Goal: Task Accomplishment & Management: Use online tool/utility

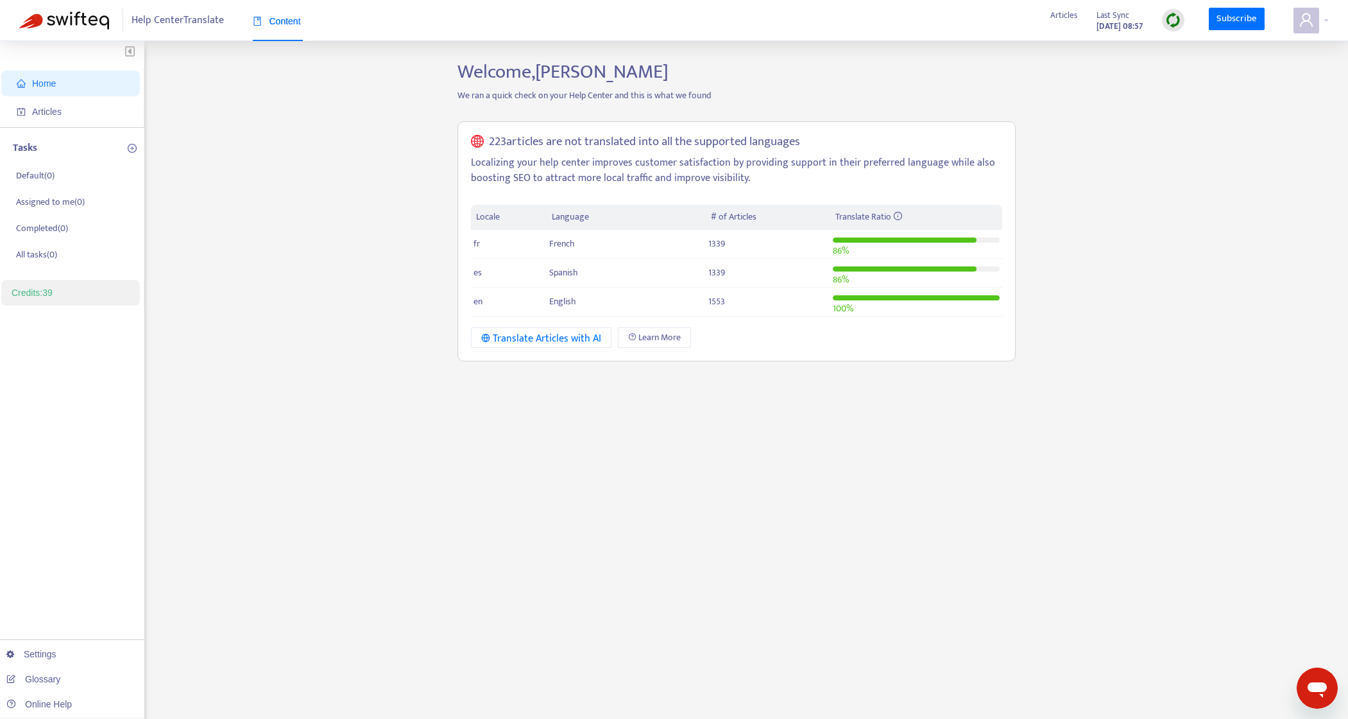
click at [730, 462] on div "Welcome, [PERSON_NAME] We ran a quick check on your Help Center and this is wha…" at bounding box center [736, 435] width 577 height 751
click at [1104, 86] on div "Home Articles Tasks Default ( 0 ) Assigned to me ( 0 ) Completed ( 0 ) All task…" at bounding box center [674, 435] width 1310 height 751
click at [320, 167] on div "Home Articles Tasks Default ( 0 ) Assigned to me ( 0 ) Completed ( 0 ) All task…" at bounding box center [674, 435] width 1310 height 751
click at [1327, 26] on div at bounding box center [1310, 21] width 35 height 26
click at [1261, 128] on link "Invite Users" at bounding box center [1233, 135] width 58 height 15
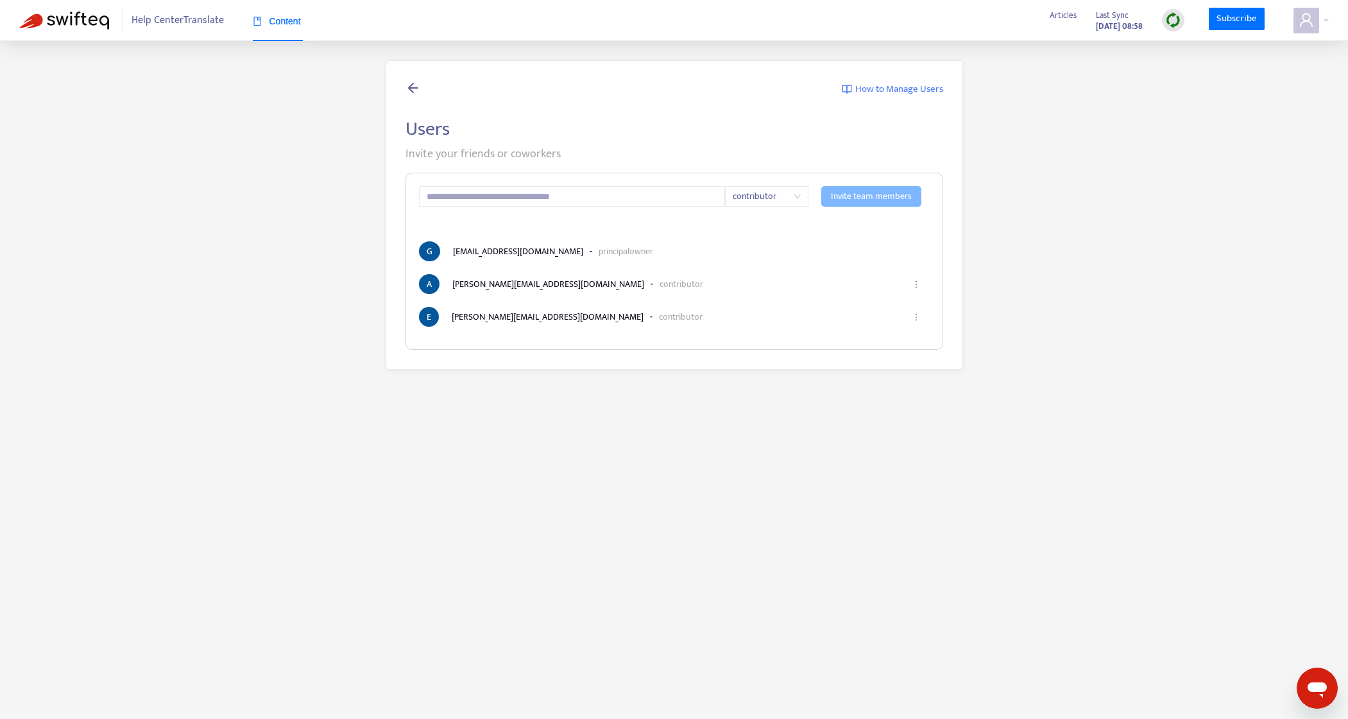
click at [197, 30] on span "Help Center Translate" at bounding box center [178, 20] width 92 height 24
click at [192, 15] on span "Help Center Translate" at bounding box center [178, 20] width 92 height 24
click at [87, 25] on img at bounding box center [64, 21] width 90 height 18
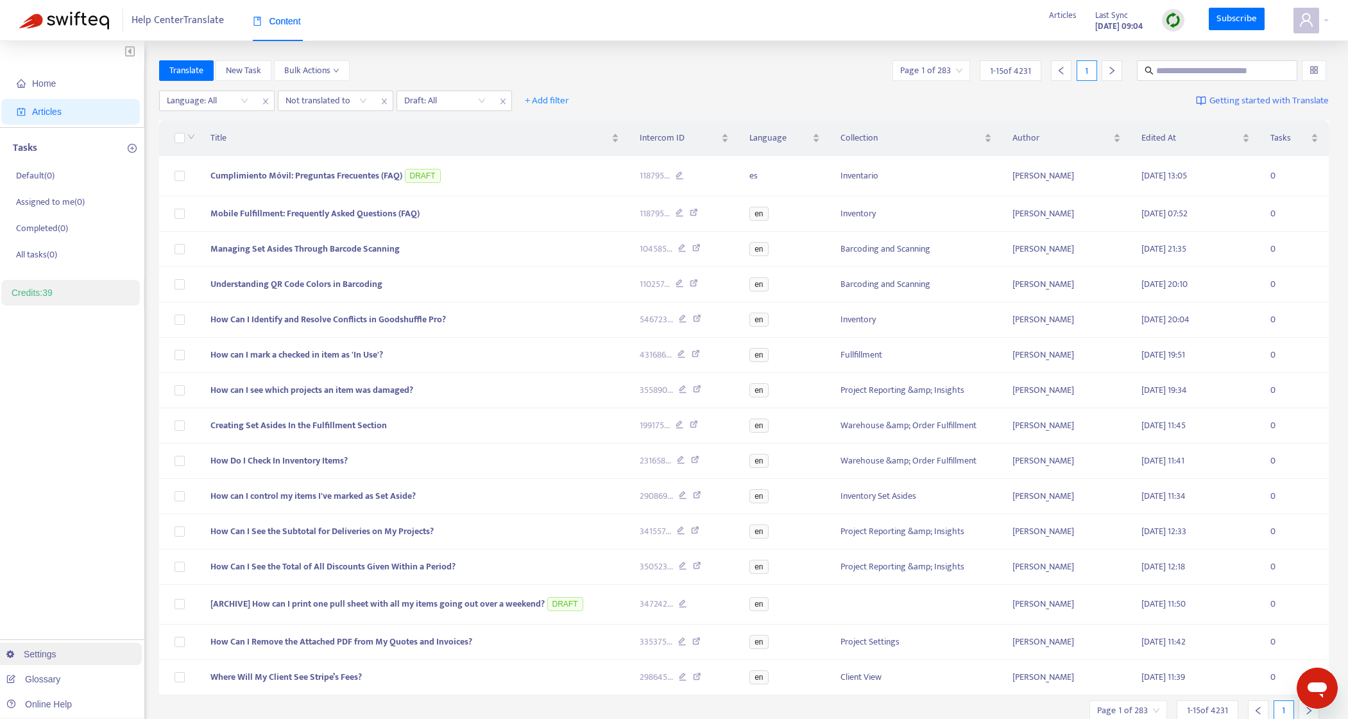
click at [56, 653] on link "Settings" at bounding box center [31, 654] width 50 height 10
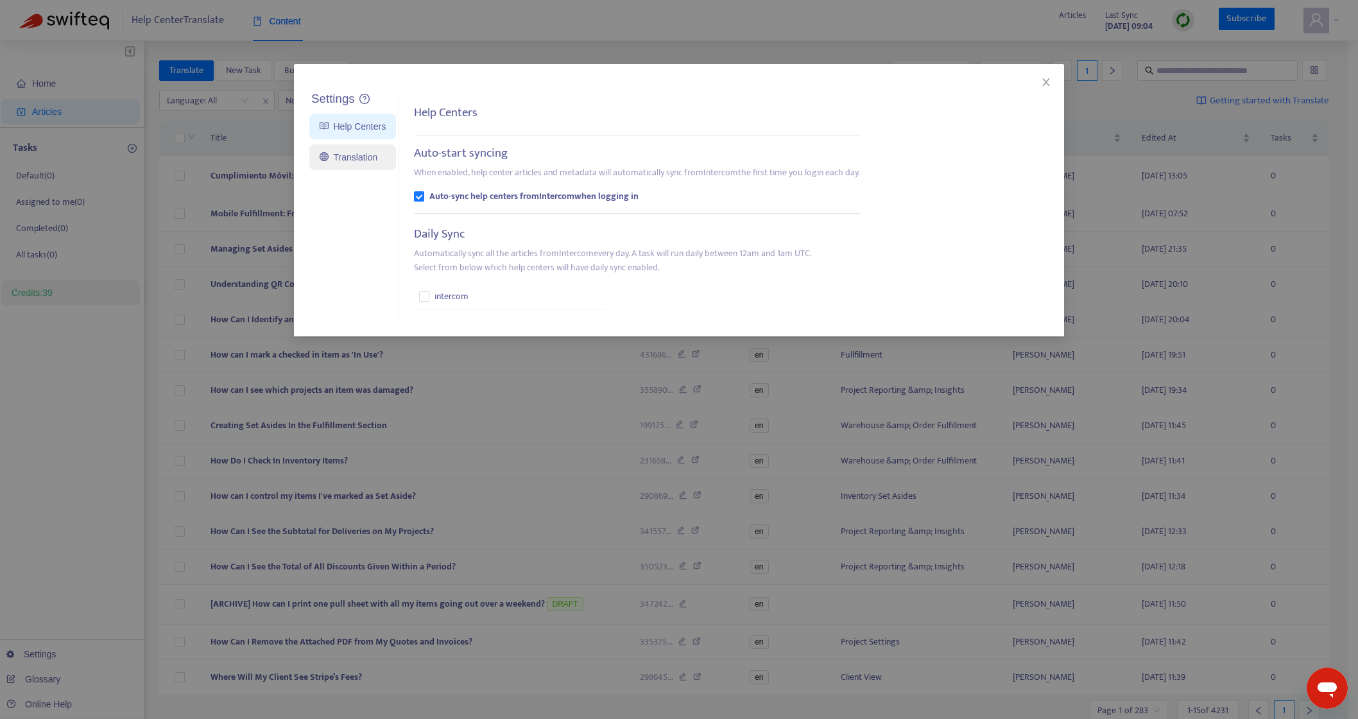
click at [376, 156] on link "Translation" at bounding box center [349, 157] width 58 height 10
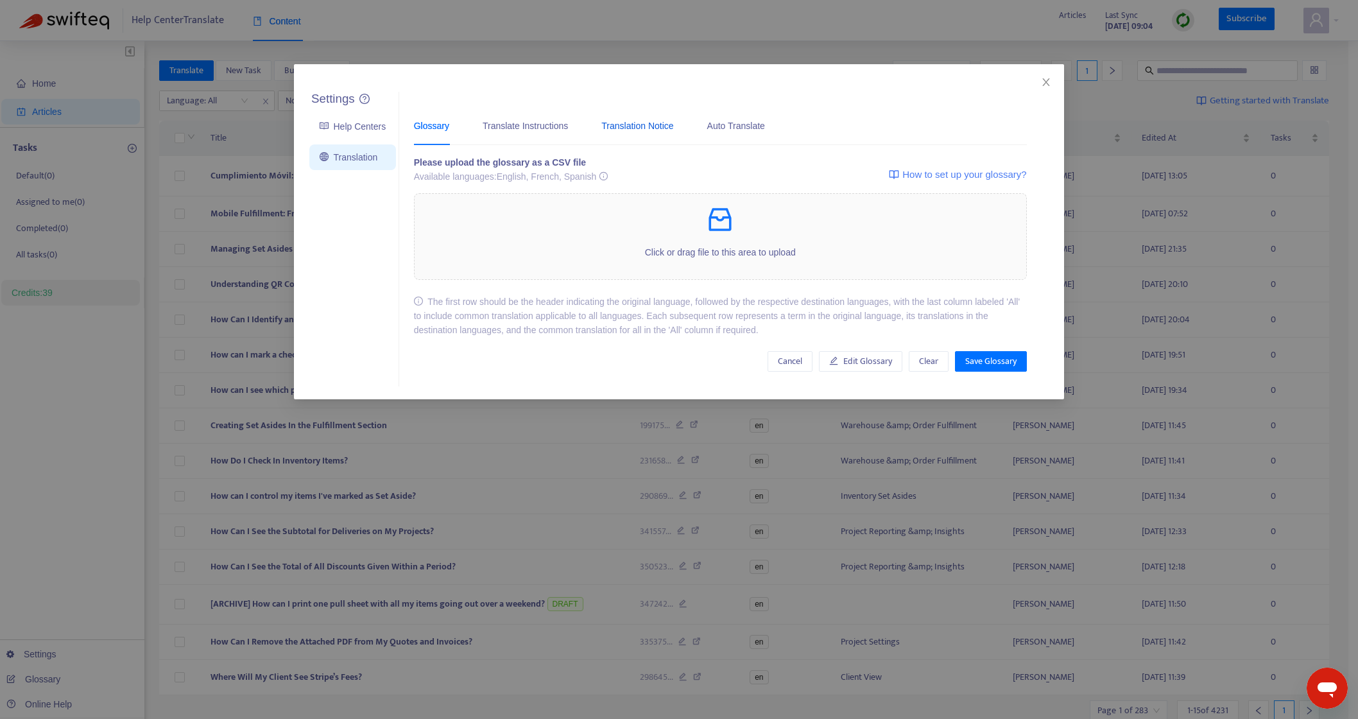
click at [659, 127] on div "Translation Notice" at bounding box center [637, 126] width 72 height 14
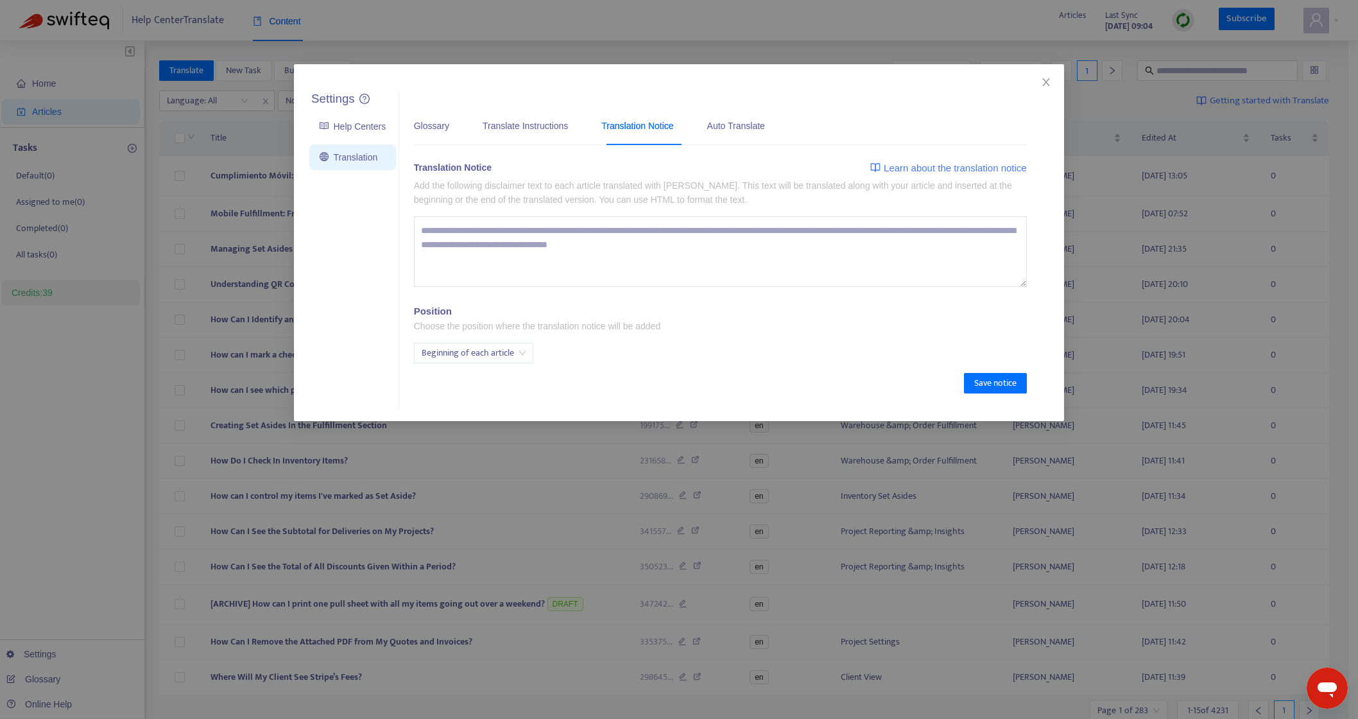
click at [613, 247] on textarea at bounding box center [720, 251] width 613 height 71
click at [521, 352] on span "Beginning of each article" at bounding box center [474, 352] width 104 height 19
click at [497, 400] on div "End of each article" at bounding box center [536, 399] width 223 height 14
click at [595, 244] on textarea at bounding box center [720, 251] width 613 height 71
paste textarea "**********"
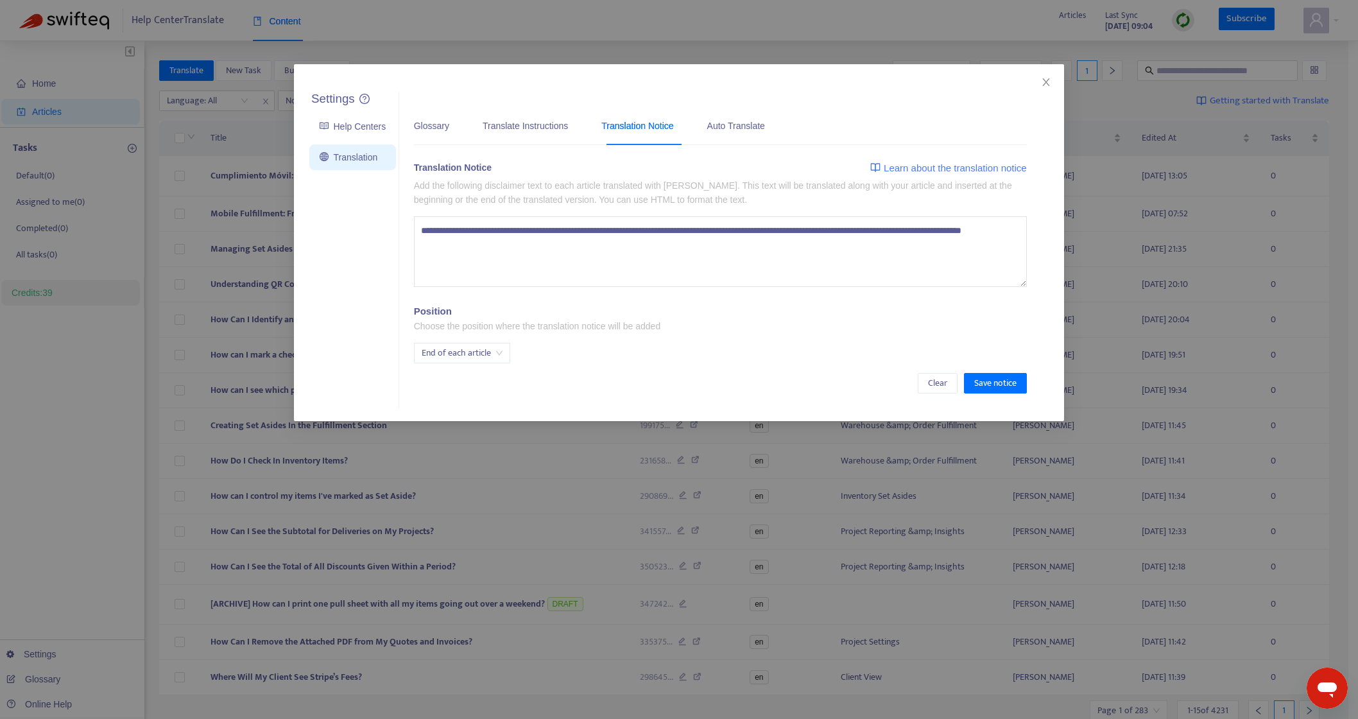
click at [472, 228] on textarea "**********" at bounding box center [720, 251] width 613 height 71
click at [419, 232] on textarea "**********" at bounding box center [720, 251] width 613 height 71
type textarea "**********"
click at [583, 250] on textarea "**********" at bounding box center [720, 251] width 613 height 71
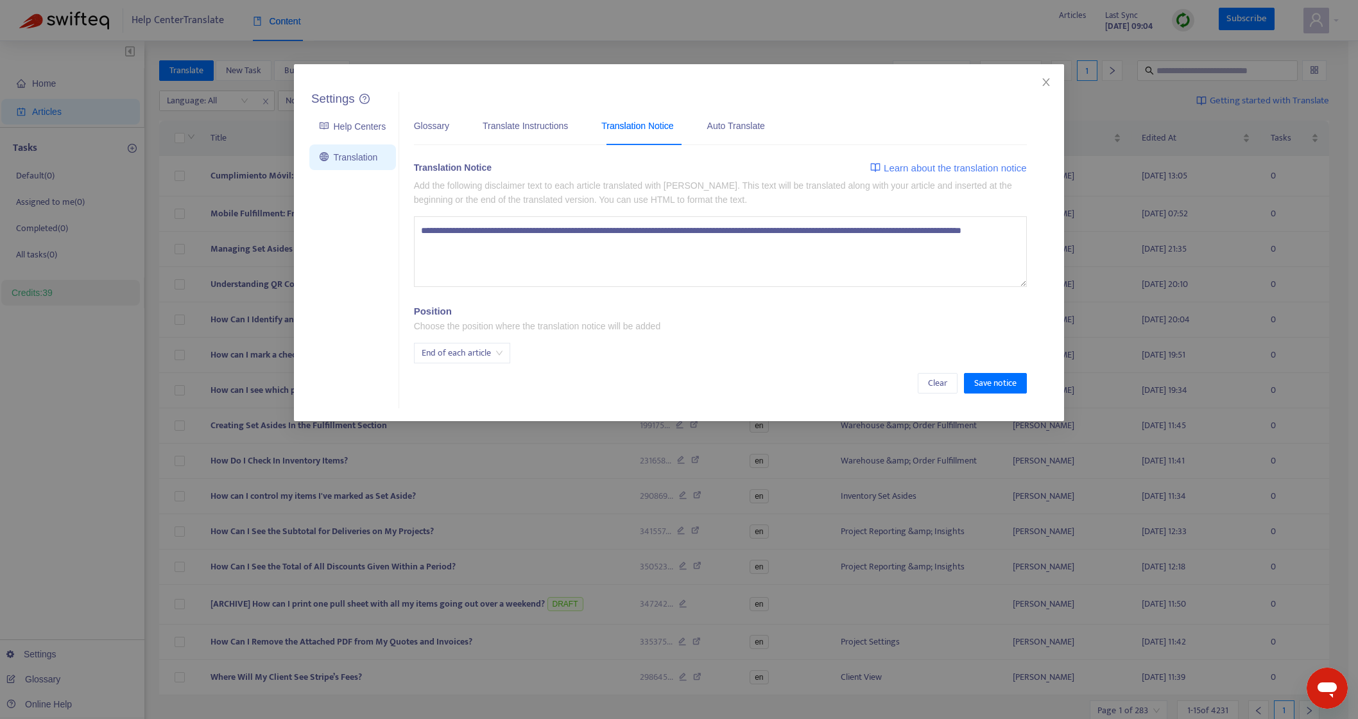
click at [583, 250] on textarea "**********" at bounding box center [720, 251] width 613 height 71
click at [620, 239] on textarea at bounding box center [720, 251] width 613 height 71
click at [582, 247] on textarea at bounding box center [720, 251] width 613 height 71
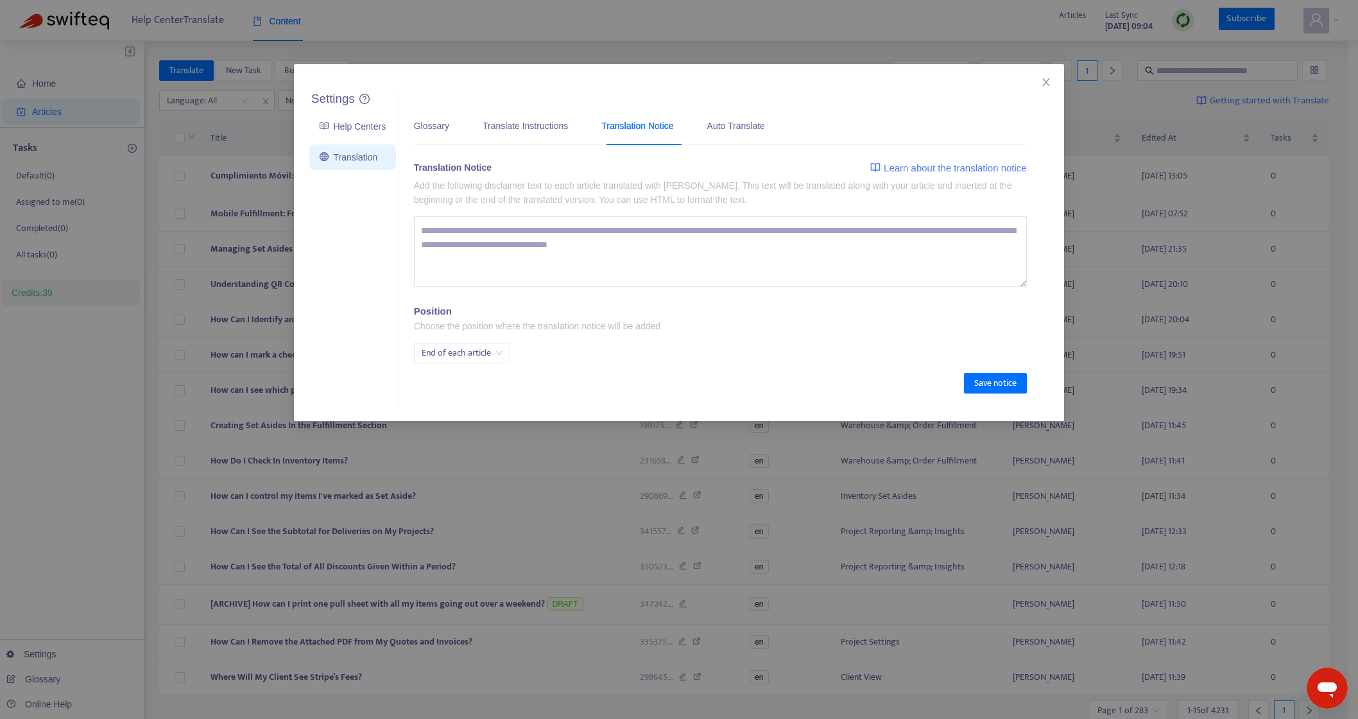
paste textarea "**********"
type textarea "**********"
drag, startPoint x: 993, startPoint y: 379, endPoint x: 1063, endPoint y: 547, distance: 181.8
click at [993, 379] on span "Save notice" at bounding box center [995, 383] width 42 height 14
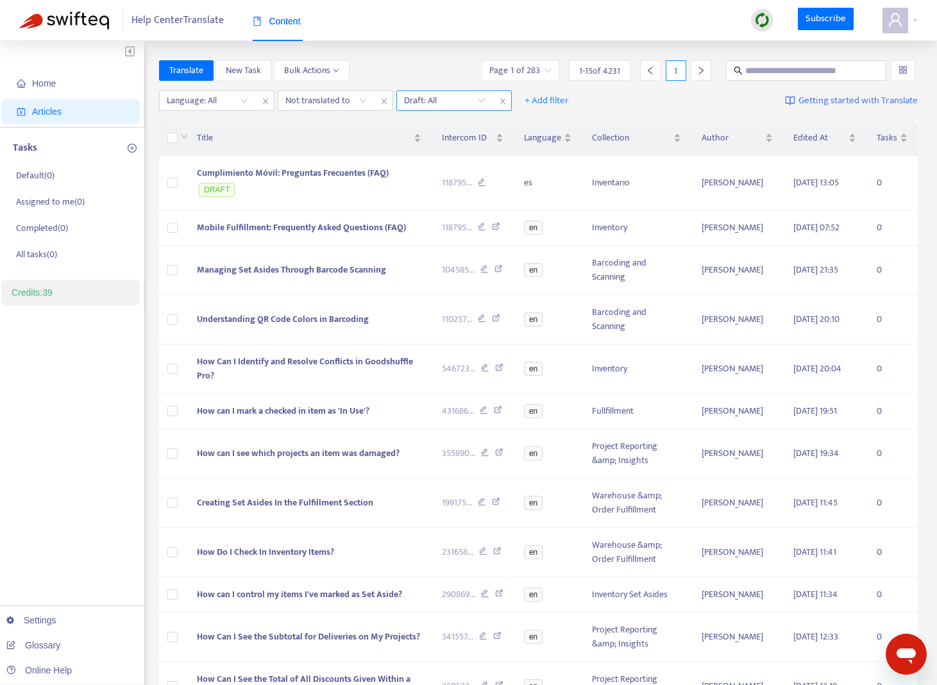
click at [456, 101] on input "search" at bounding box center [444, 100] width 81 height 19
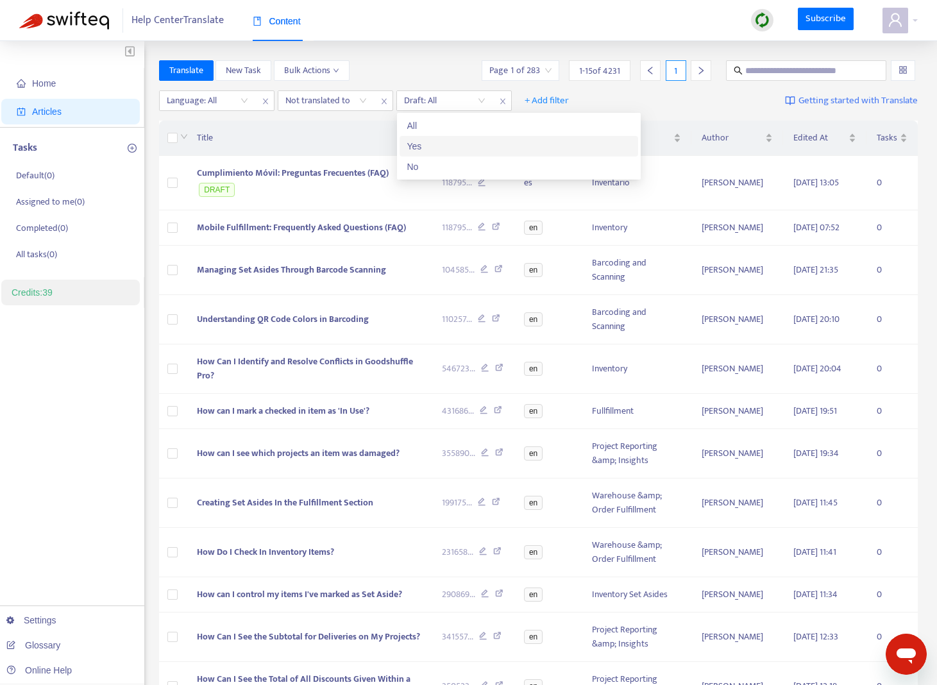
click at [445, 148] on div "Yes" at bounding box center [518, 146] width 223 height 14
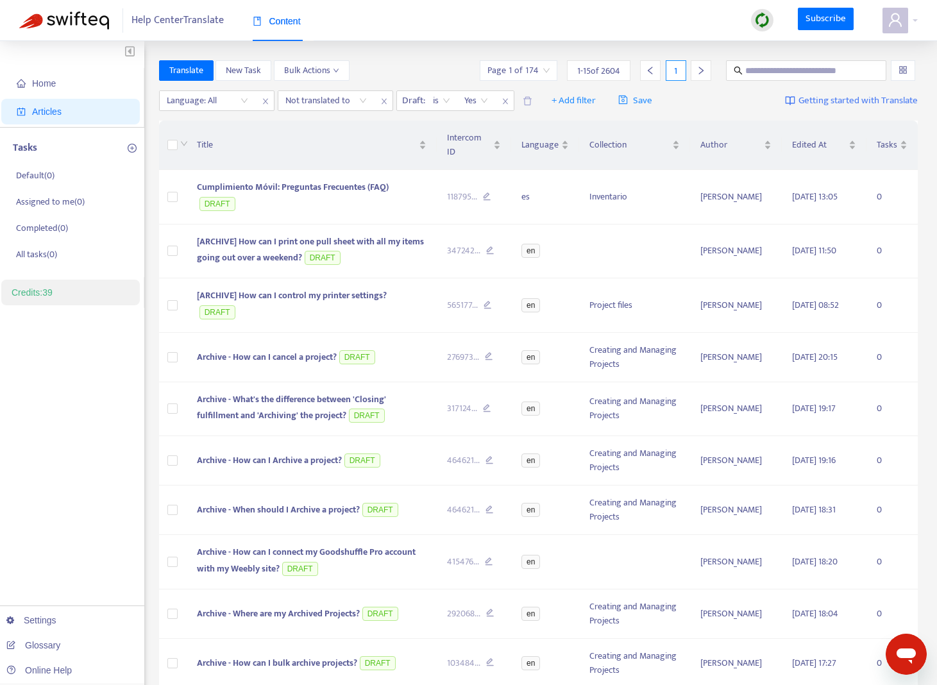
click at [509, 103] on span "close" at bounding box center [505, 101] width 17 height 15
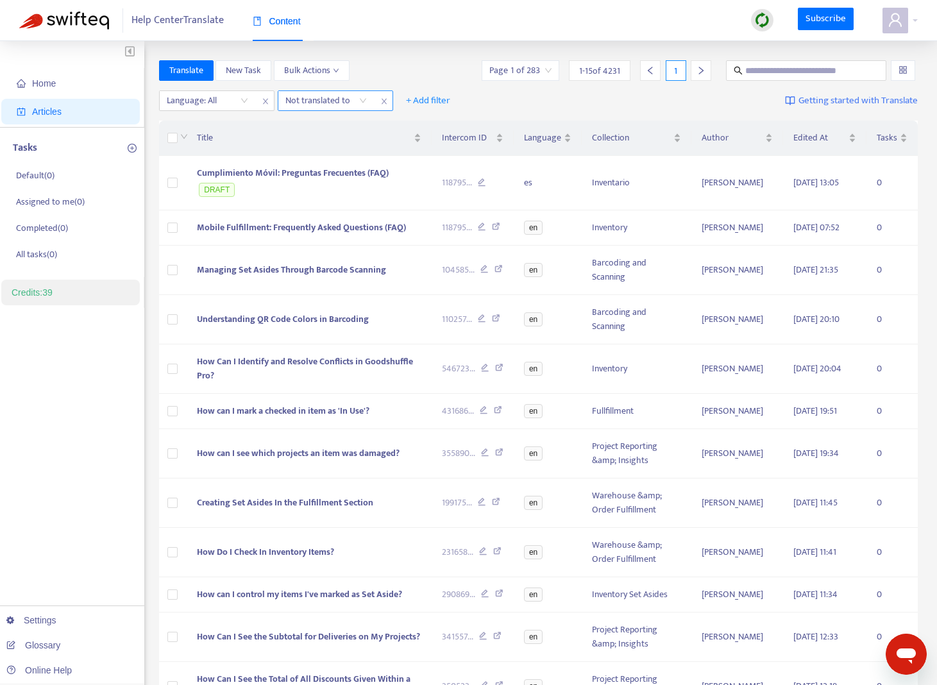
click at [347, 100] on div at bounding box center [320, 100] width 78 height 15
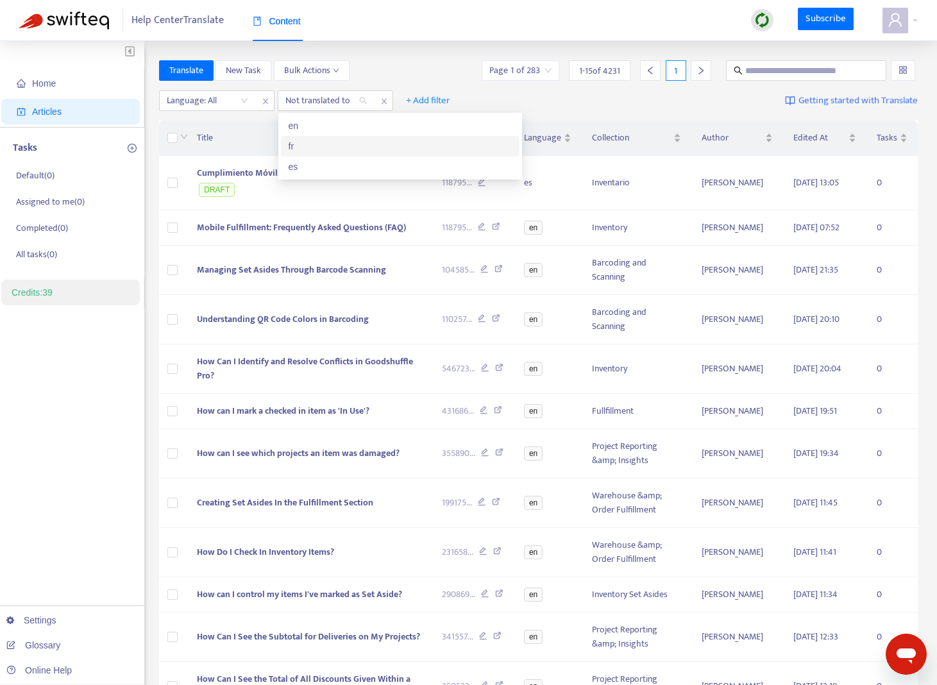
click at [346, 151] on div "fr" at bounding box center [400, 146] width 223 height 14
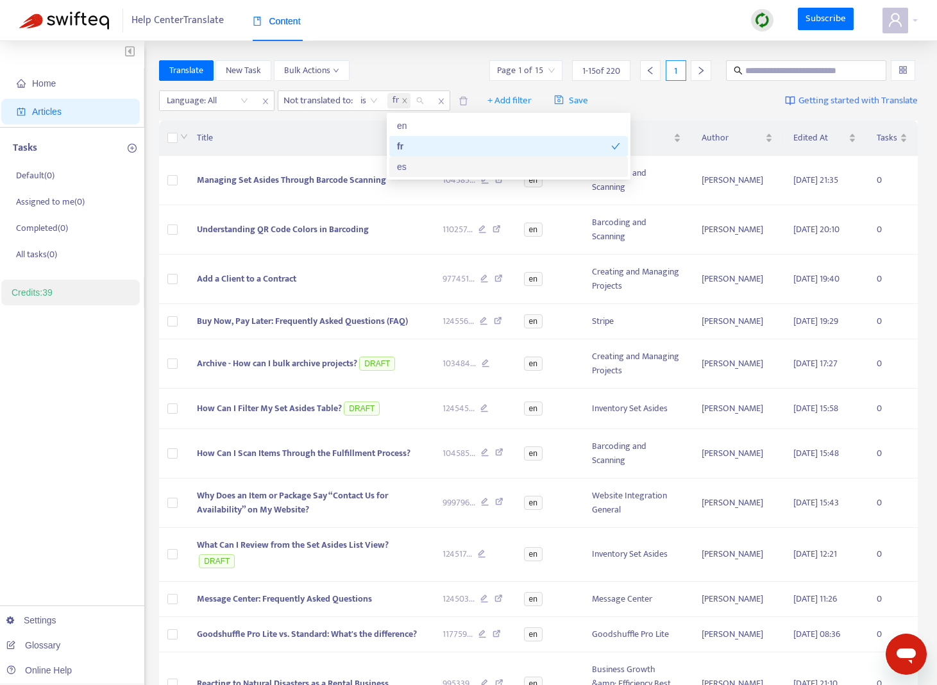
click at [401, 166] on div "es" at bounding box center [508, 167] width 223 height 14
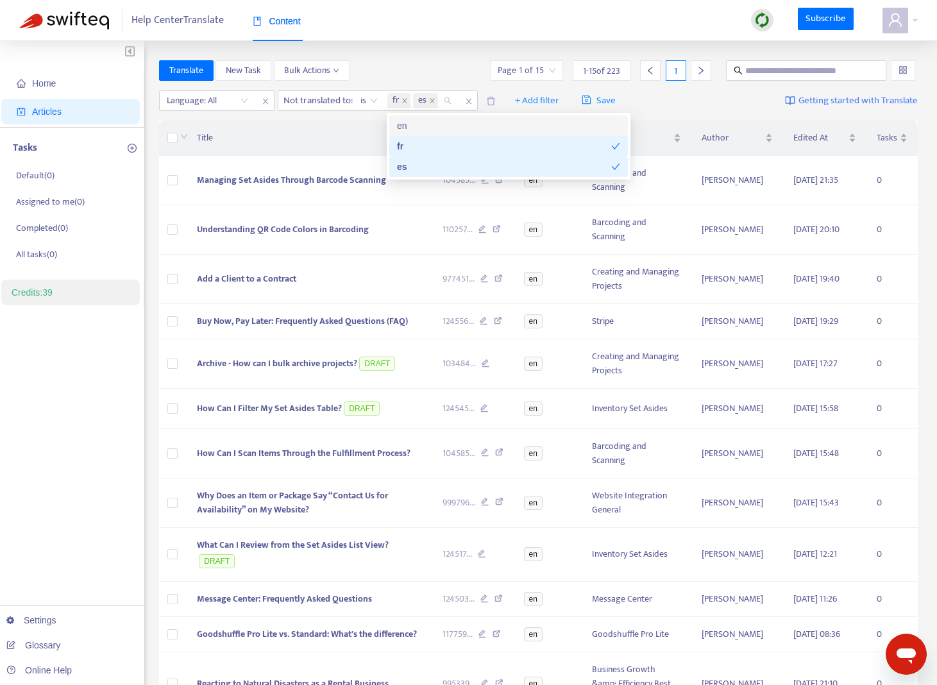
click at [420, 61] on div "Translate New Task Bulk Actions Page 1 of 15 1 - 15 of 223 1" at bounding box center [539, 70] width 760 height 21
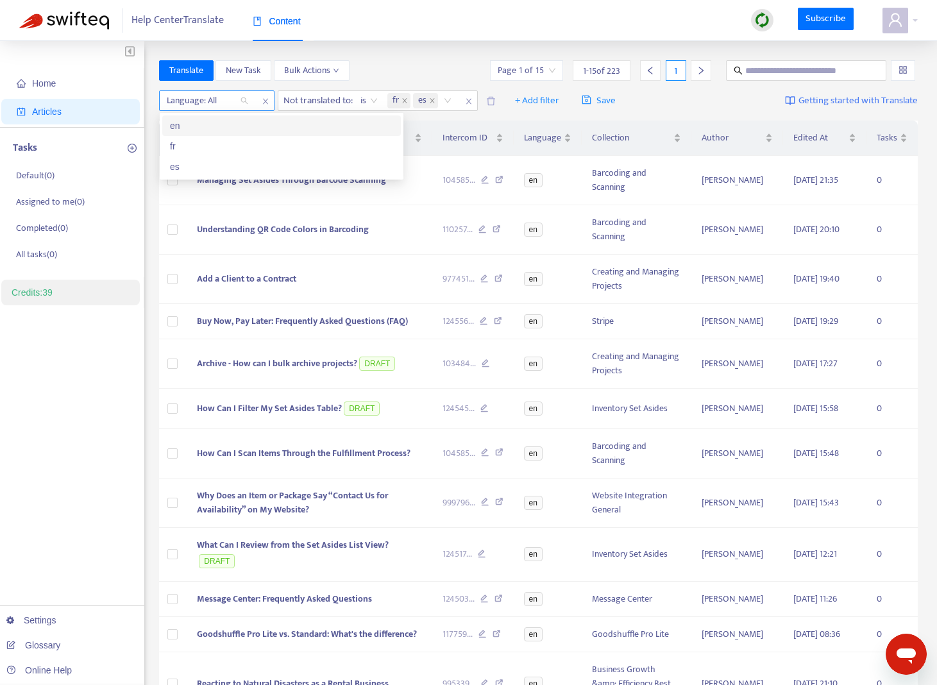
click at [225, 98] on div at bounding box center [201, 100] width 78 height 15
click at [225, 134] on div "en" at bounding box center [281, 125] width 239 height 21
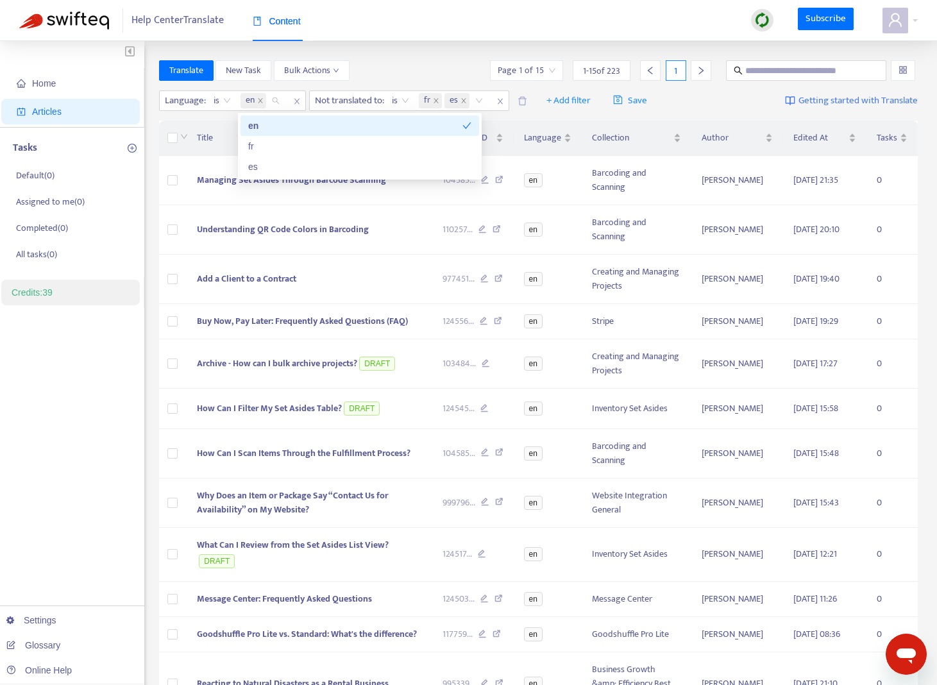
click at [393, 53] on div "Home Articles Tasks Default ( 0 ) Assigned to me ( 0 ) Completed ( 0 ) All task…" at bounding box center [468, 479] width 937 height 876
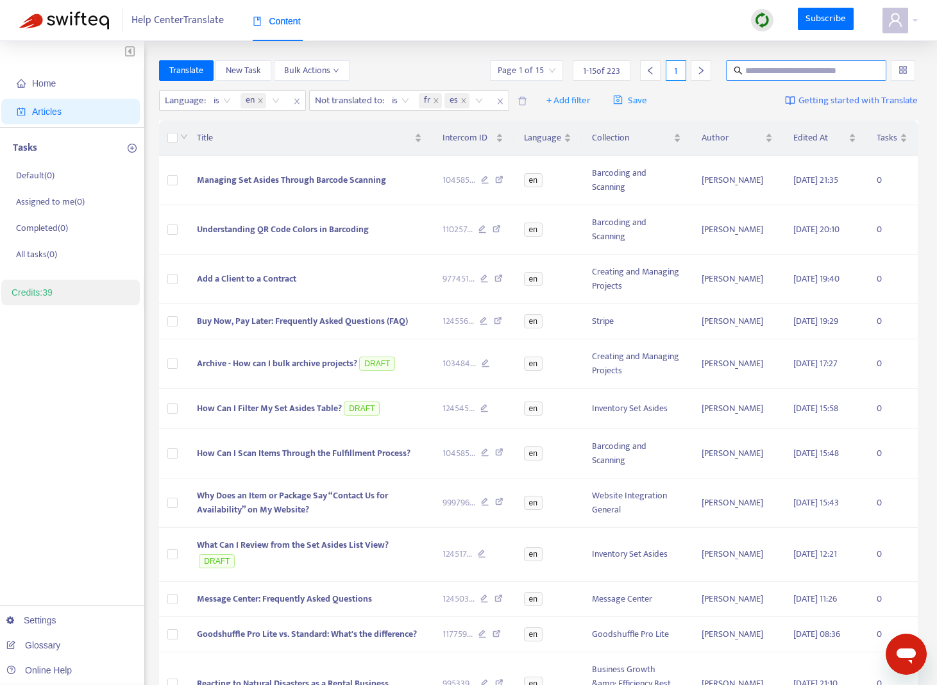
click at [842, 67] on input "text" at bounding box center [807, 71] width 123 height 14
type input "**********"
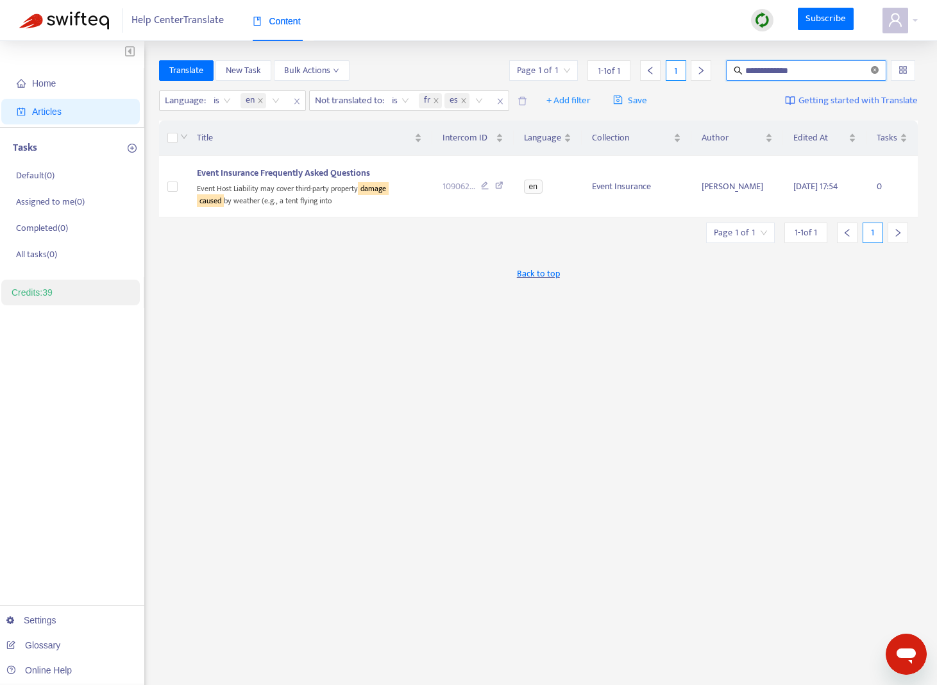
click at [876, 73] on icon "close-circle" at bounding box center [875, 70] width 8 height 8
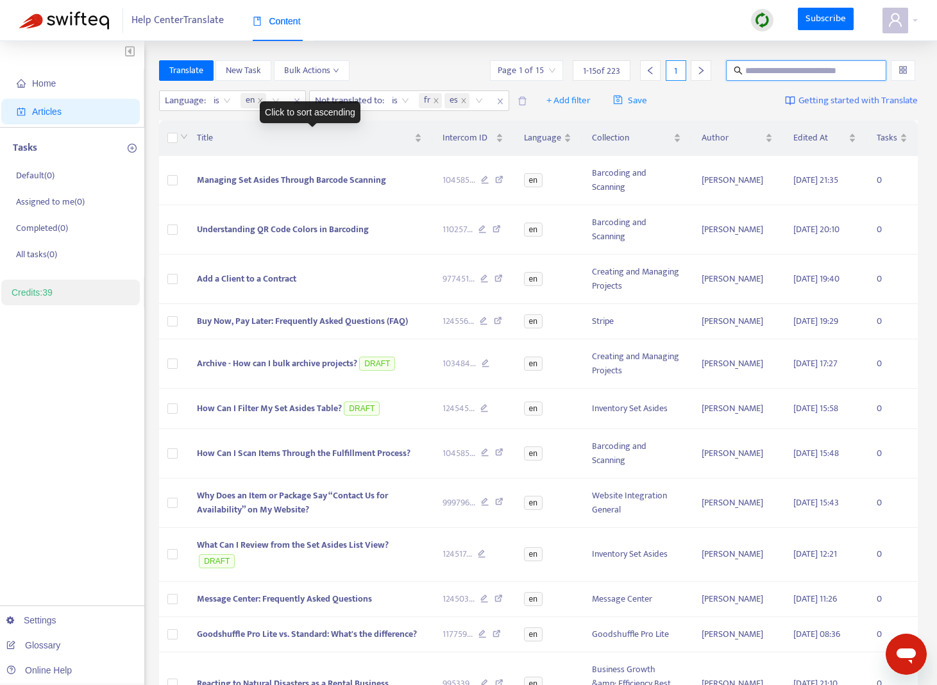
click at [295, 101] on div "Click to sort ascending" at bounding box center [310, 112] width 101 height 22
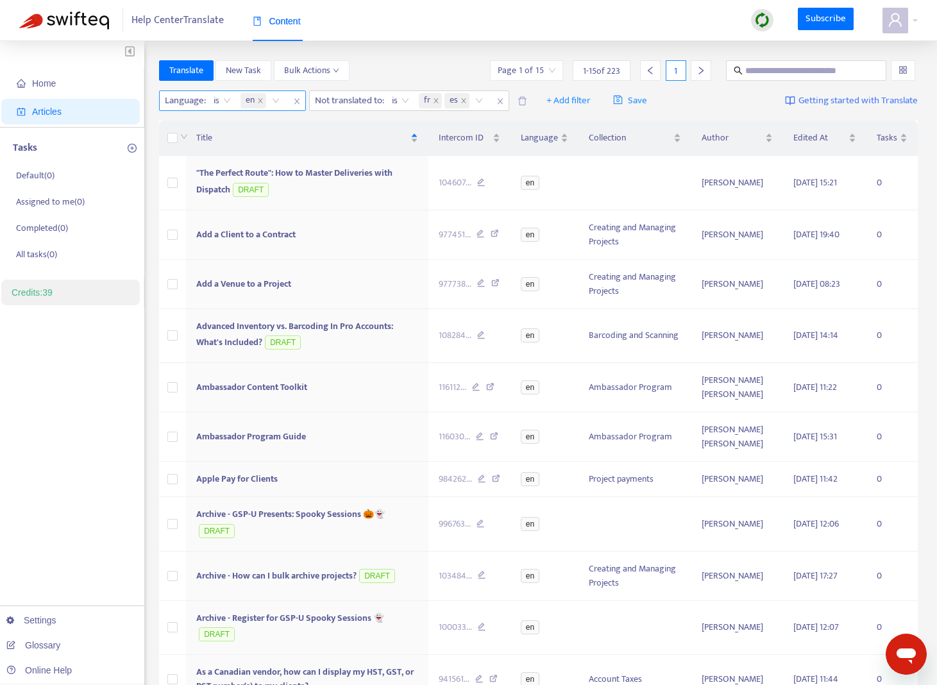
click at [301, 98] on icon "close" at bounding box center [297, 102] width 8 height 8
click at [350, 102] on icon "close" at bounding box center [350, 102] width 8 height 8
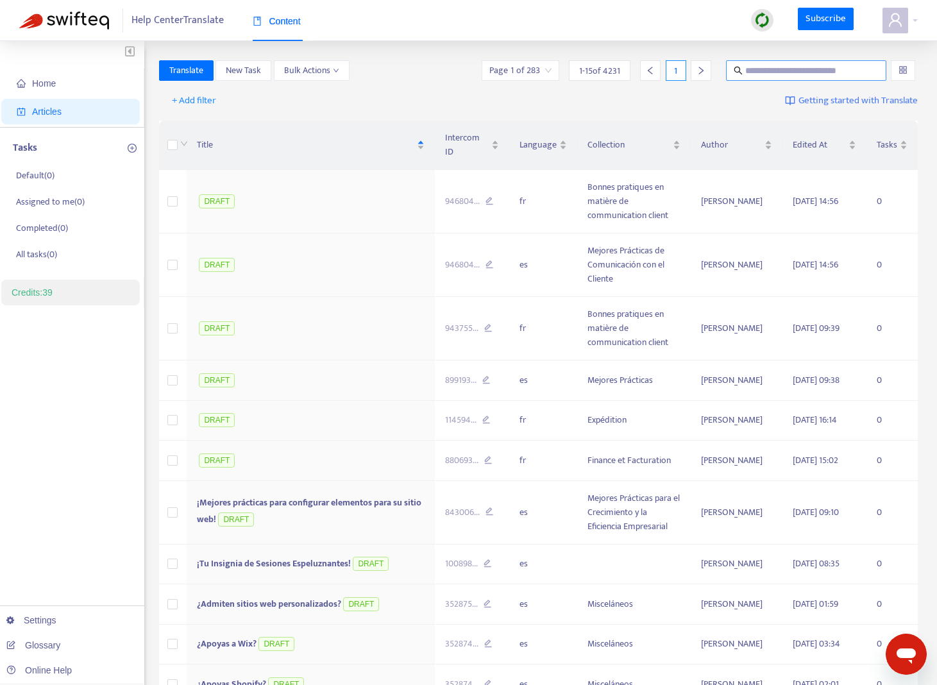
click at [840, 74] on input "text" at bounding box center [807, 71] width 123 height 14
paste input "**********"
type input "**********"
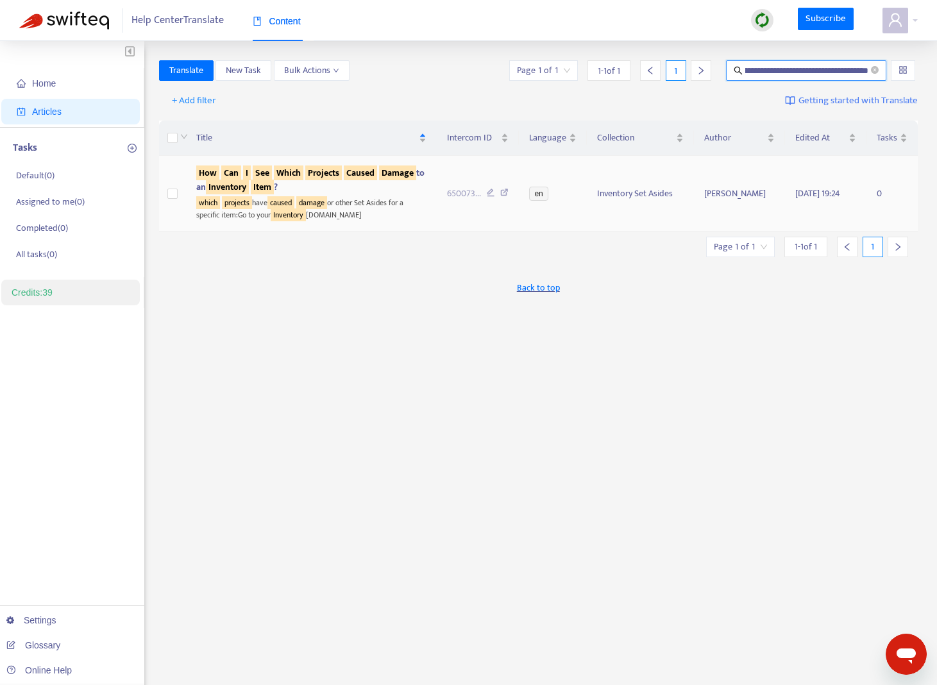
click at [341, 166] on sqkw "Projects" at bounding box center [323, 173] width 37 height 15
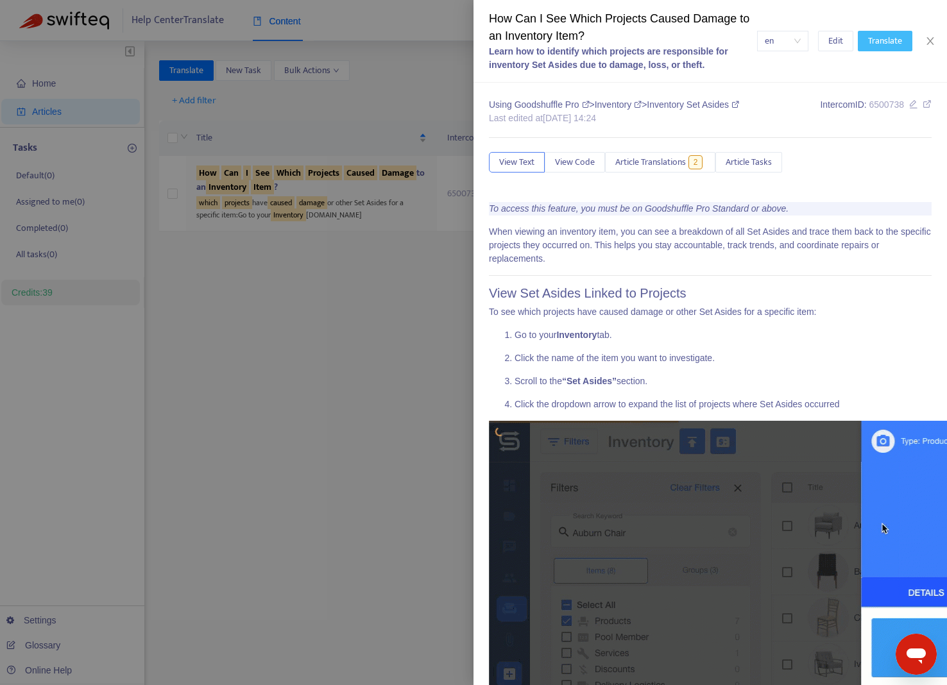
click at [883, 42] on span "Translate" at bounding box center [885, 41] width 34 height 14
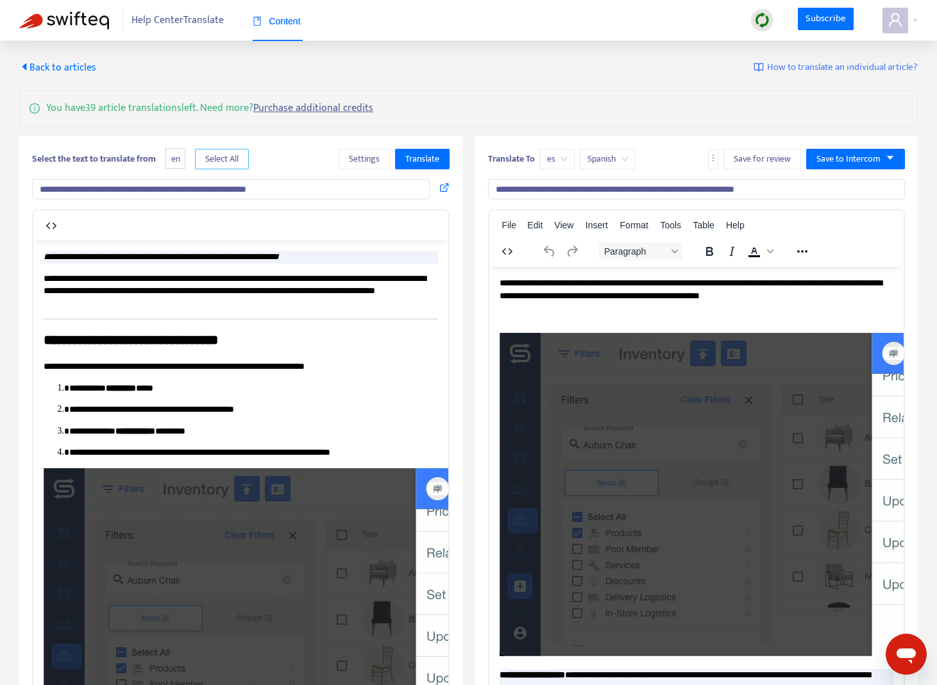
drag, startPoint x: 224, startPoint y: 160, endPoint x: 370, endPoint y: 238, distance: 165.3
click at [224, 160] on span "Select All" at bounding box center [221, 159] width 33 height 14
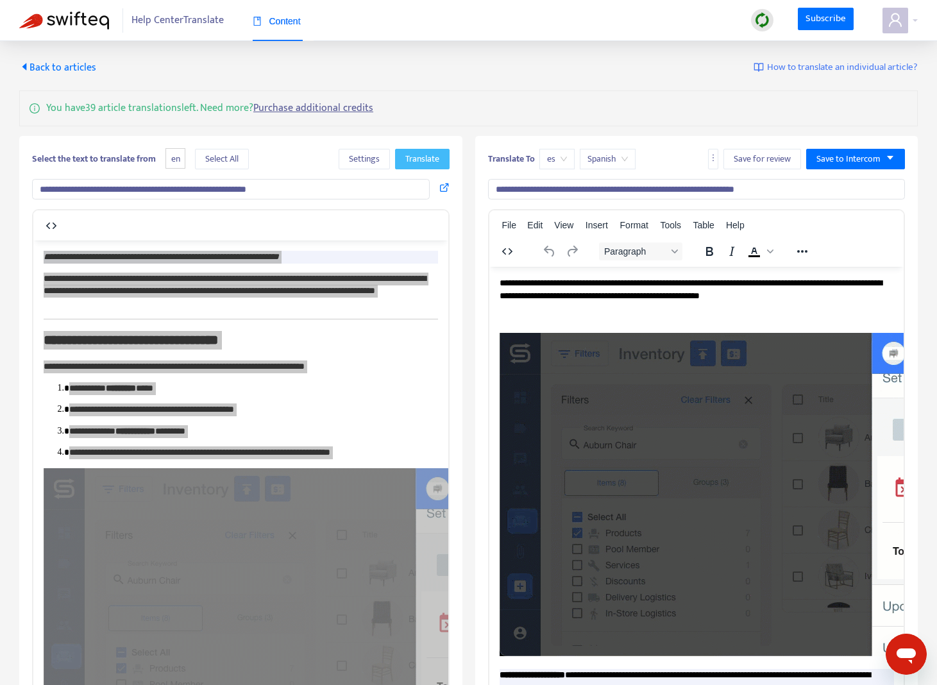
click at [426, 163] on span "Translate" at bounding box center [422, 159] width 34 height 14
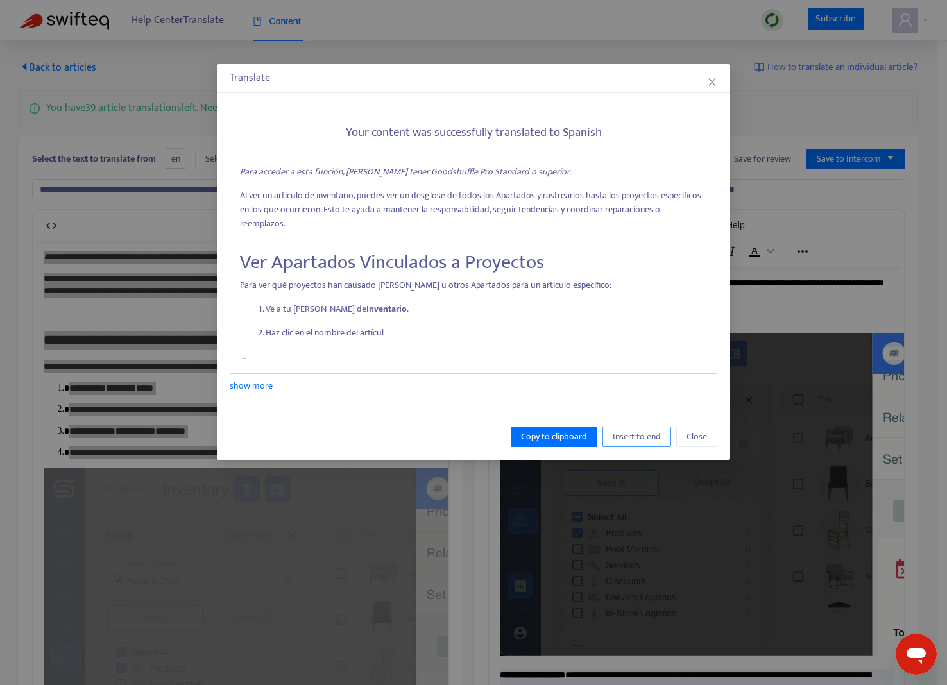
click at [631, 430] on span "Insert to end" at bounding box center [637, 437] width 48 height 14
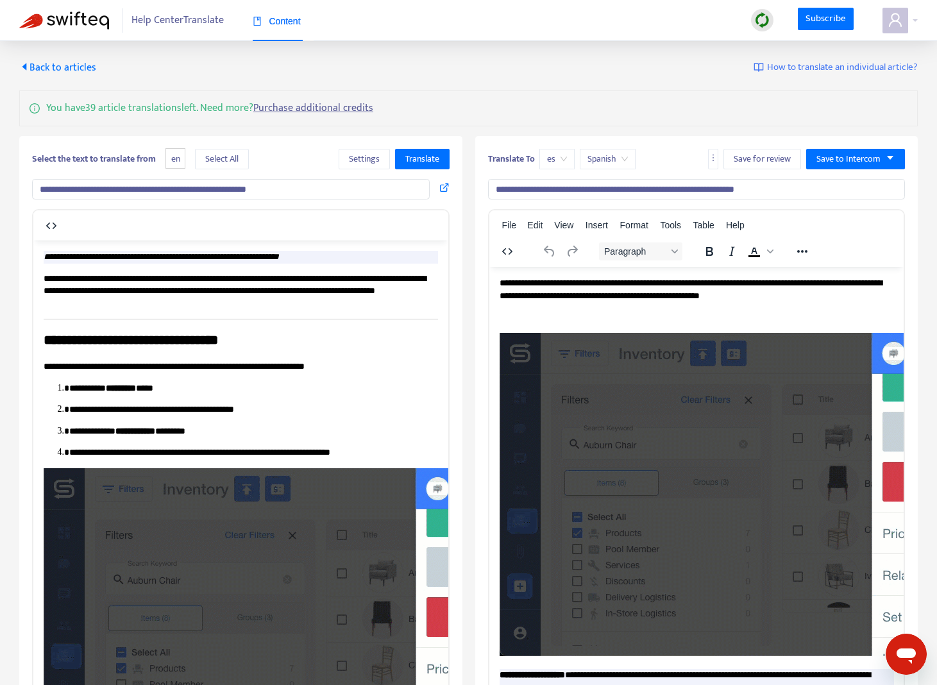
drag, startPoint x: 500, startPoint y: 282, endPoint x: 782, endPoint y: 275, distance: 281.8
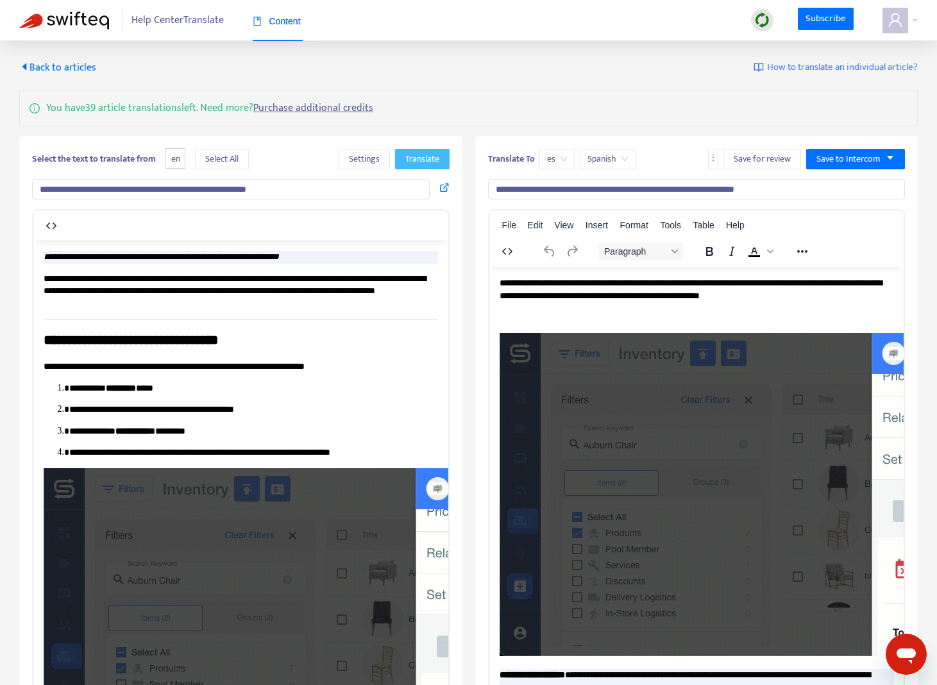
click at [440, 159] on button "Translate" at bounding box center [422, 159] width 55 height 21
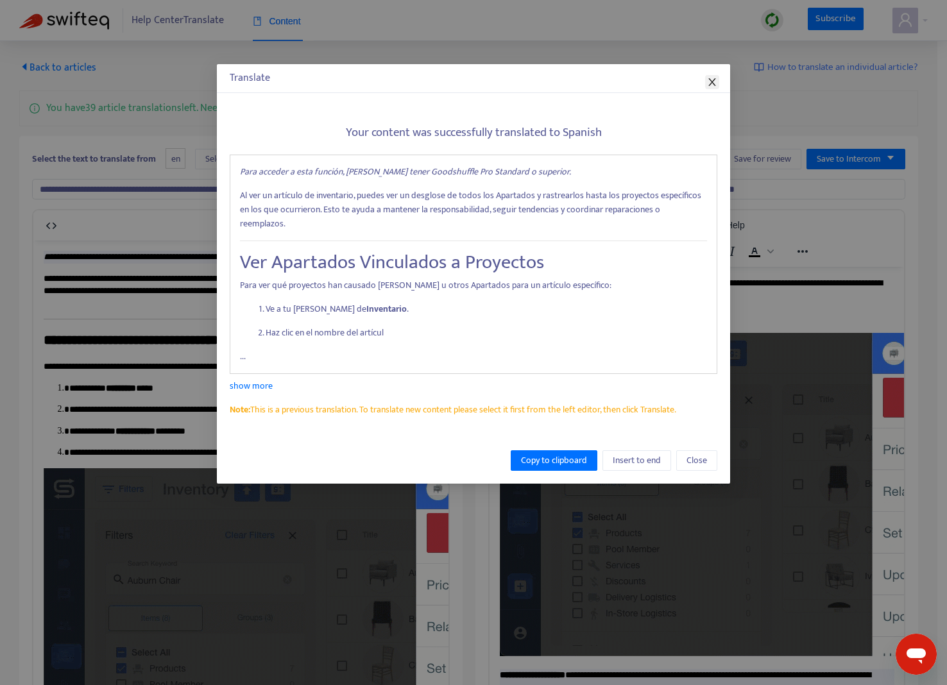
click at [712, 86] on icon "close" at bounding box center [712, 82] width 10 height 10
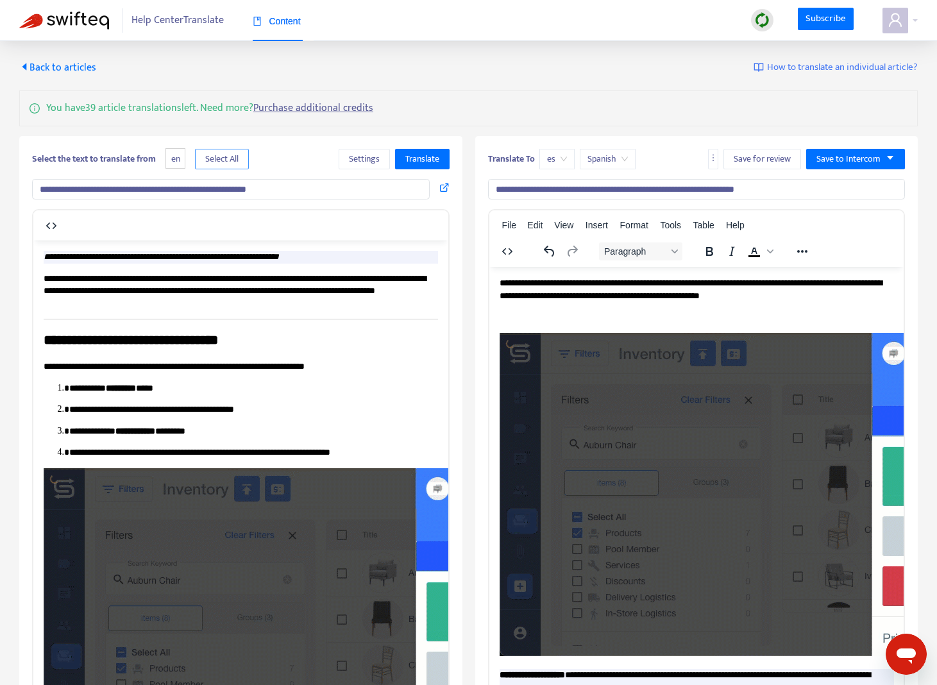
click at [233, 160] on span "Select All" at bounding box center [221, 159] width 33 height 14
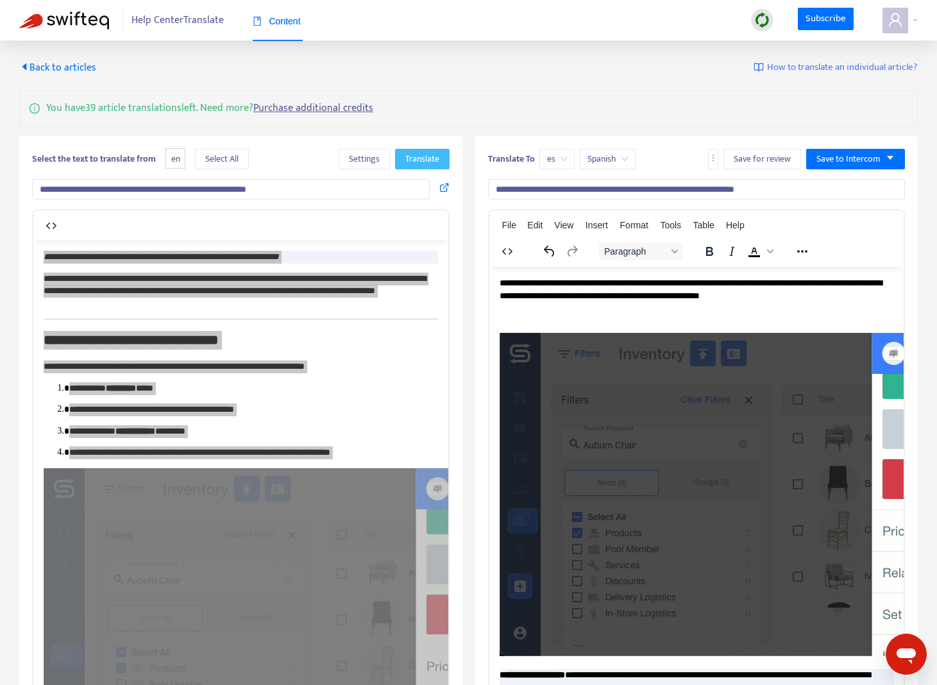
click at [434, 157] on span "Translate" at bounding box center [422, 159] width 34 height 14
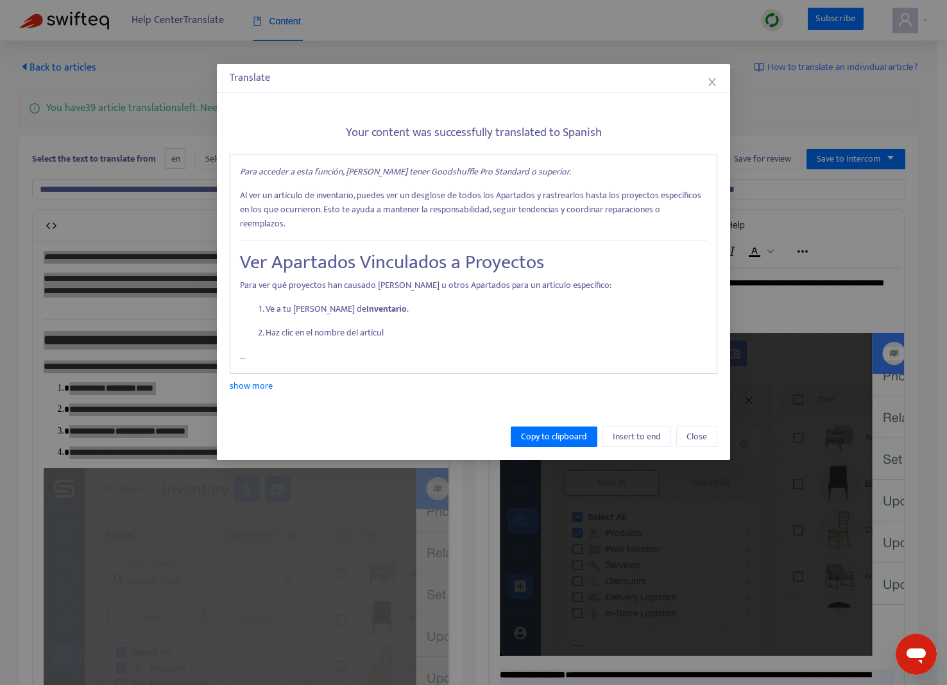
click at [262, 379] on link "show more" at bounding box center [251, 386] width 43 height 15
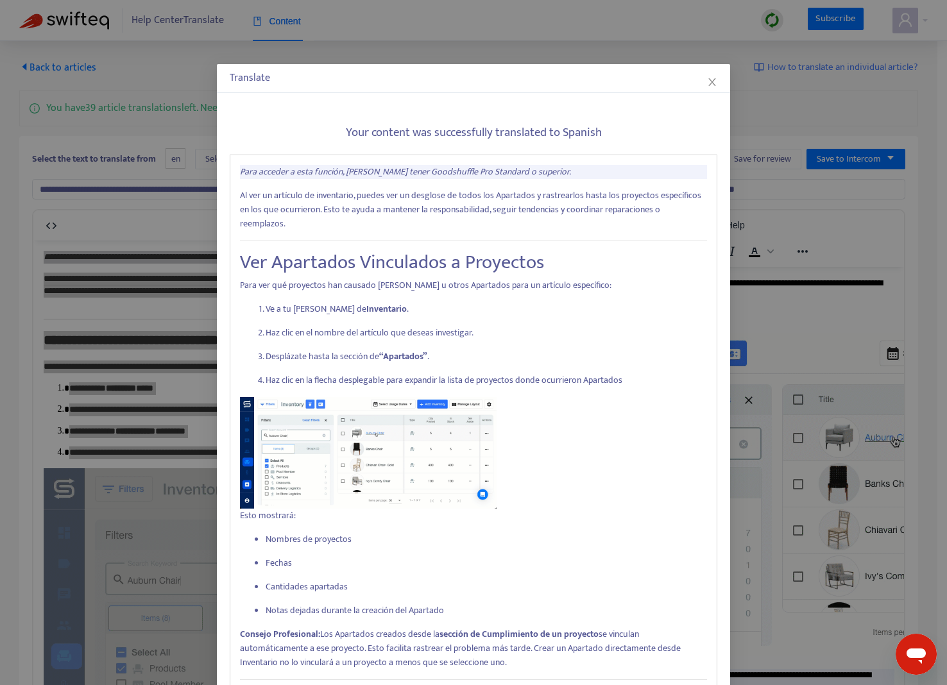
click at [243, 175] on em "Para acceder a esta función, [PERSON_NAME] tener Goodshuffle Pro Standard o sup…" at bounding box center [405, 171] width 331 height 15
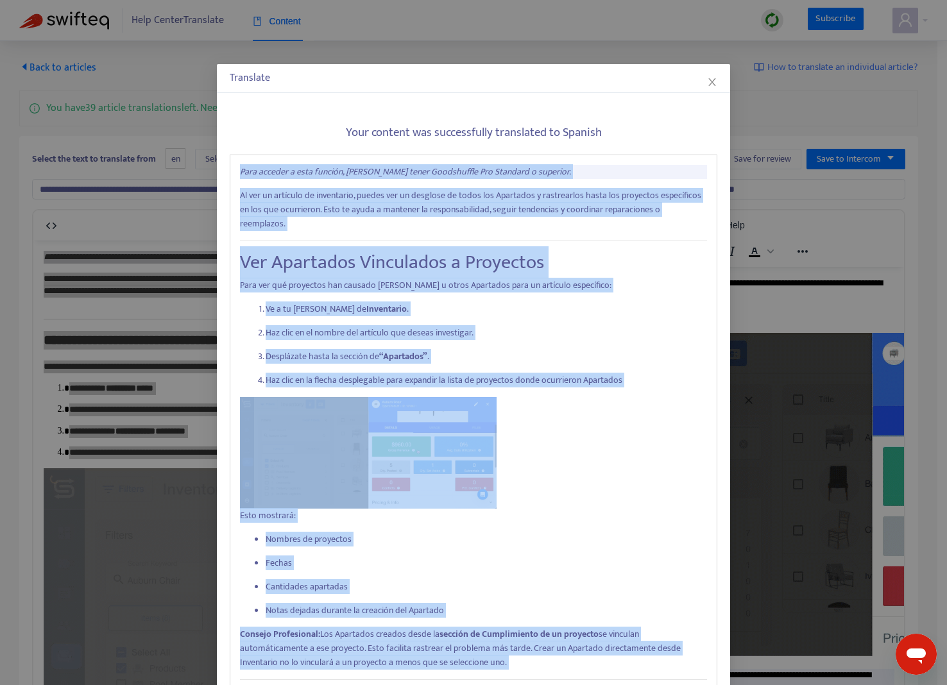
drag, startPoint x: 402, startPoint y: 552, endPoint x: 231, endPoint y: 167, distance: 421.9
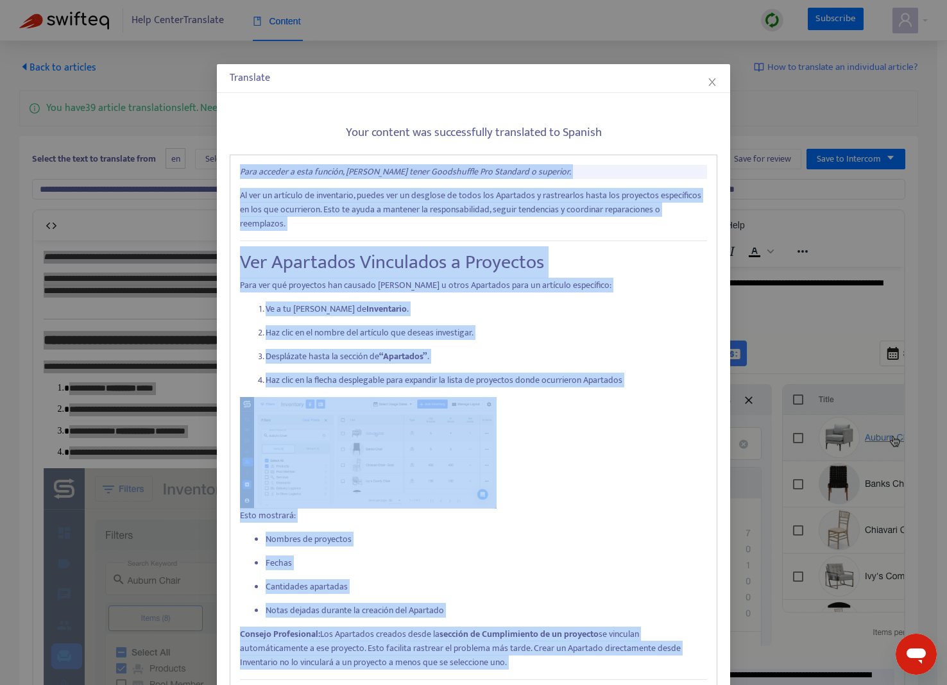
click at [231, 167] on div "Para acceder a esta función, [PERSON_NAME] tener Goodshuffle Pro Standard o sup…" at bounding box center [474, 472] width 488 height 635
copy div "Lore ipsumdo s amet consect, adipi elits Doeiusmodte Inc Utlabore e dolorema. A…"
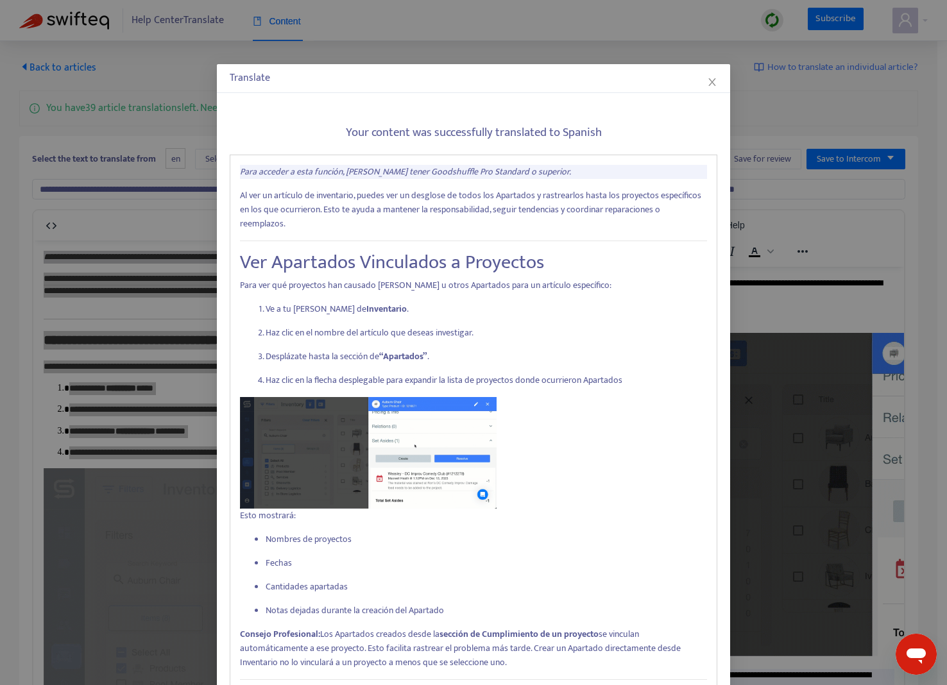
click at [755, 307] on div "Translate Your content was successfully translated to Spanish Para acceder a es…" at bounding box center [473, 342] width 947 height 685
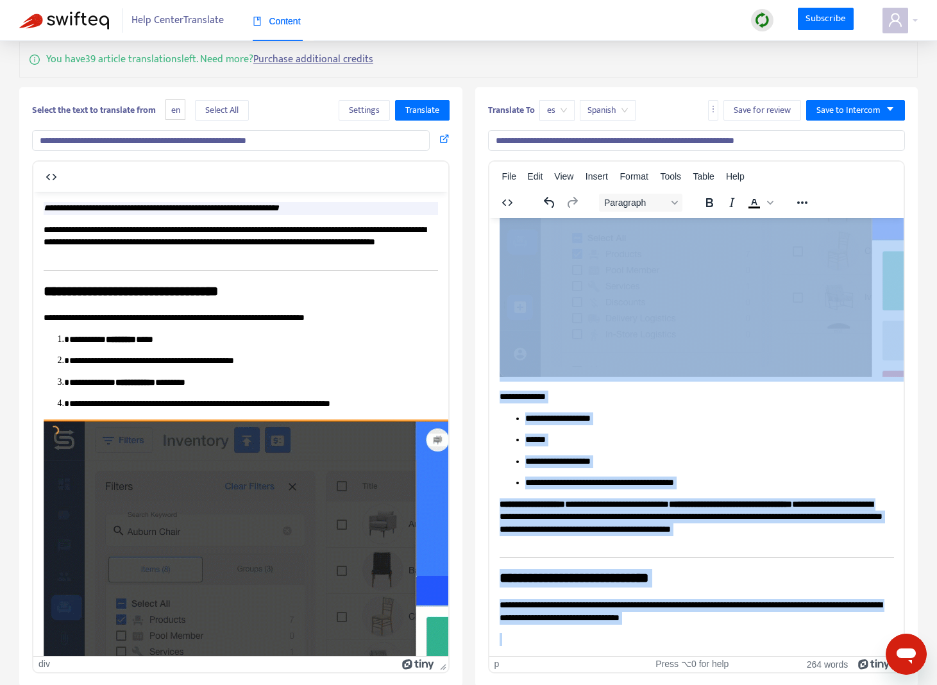
scroll to position [50, 0]
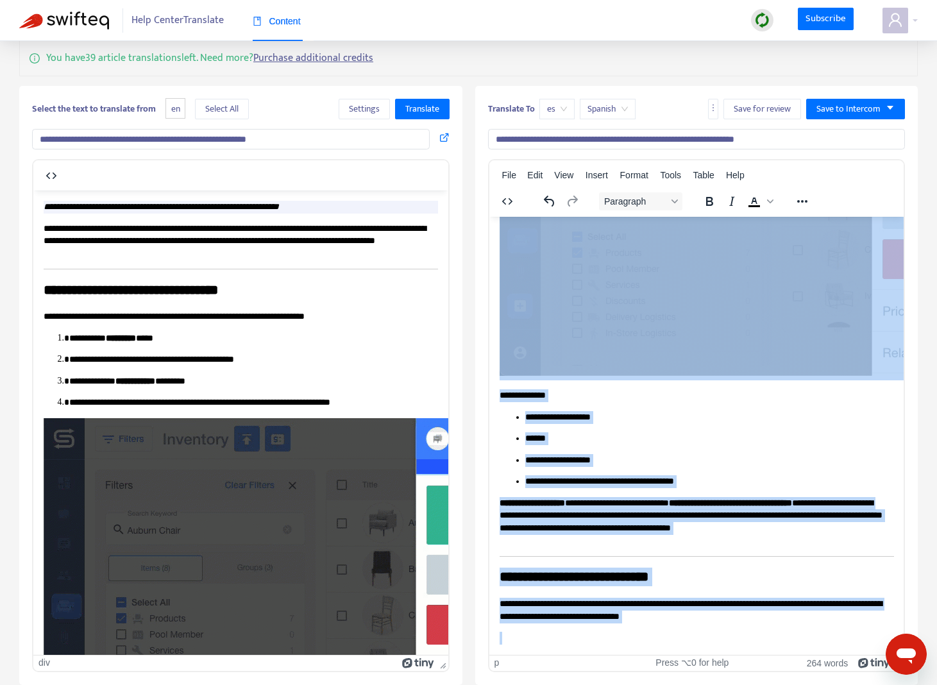
drag, startPoint x: 500, startPoint y: 231, endPoint x: 812, endPoint y: 622, distance: 500.3
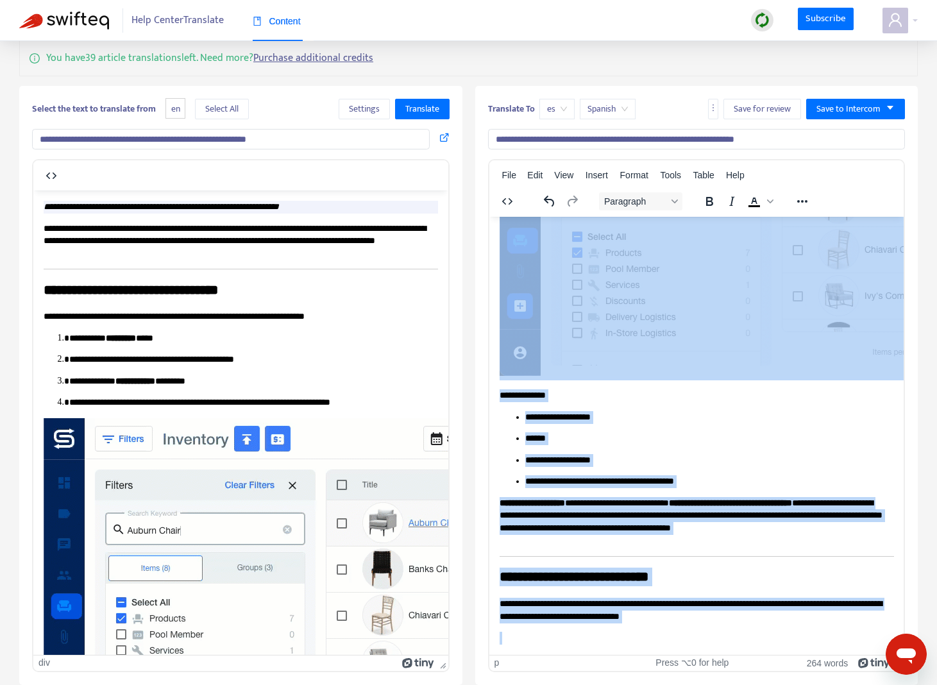
click at [814, 626] on body "**********" at bounding box center [696, 13] width 395 height 1261
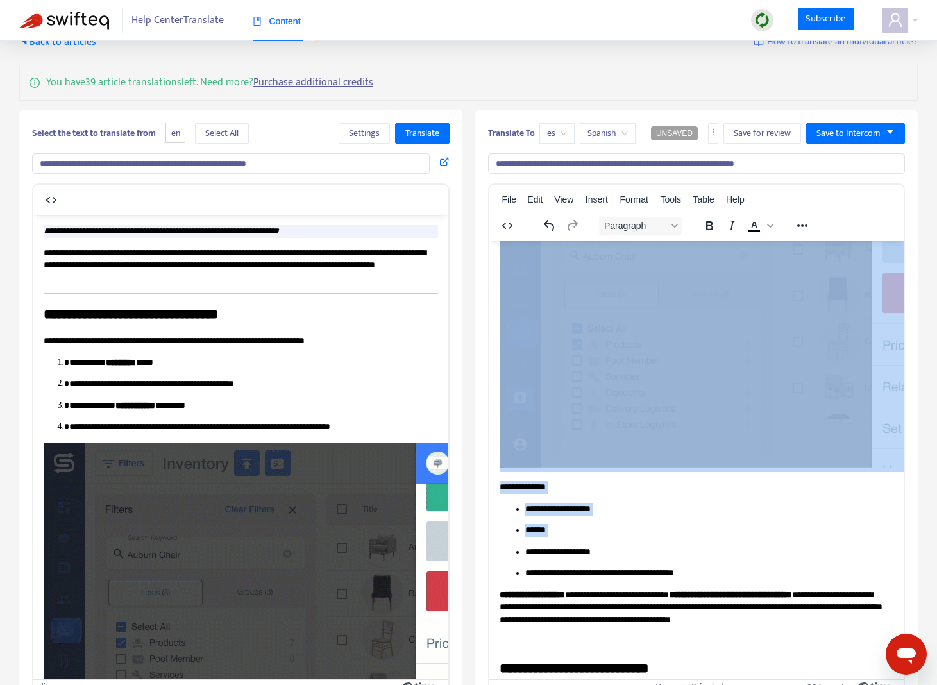
scroll to position [852, 0]
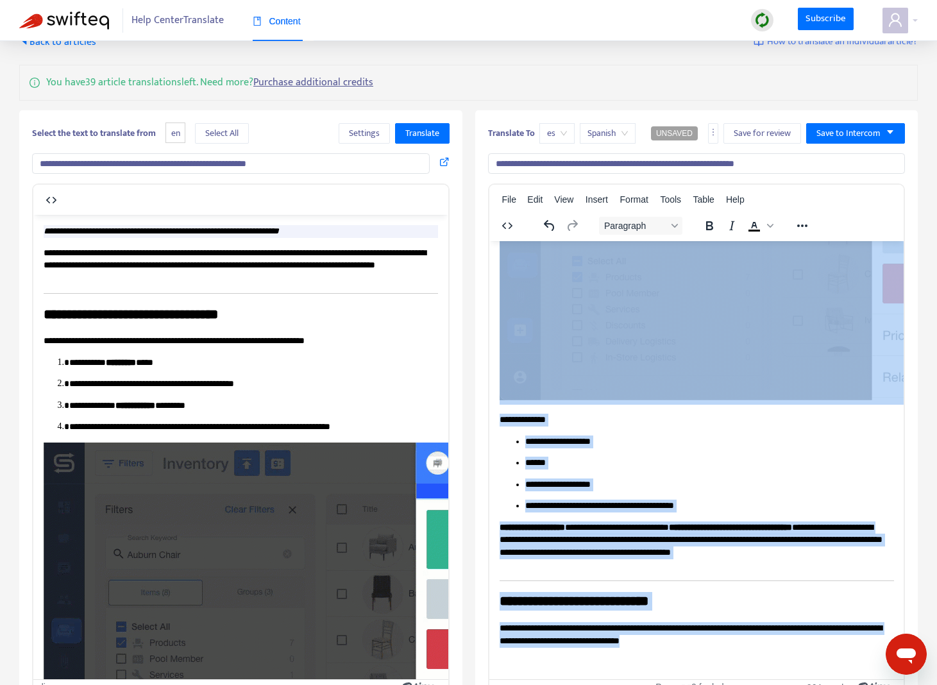
drag, startPoint x: 500, startPoint y: 257, endPoint x: 841, endPoint y: 636, distance: 510.2
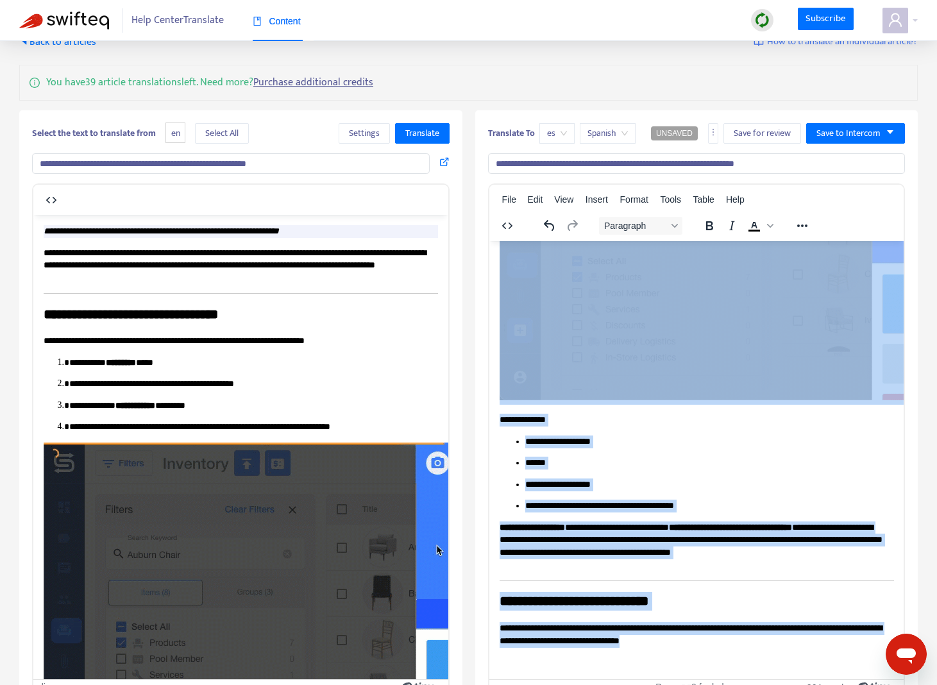
click at [842, 637] on body "**********" at bounding box center [696, 38] width 395 height 1261
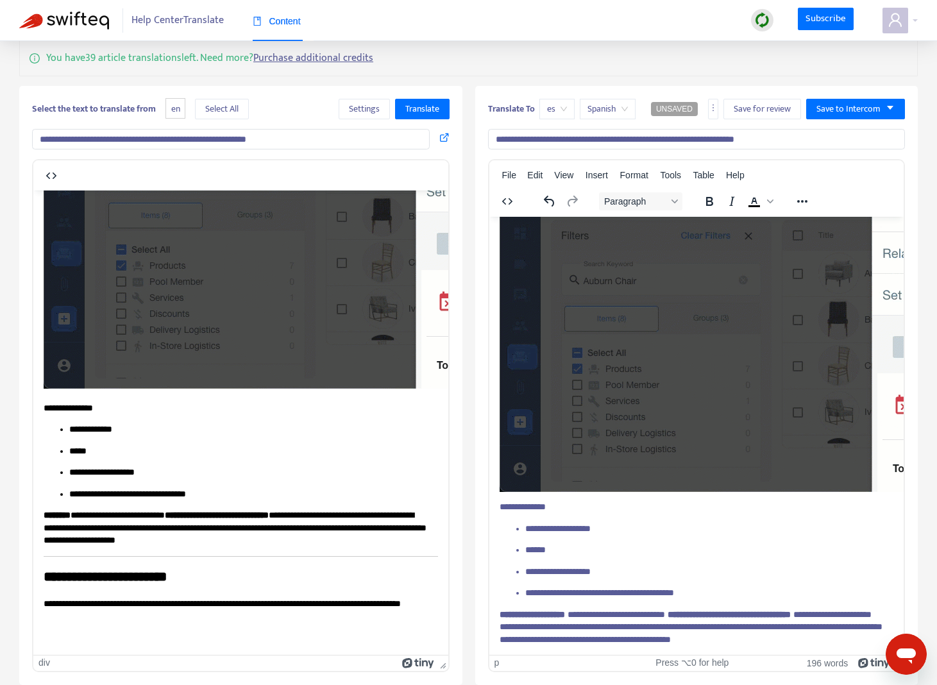
scroll to position [0, 0]
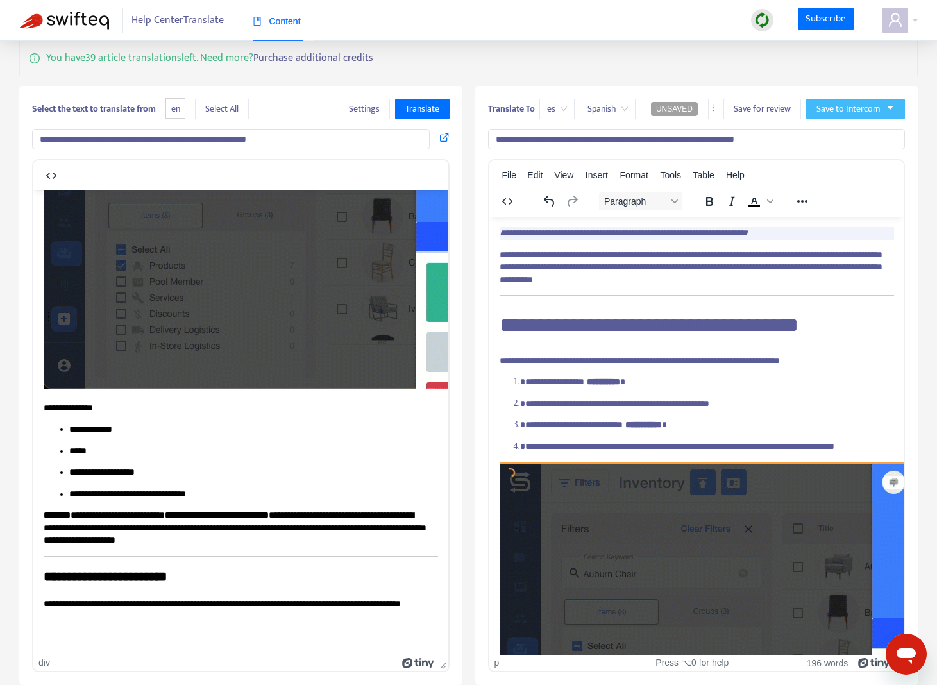
click at [886, 108] on icon "caret-down" at bounding box center [890, 107] width 9 height 9
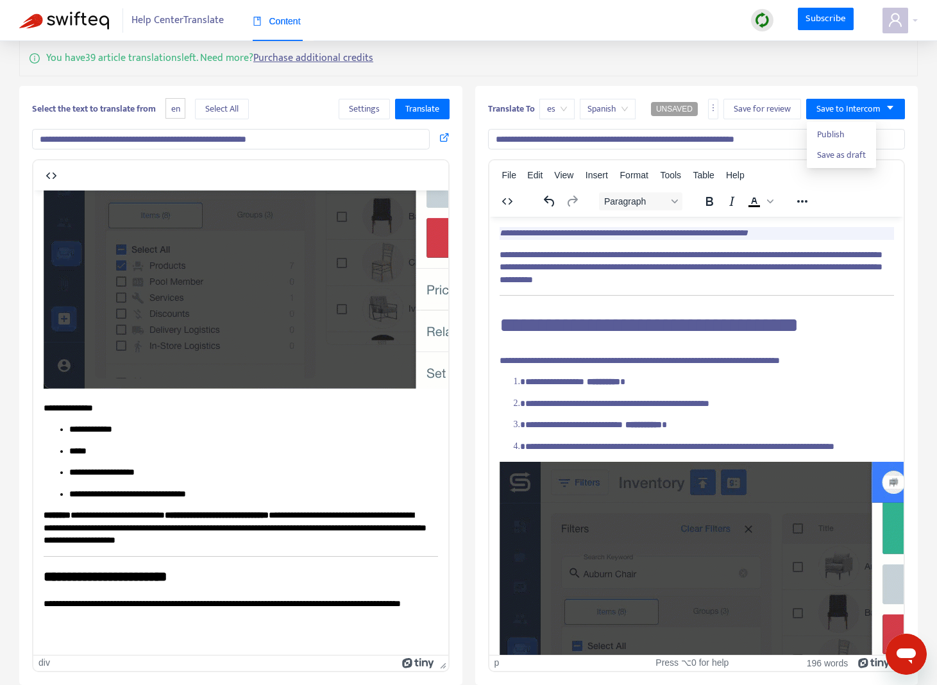
click at [299, 139] on input "**********" at bounding box center [231, 139] width 398 height 21
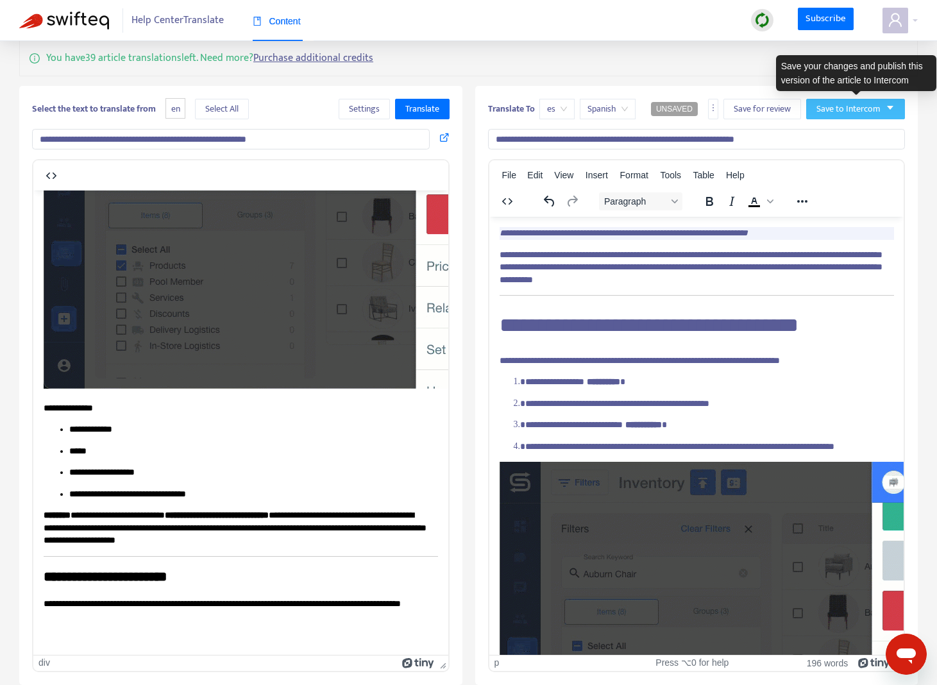
click at [877, 108] on span "Save to Intercom" at bounding box center [849, 109] width 64 height 14
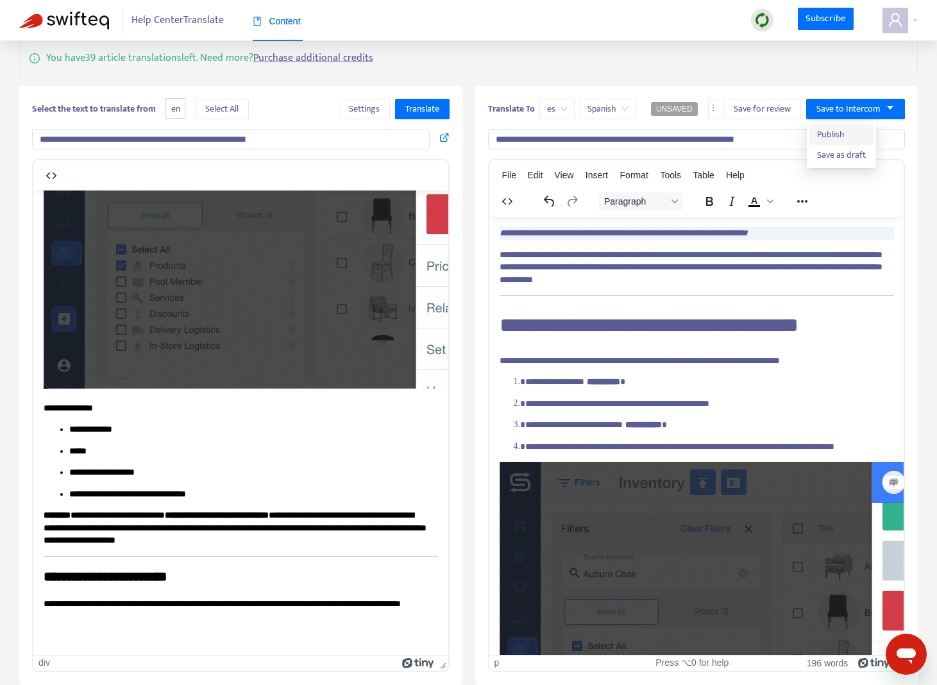
click at [850, 132] on span "Publish" at bounding box center [841, 135] width 49 height 14
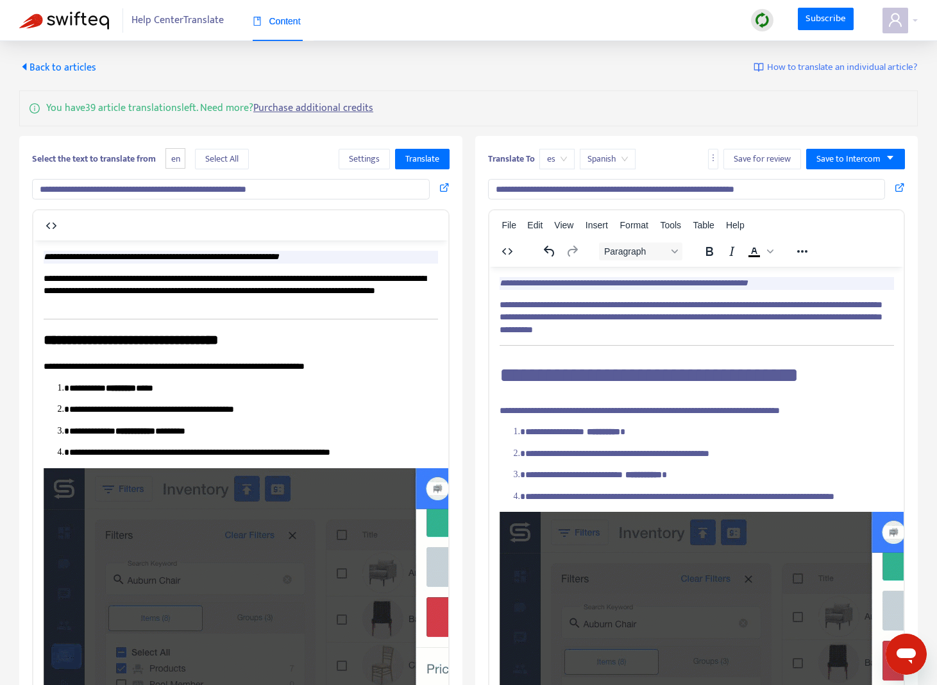
click at [280, 191] on input "**********" at bounding box center [231, 189] width 398 height 21
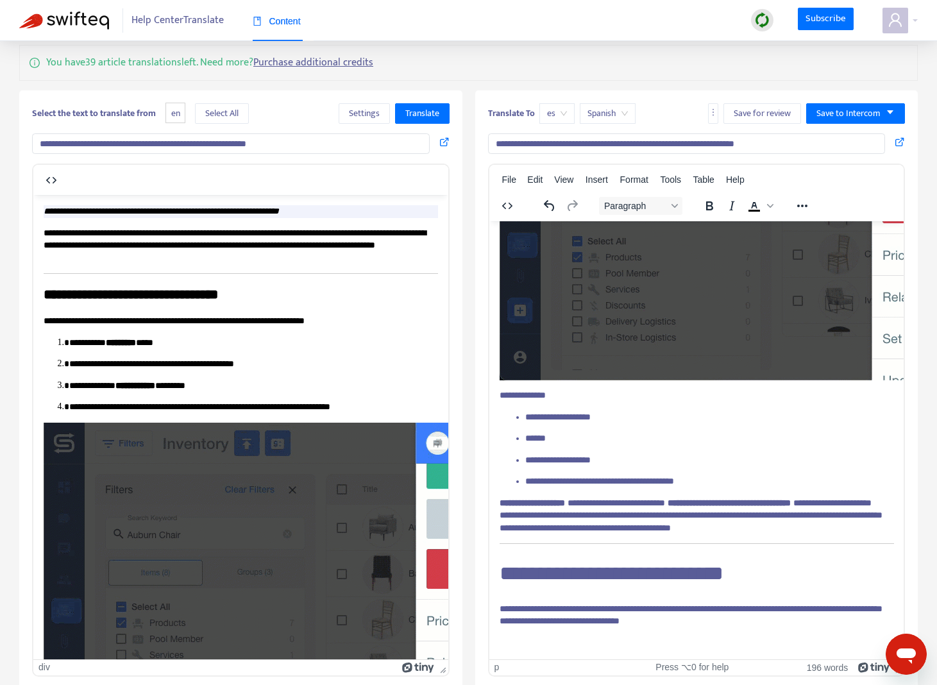
scroll to position [50, 0]
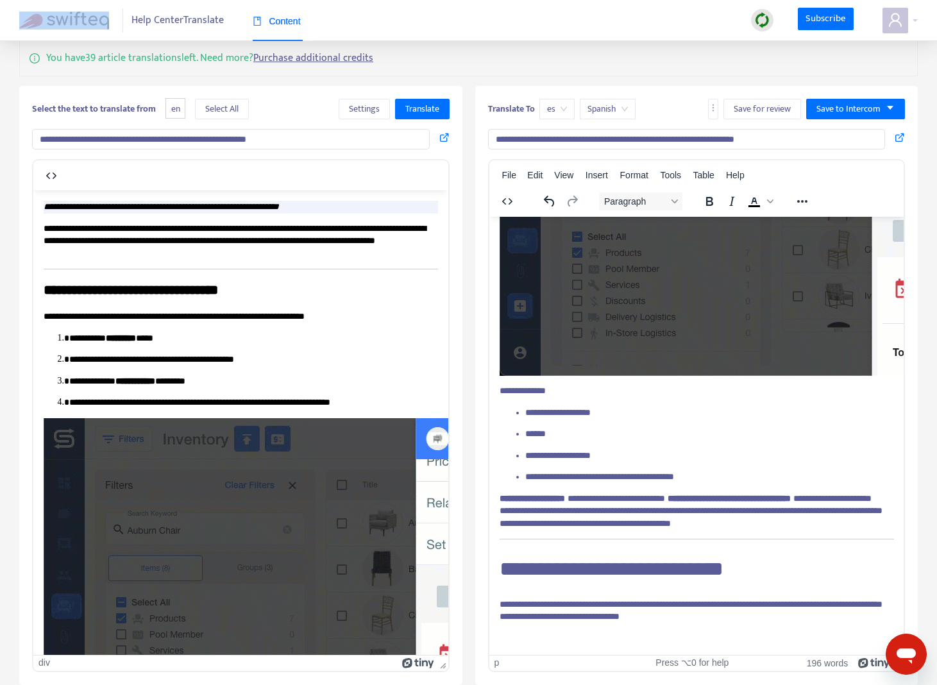
click at [555, 107] on span "es" at bounding box center [557, 108] width 20 height 19
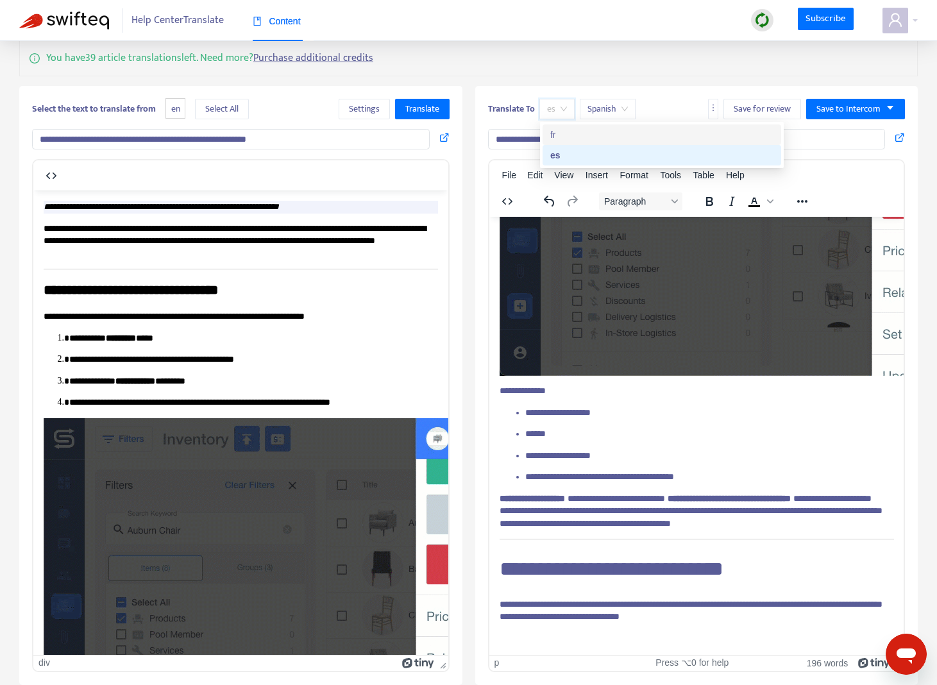
click at [580, 134] on div "fr" at bounding box center [662, 135] width 223 height 14
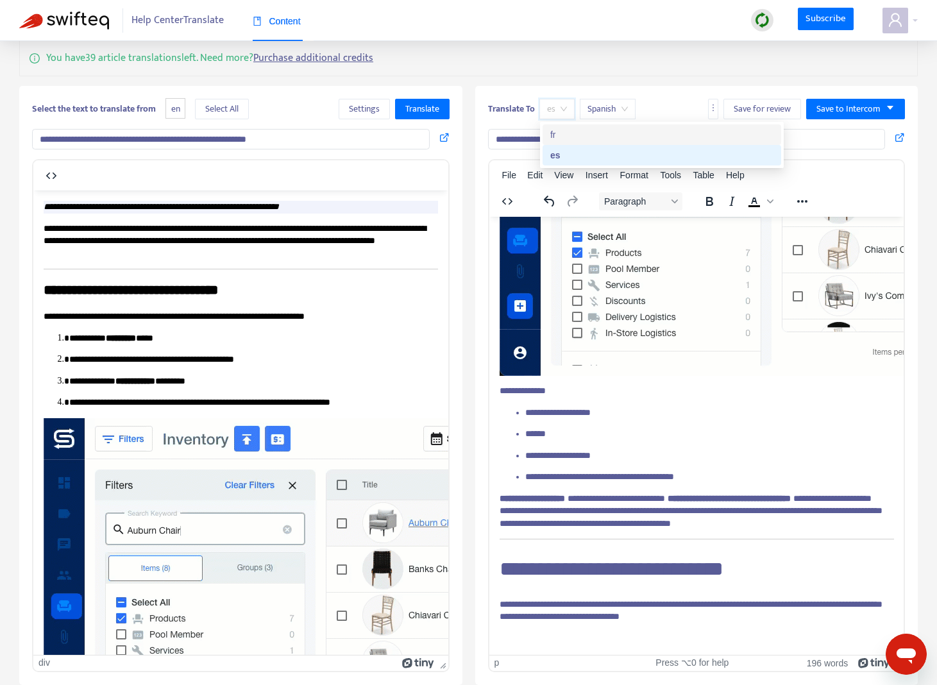
type input "**********"
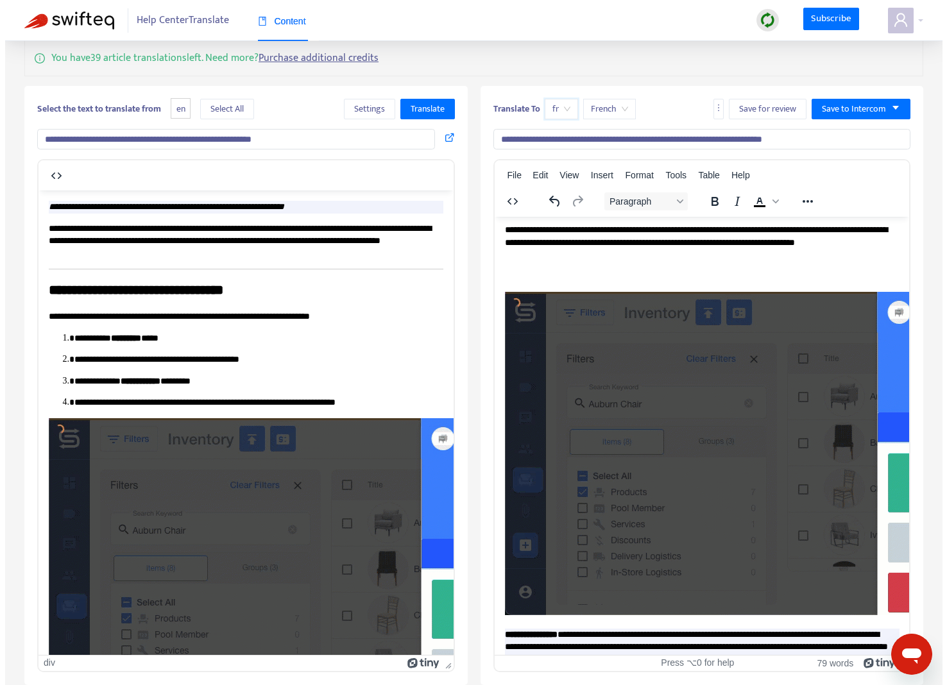
scroll to position [0, 0]
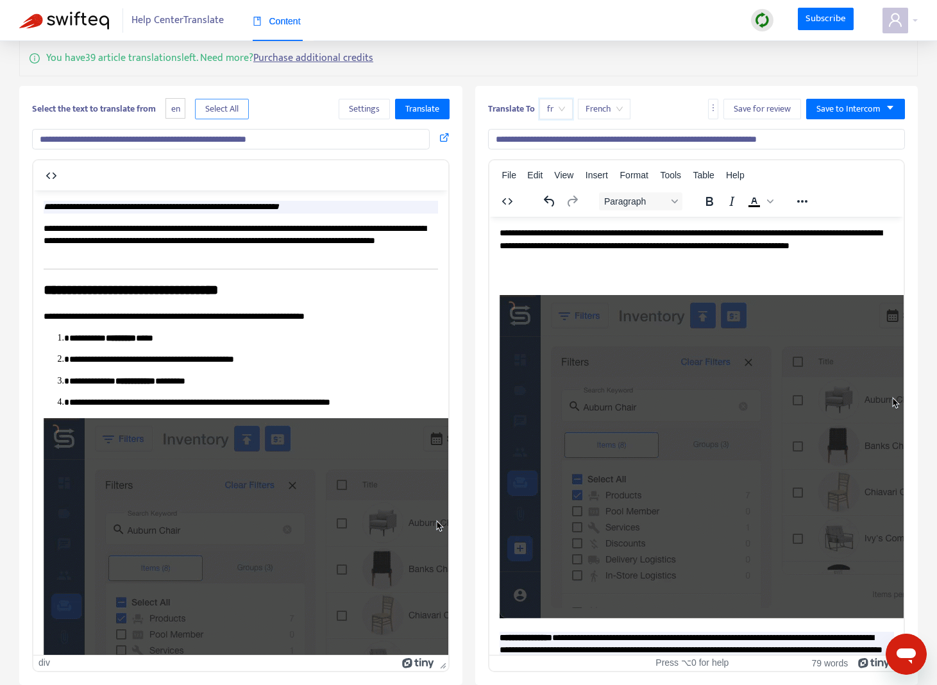
click at [226, 108] on span "Select All" at bounding box center [221, 109] width 33 height 14
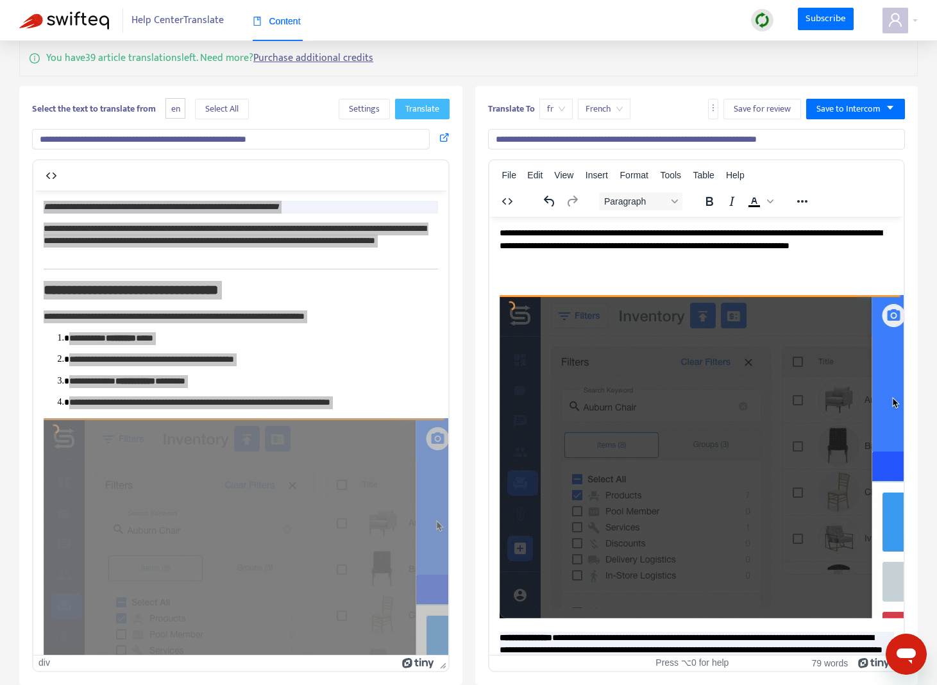
click at [423, 112] on span "Translate" at bounding box center [422, 109] width 34 height 14
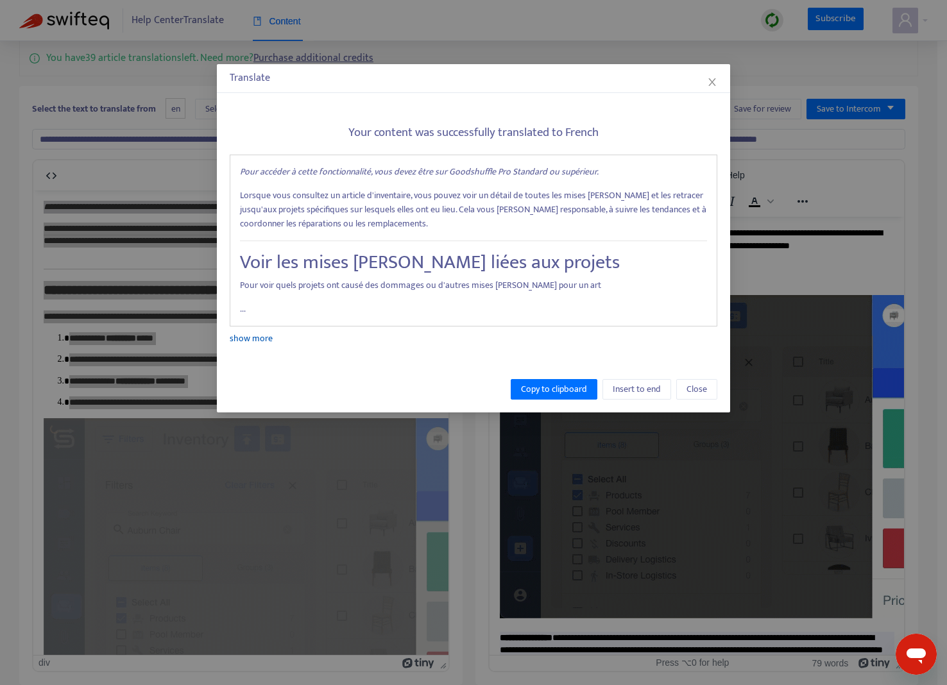
click at [266, 344] on link "show more" at bounding box center [251, 338] width 43 height 15
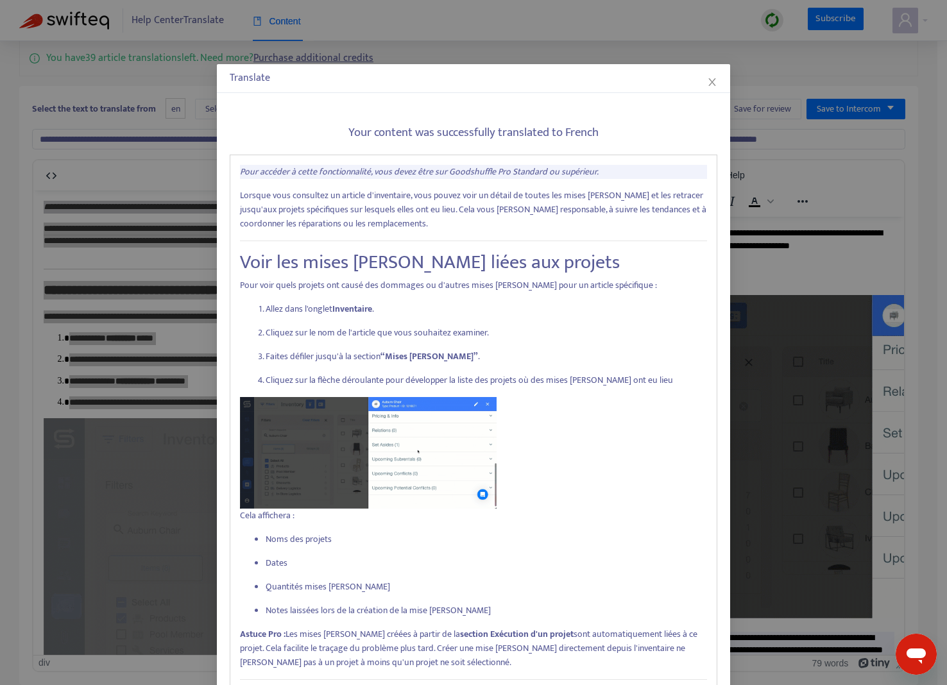
click at [240, 176] on em "Pour accéder à cette fonctionnalité, vous devez être sur Goodshuffle Pro Standa…" at bounding box center [419, 171] width 359 height 15
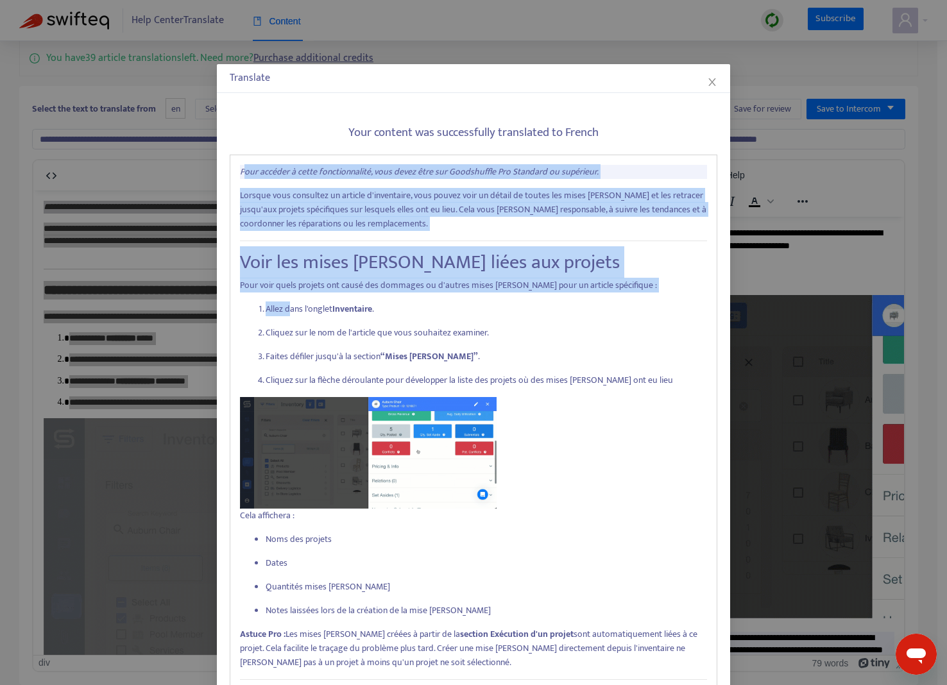
drag, startPoint x: 238, startPoint y: 173, endPoint x: 284, endPoint y: 241, distance: 82.4
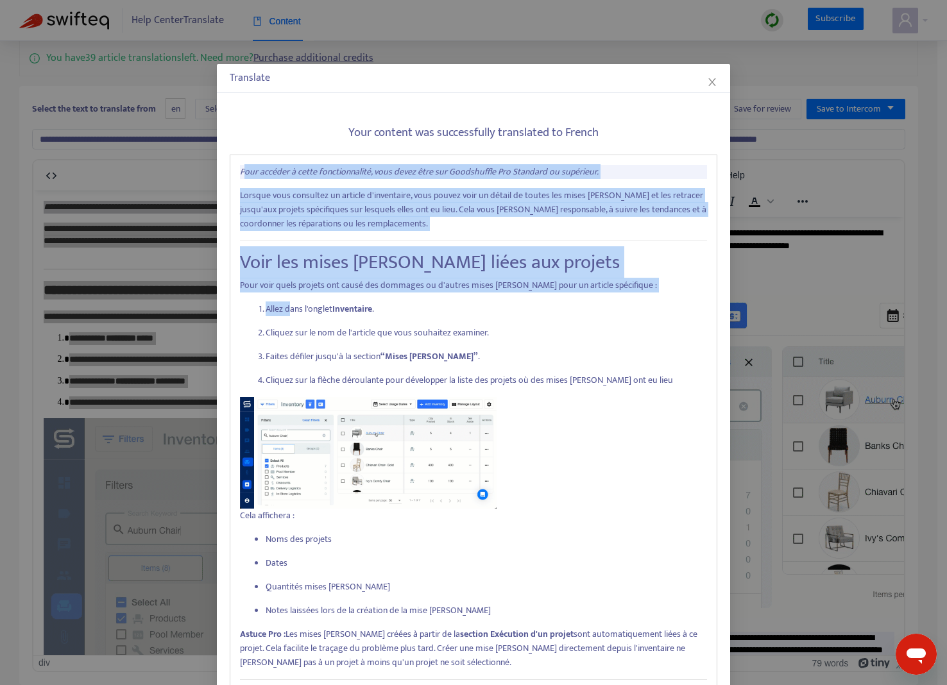
click at [284, 311] on div "Pour accéder à cette fonctionnalité, vous devez être sur Goodshuffle Pro Standa…" at bounding box center [474, 472] width 488 height 635
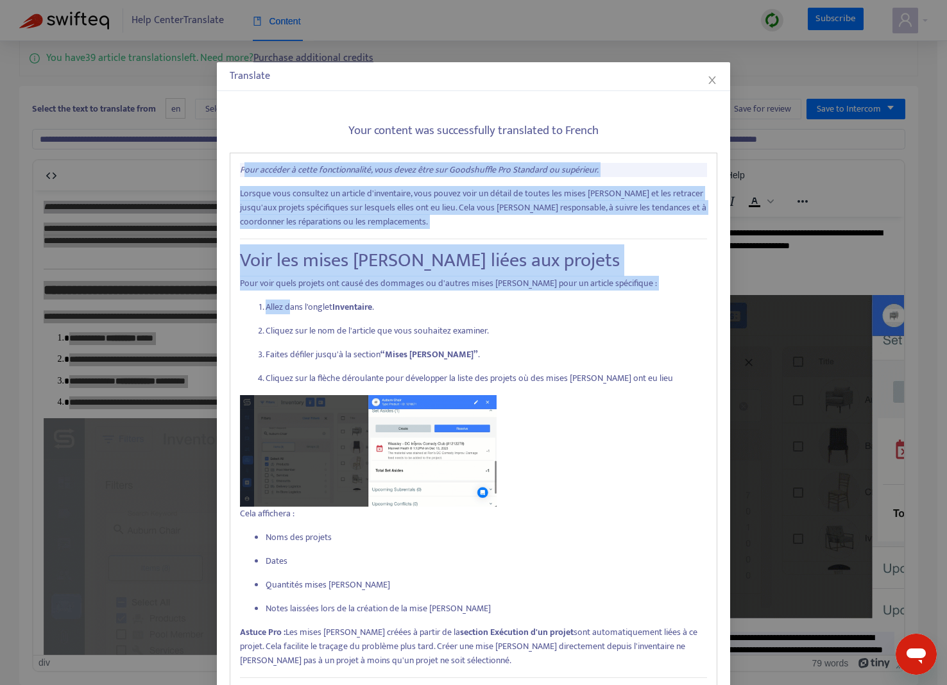
scroll to position [3, 0]
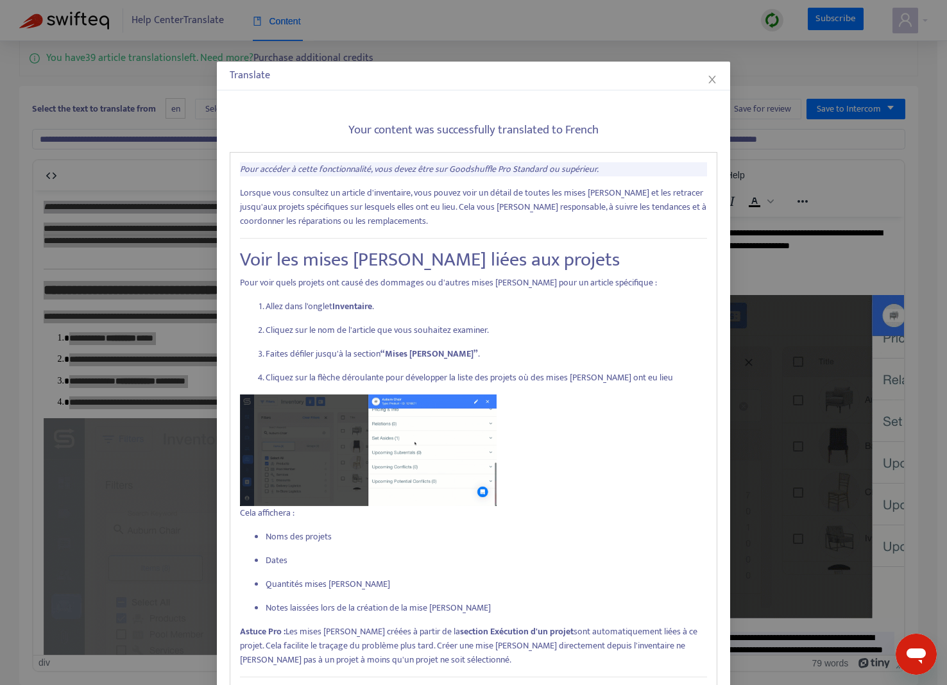
click at [259, 176] on div "Pour accéder à cette fonctionnalité, vous devez être sur Goodshuffle Pro Standa…" at bounding box center [474, 469] width 488 height 635
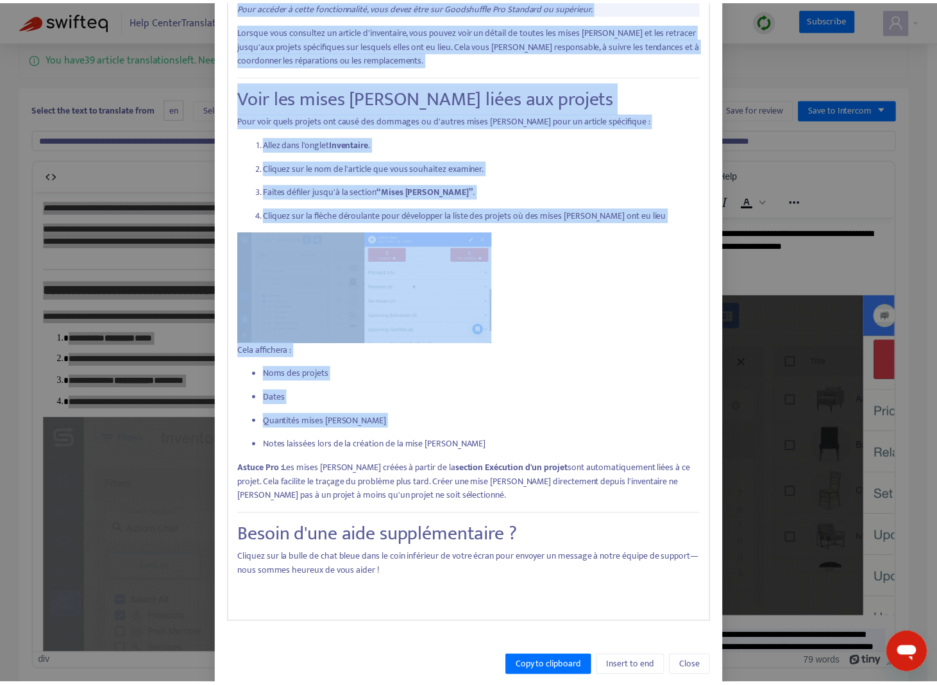
scroll to position [186, 0]
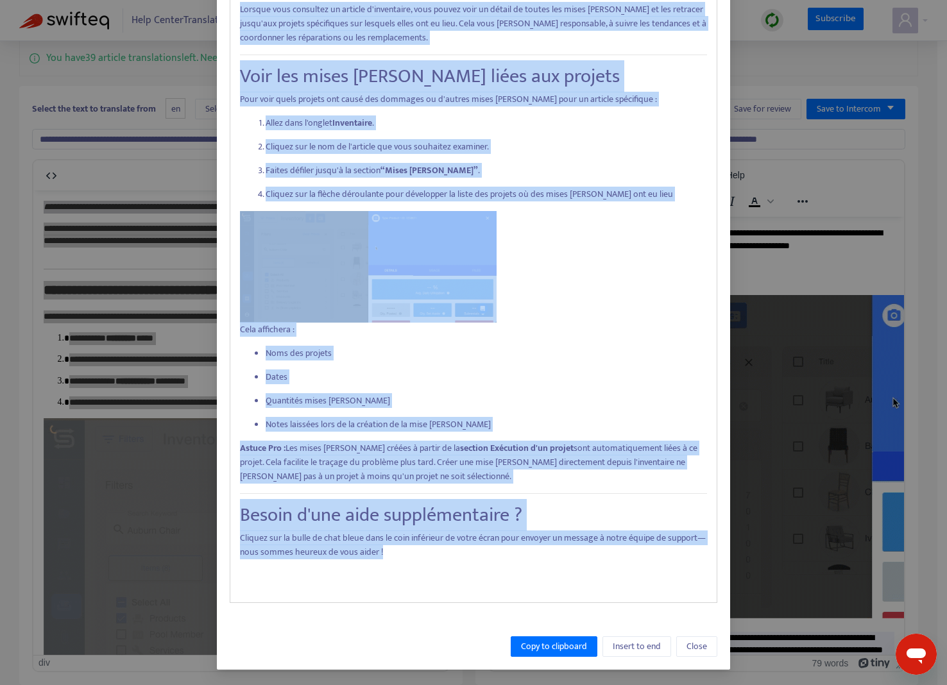
drag, startPoint x: 235, startPoint y: 169, endPoint x: 539, endPoint y: 551, distance: 488.1
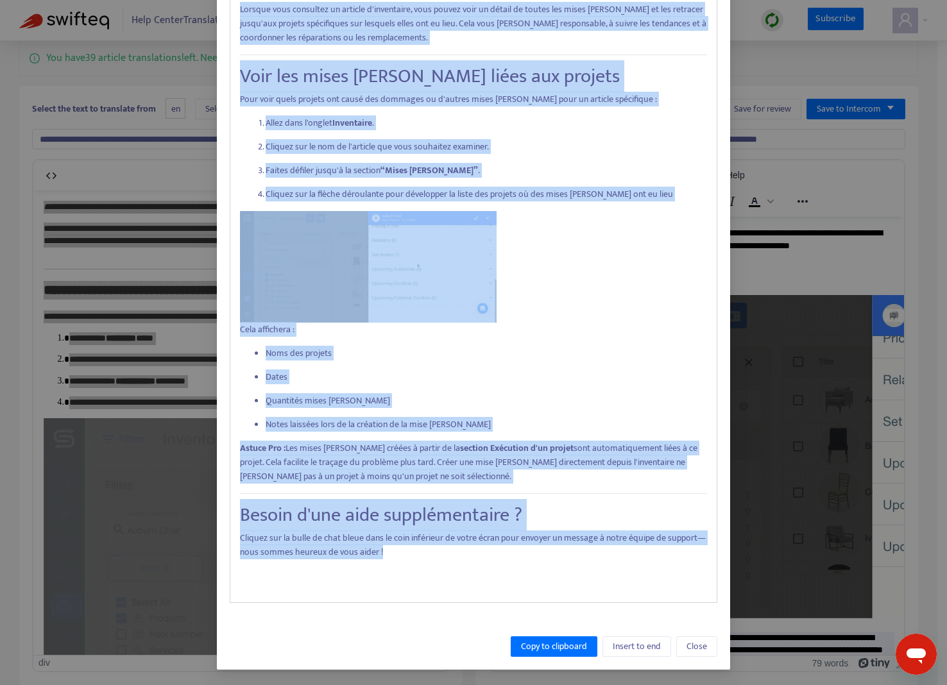
click at [539, 551] on div "Pour accéder à cette fonctionnalité, vous devez être sur Goodshuffle Pro Standa…" at bounding box center [474, 286] width 488 height 635
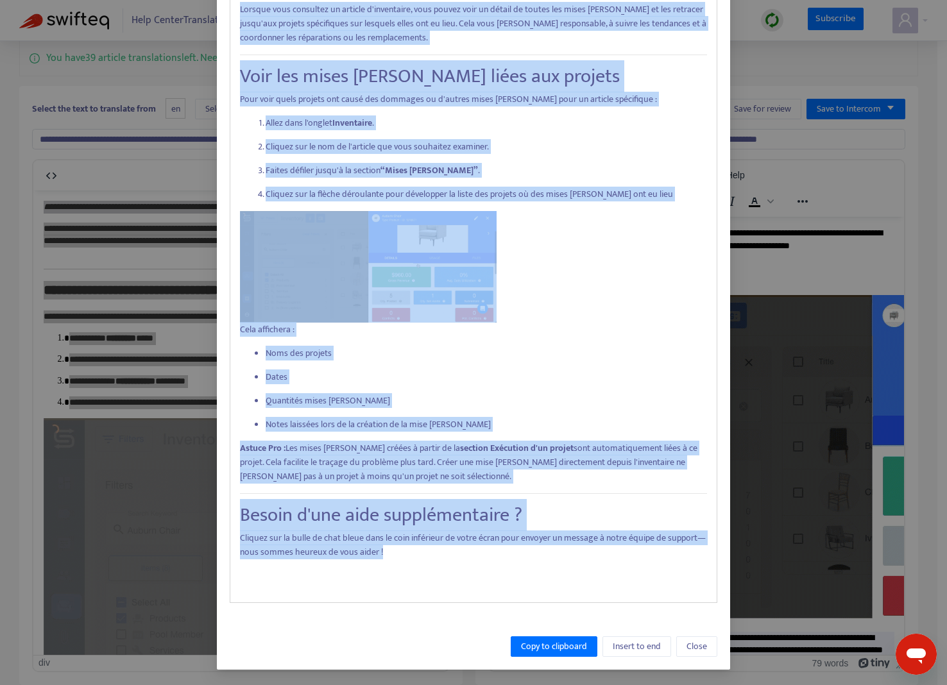
copy div "Lore ipsumdo s ametc adipiscingelit, sedd eiusm temp inc Utlaboreetd Mag Aliqua…"
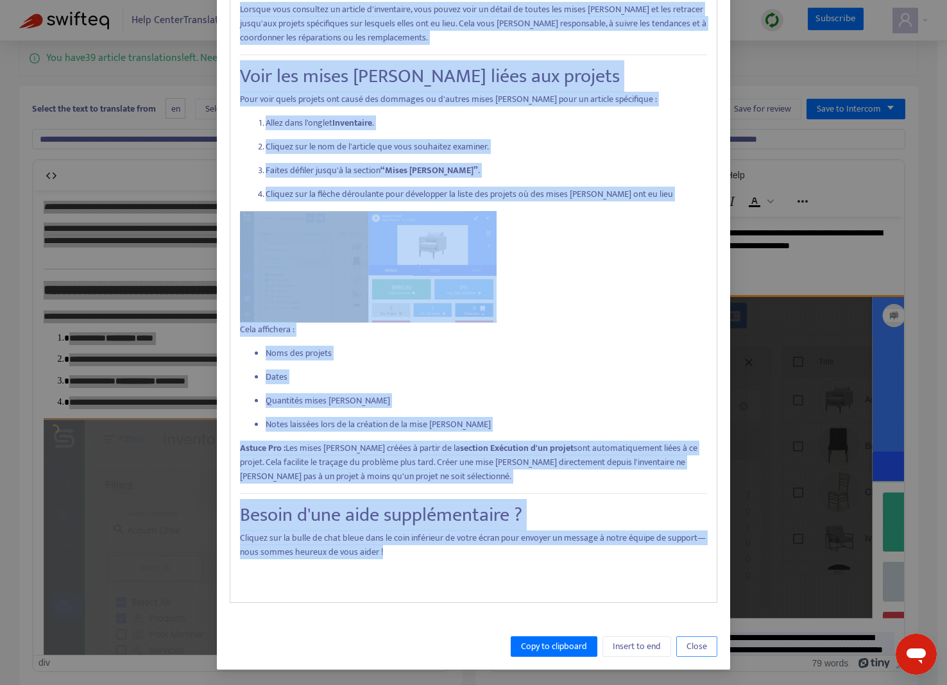
click at [687, 642] on span "Close" at bounding box center [697, 647] width 21 height 14
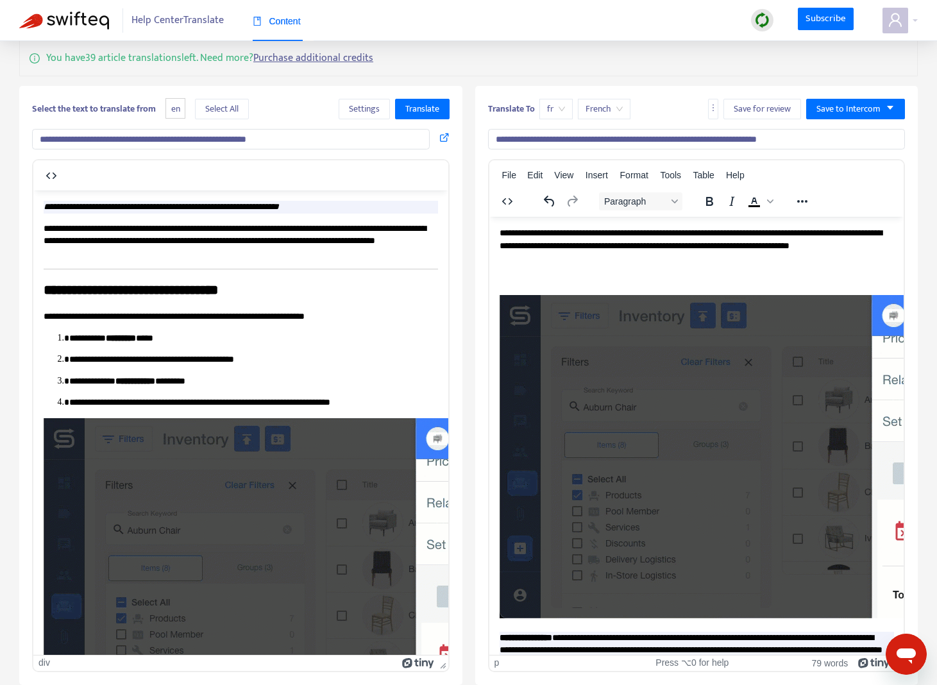
drag, startPoint x: 497, startPoint y: 232, endPoint x: 504, endPoint y: 233, distance: 6.4
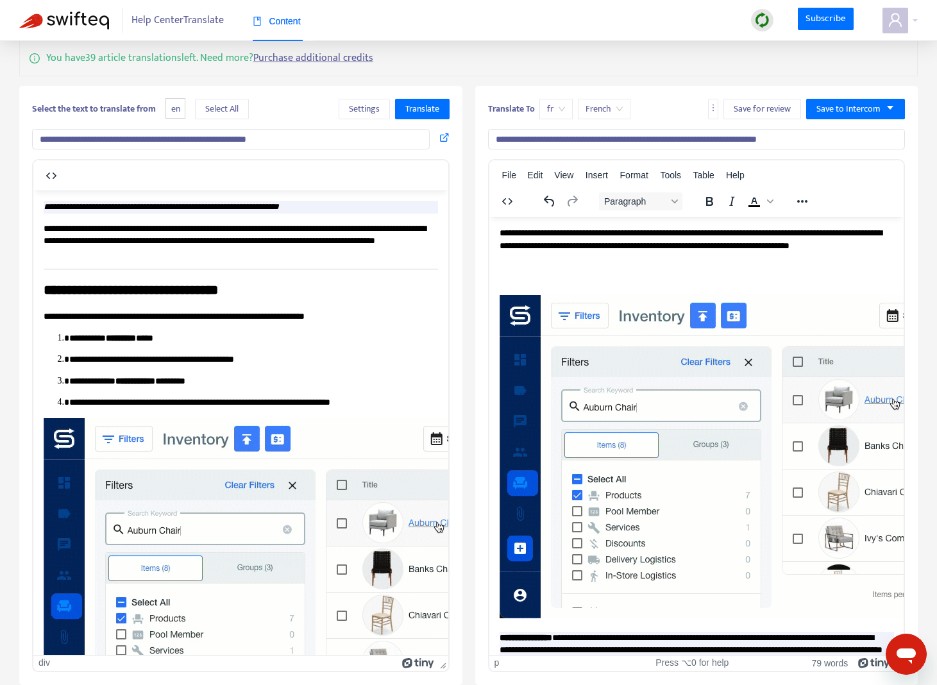
click at [526, 239] on html "**********" at bounding box center [696, 447] width 415 height 463
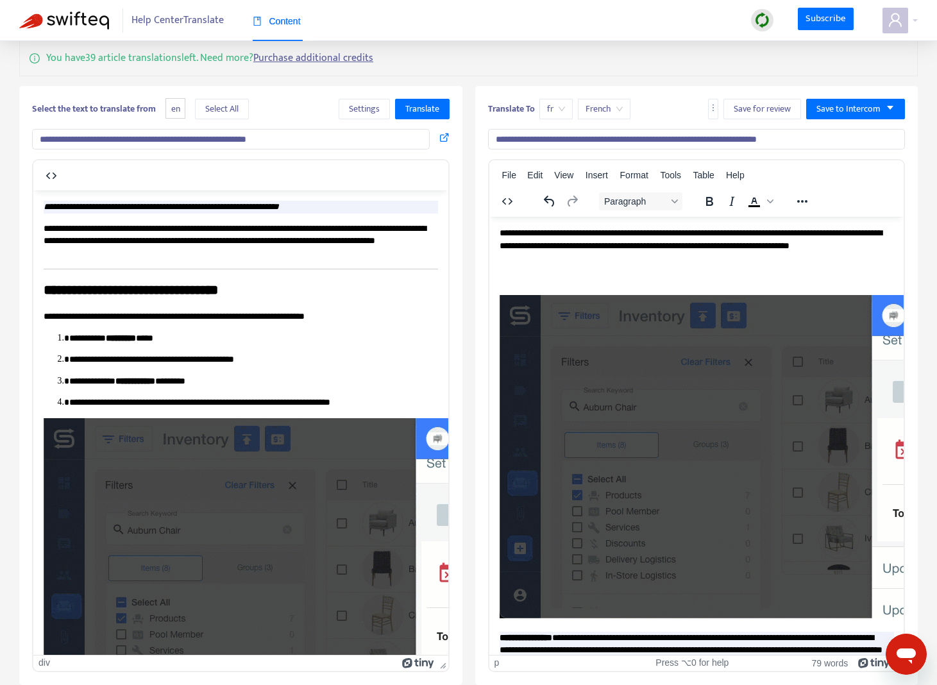
click at [504, 233] on p "**********" at bounding box center [691, 245] width 385 height 38
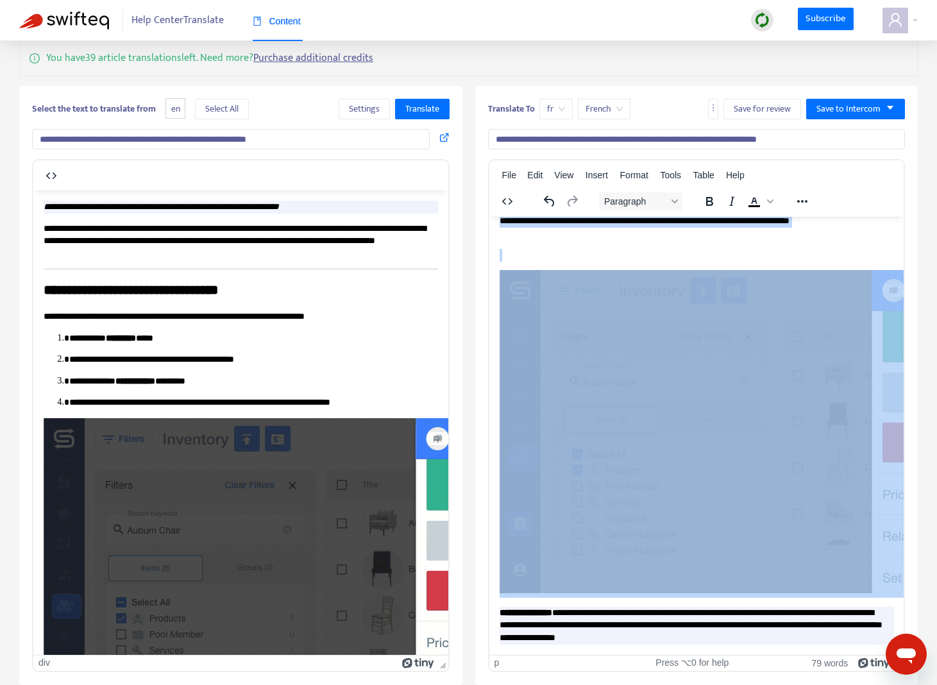
scroll to position [34, 0]
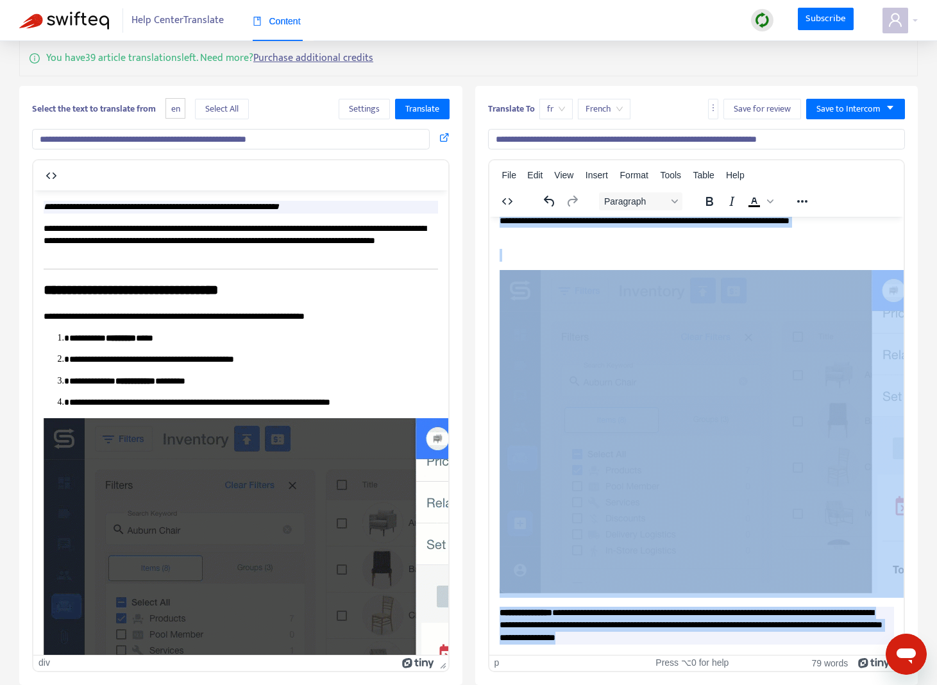
drag, startPoint x: 500, startPoint y: 231, endPoint x: 802, endPoint y: 679, distance: 540.8
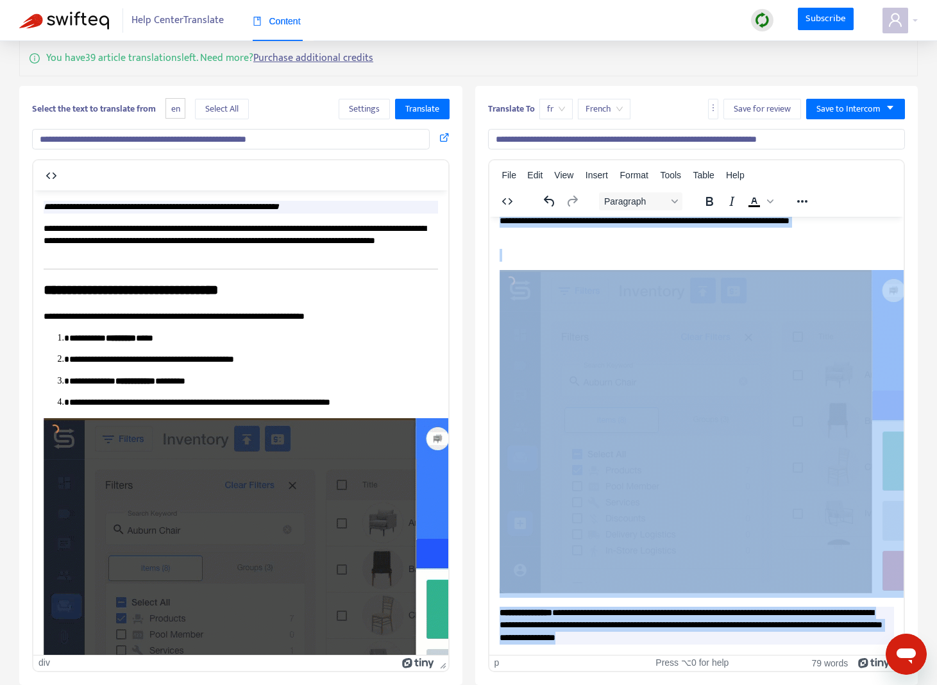
click at [802, 654] on html "**********" at bounding box center [696, 422] width 415 height 463
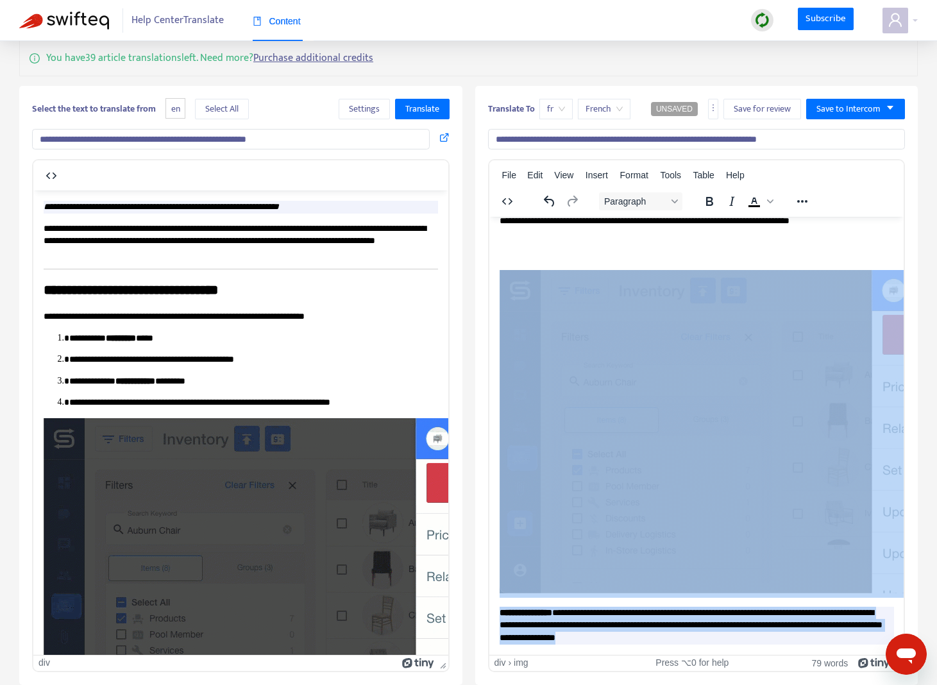
drag, startPoint x: 781, startPoint y: 627, endPoint x: 522, endPoint y: 234, distance: 471.0
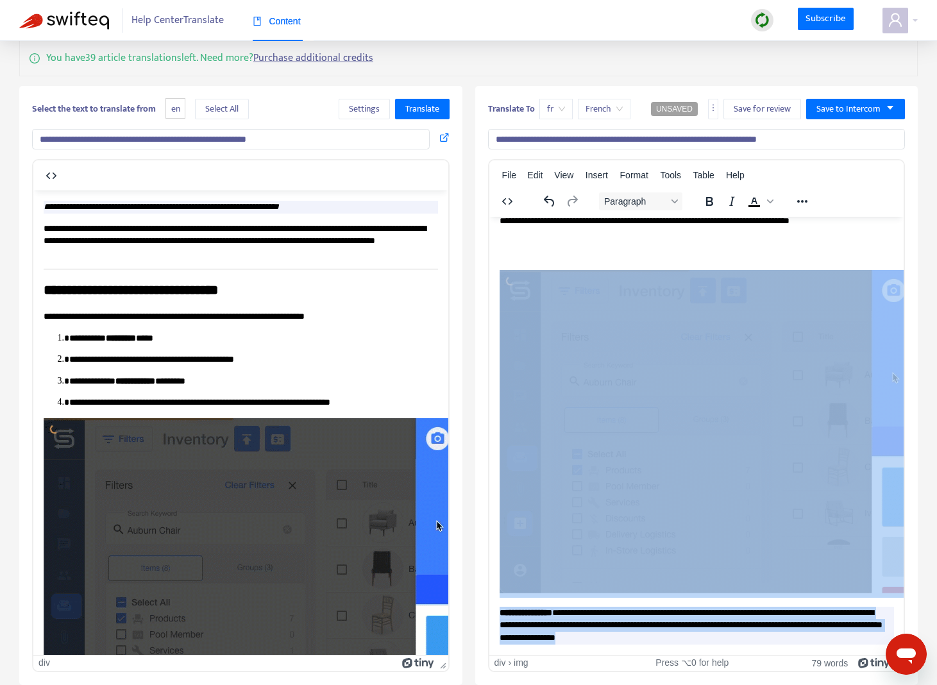
click at [530, 302] on body "**********" at bounding box center [696, 422] width 395 height 443
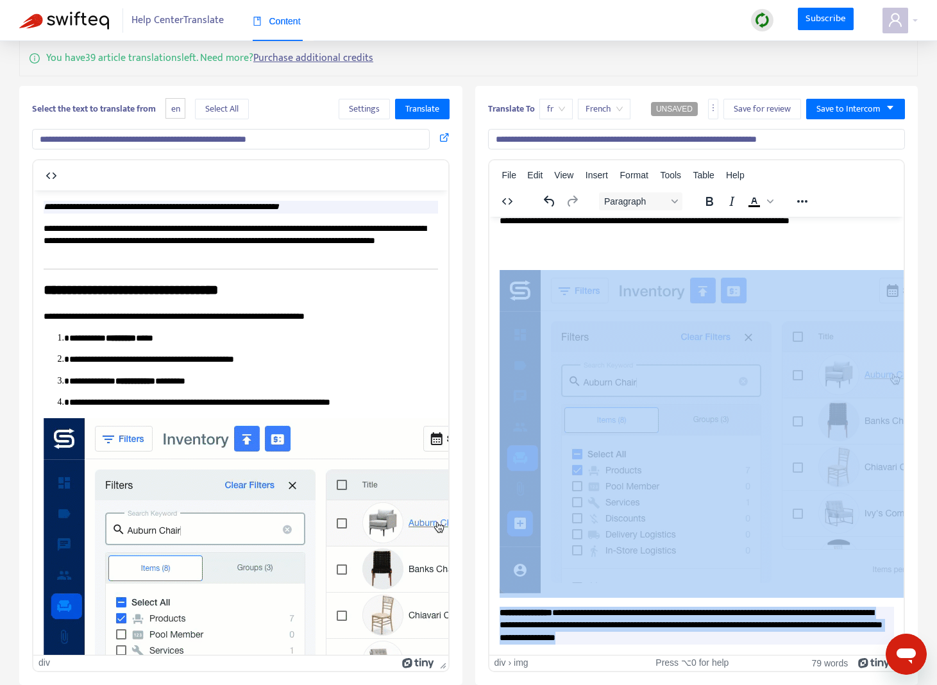
scroll to position [0, 0]
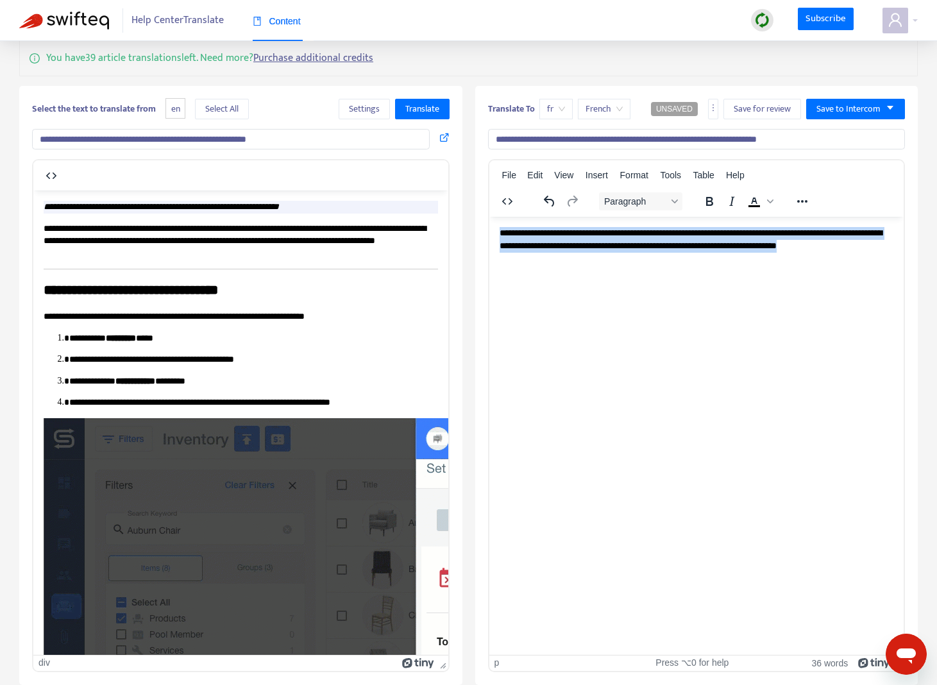
drag, startPoint x: 527, startPoint y: 259, endPoint x: 483, endPoint y: 226, distance: 55.4
click at [489, 226] on html "**********" at bounding box center [696, 245] width 415 height 58
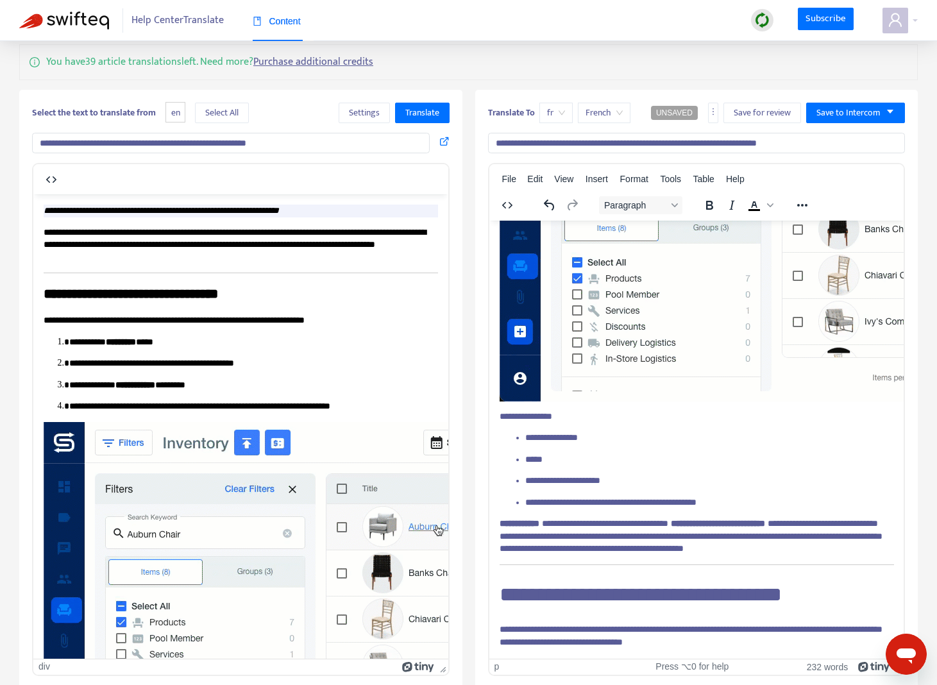
scroll to position [50, 0]
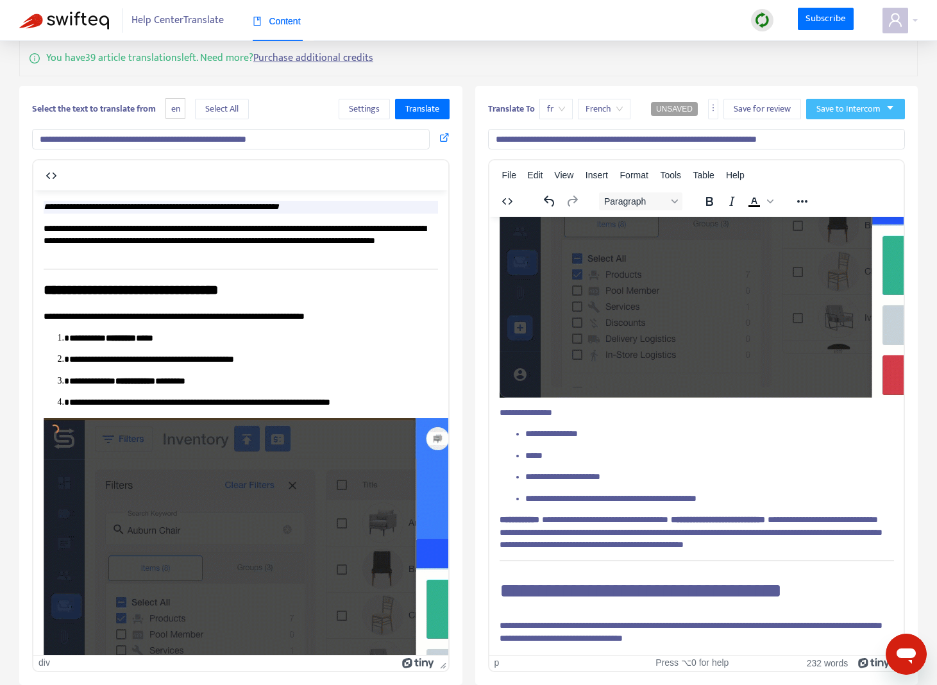
click at [883, 109] on button "Save to Intercom" at bounding box center [856, 109] width 99 height 21
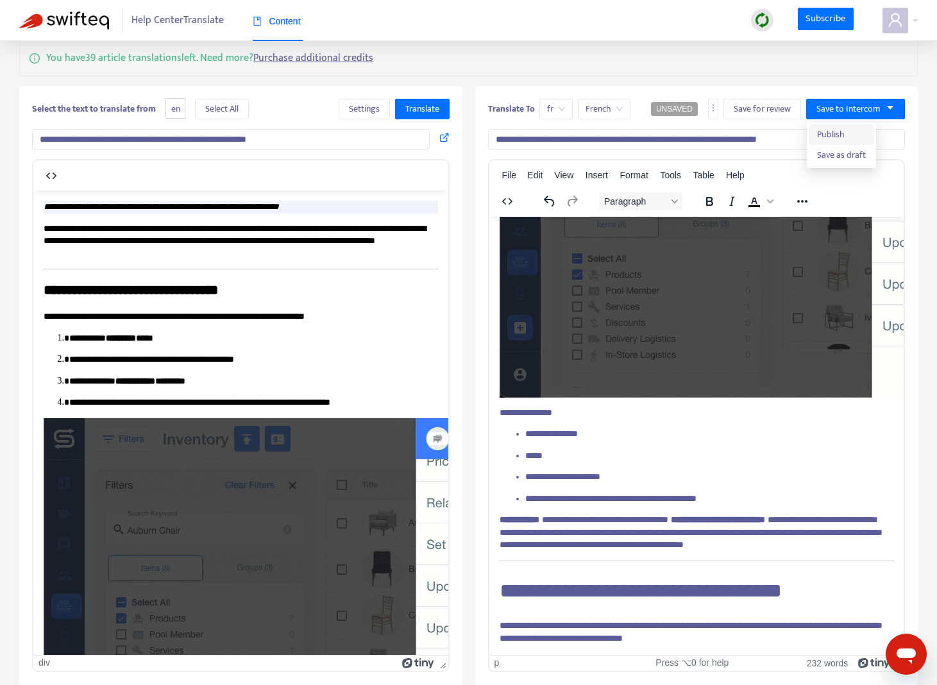
click at [849, 135] on span "Publish" at bounding box center [841, 135] width 49 height 14
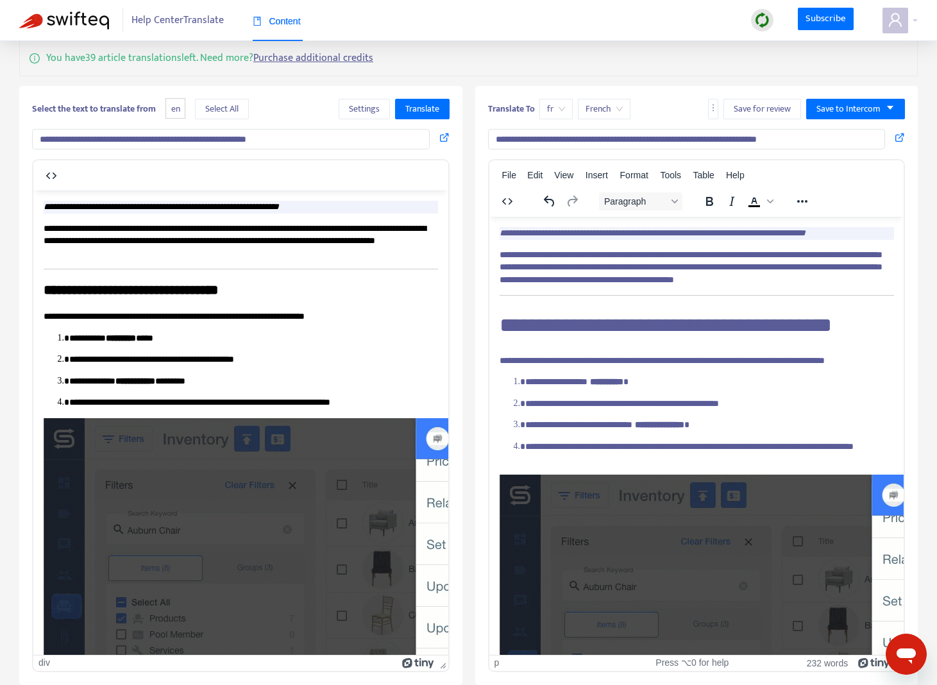
scroll to position [411, 0]
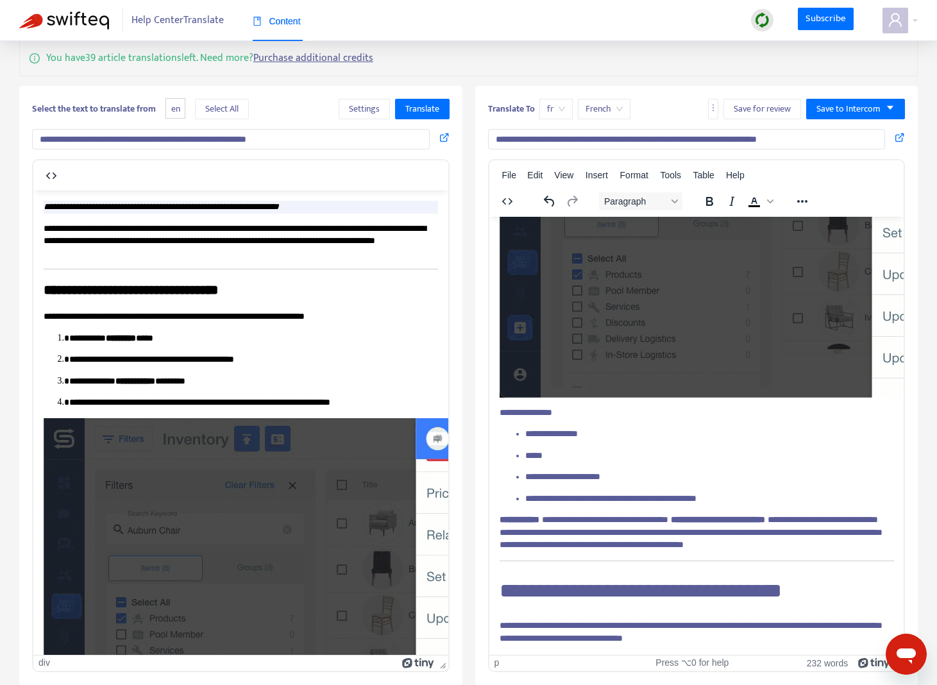
click at [42, 19] on img at bounding box center [64, 21] width 90 height 18
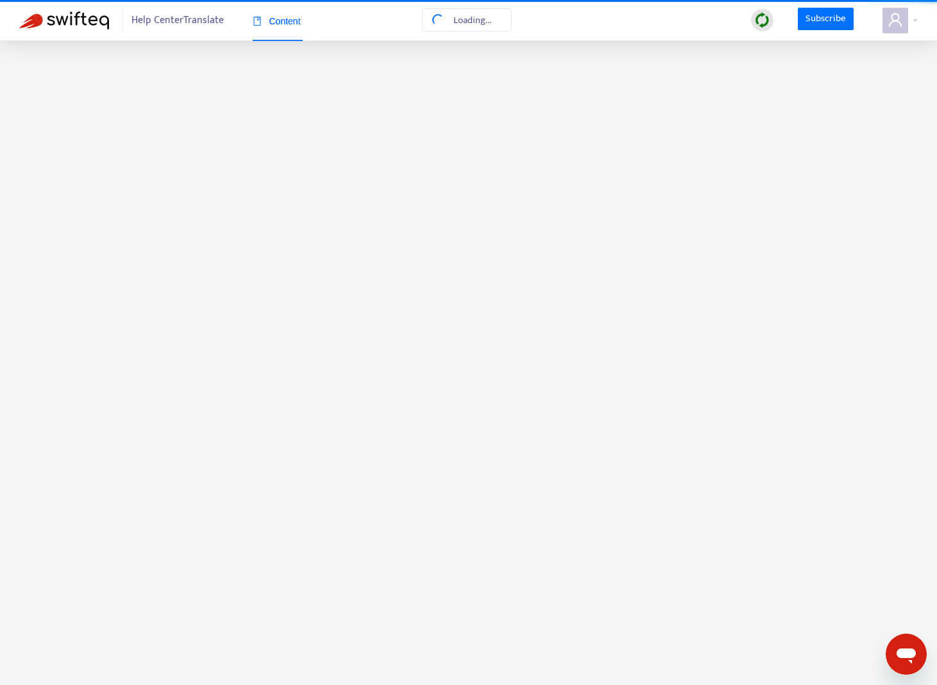
scroll to position [0, 0]
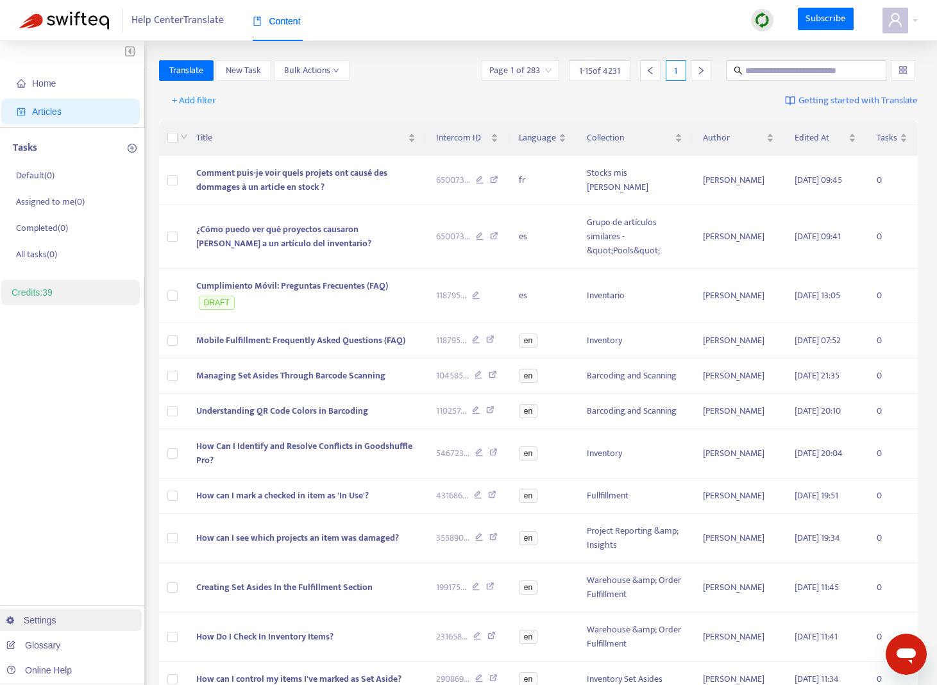
click at [40, 626] on link "Settings" at bounding box center [31, 620] width 50 height 10
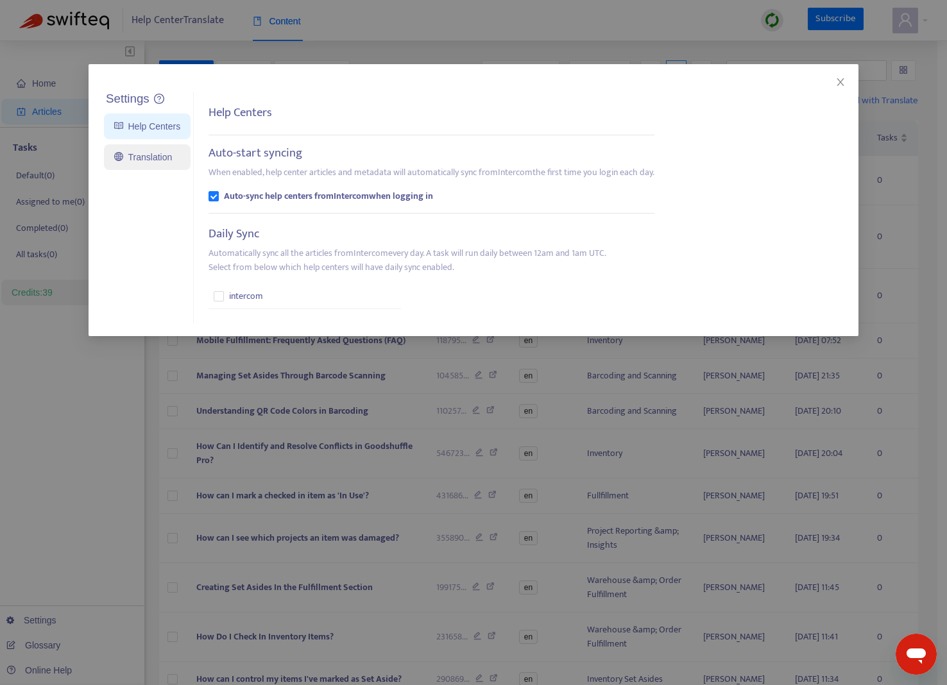
click at [171, 155] on link "Translation" at bounding box center [143, 157] width 58 height 10
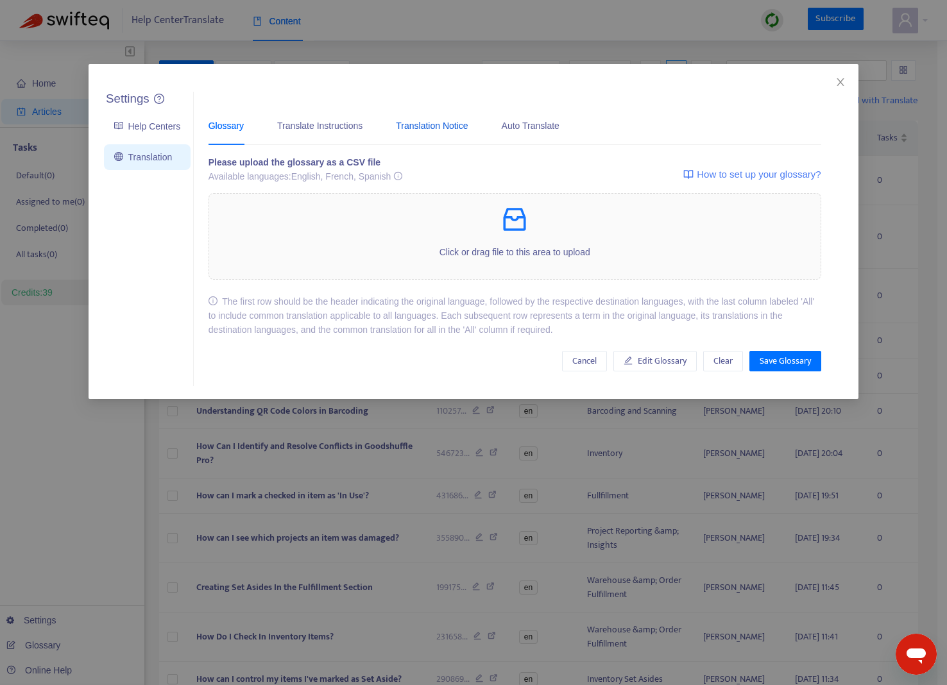
click at [432, 128] on div "Translation Notice" at bounding box center [432, 126] width 72 height 14
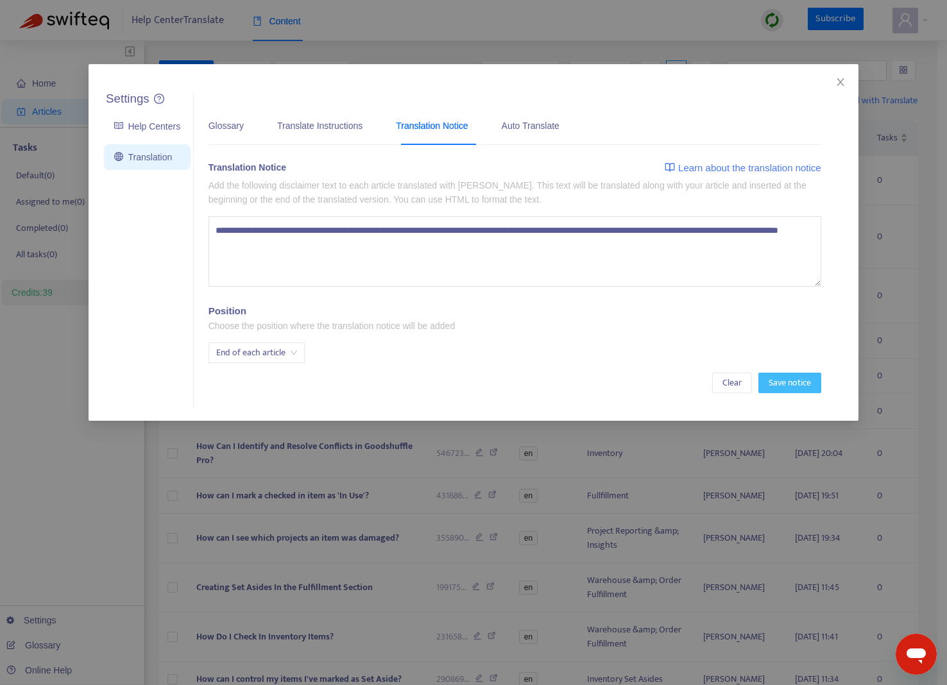
click at [796, 382] on span "Save notice" at bounding box center [790, 383] width 42 height 14
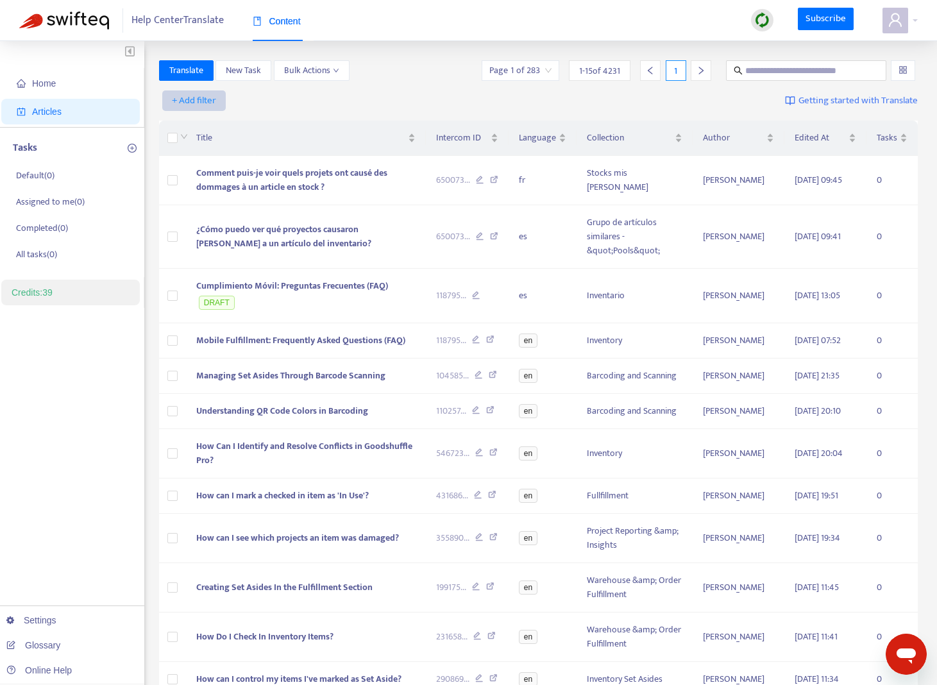
click at [194, 94] on span "+ Add filter" at bounding box center [194, 100] width 44 height 15
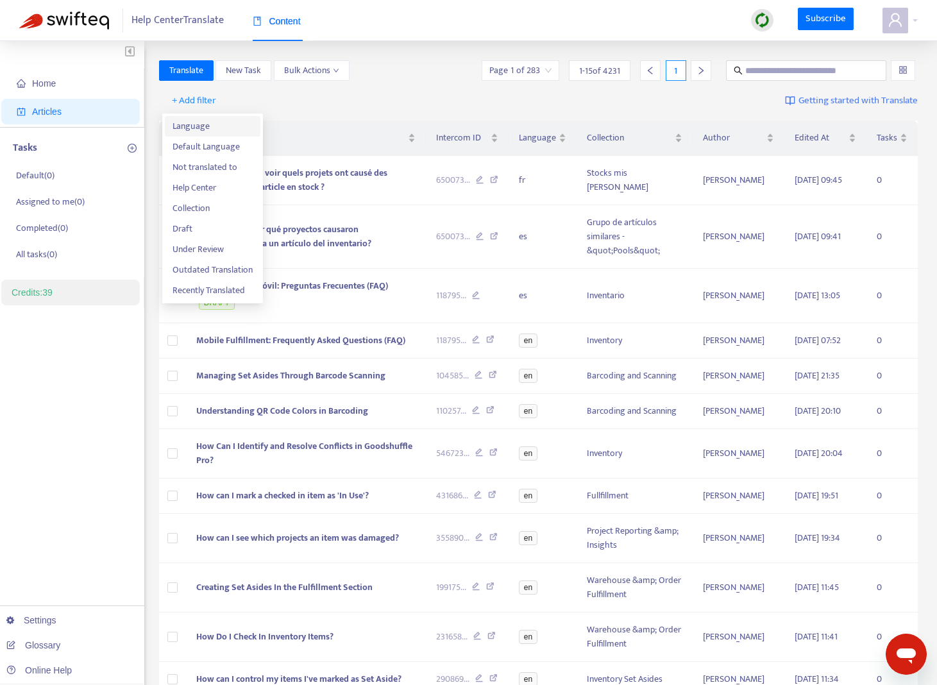
click at [219, 126] on span "Language" at bounding box center [213, 126] width 80 height 14
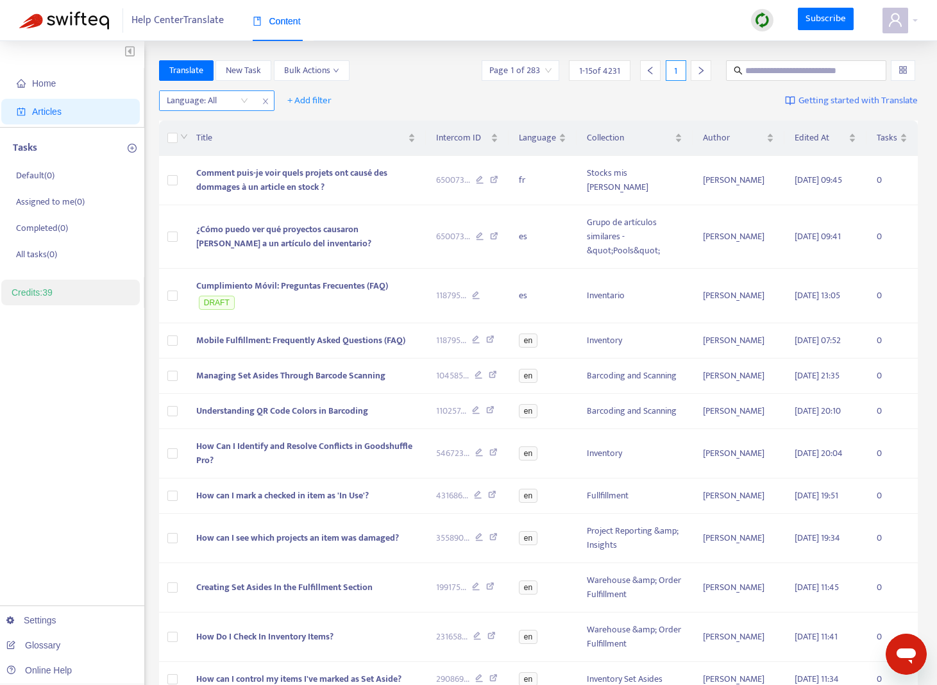
click at [242, 99] on div "Language: All" at bounding box center [208, 100] width 96 height 19
click at [244, 128] on div "en" at bounding box center [281, 126] width 223 height 14
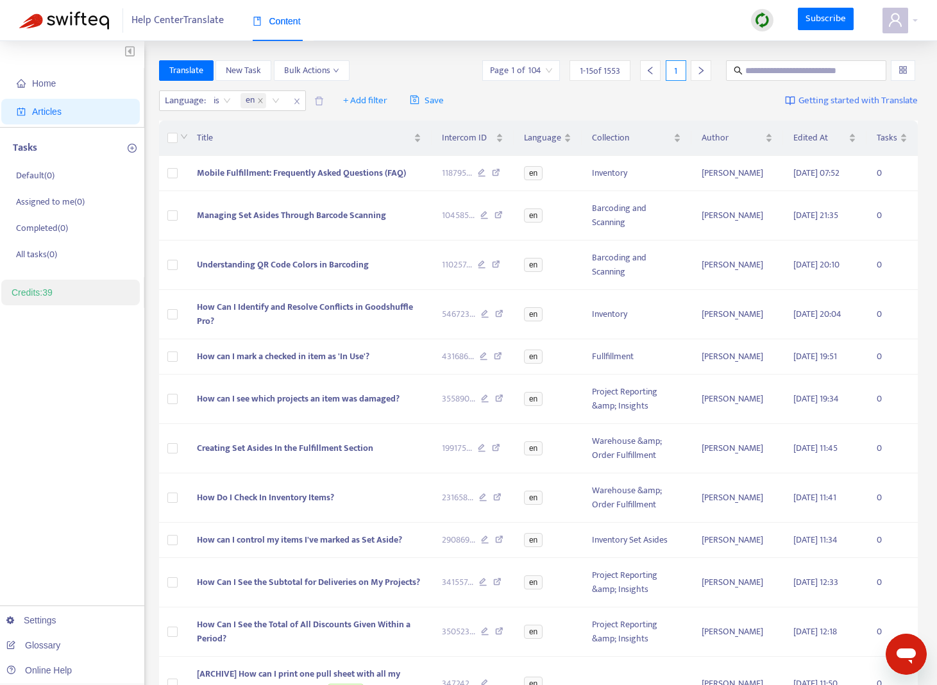
click at [430, 58] on div "Home Articles Tasks Default ( 0 ) Assigned to me ( 0 ) Completed ( 0 ) All task…" at bounding box center [468, 479] width 937 height 876
click at [817, 78] on span at bounding box center [806, 70] width 160 height 21
click at [820, 73] on input "text" at bounding box center [807, 71] width 123 height 14
paste input "**********"
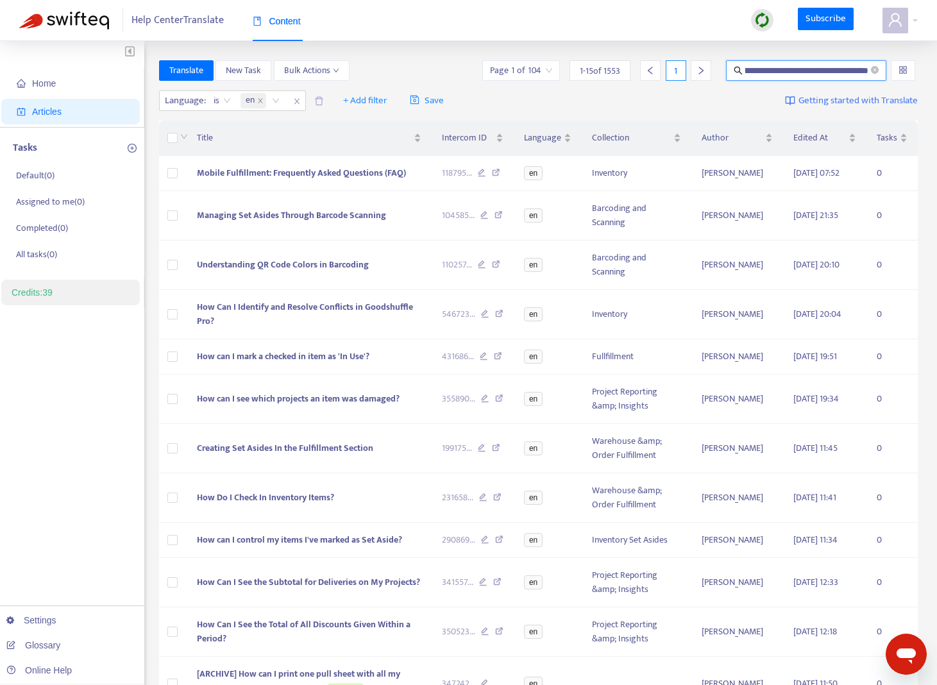
type input "**********"
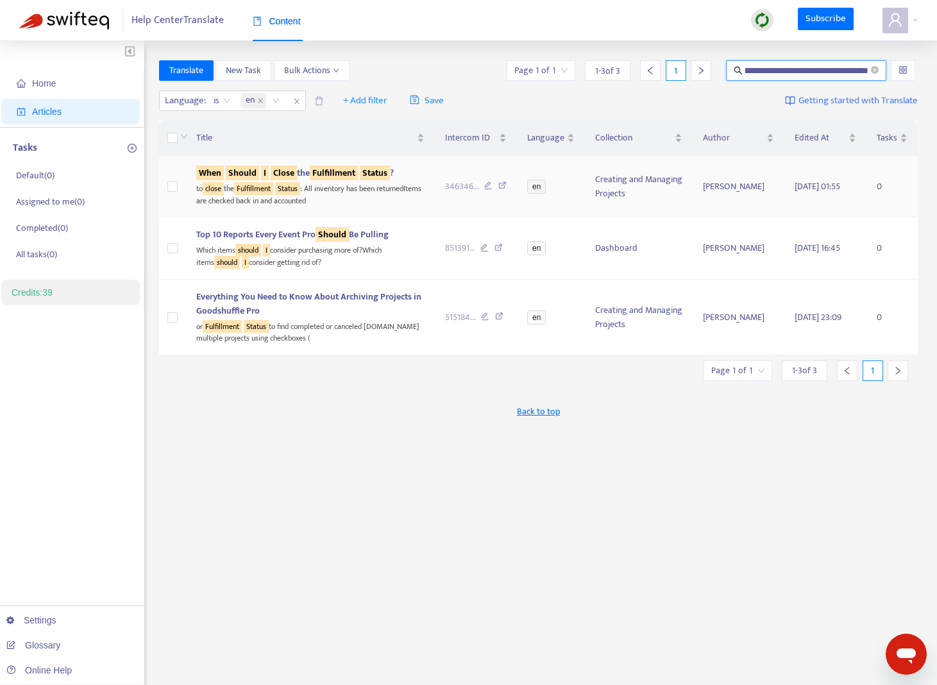
click at [336, 173] on sqkw "Fulfillment" at bounding box center [334, 173] width 48 height 15
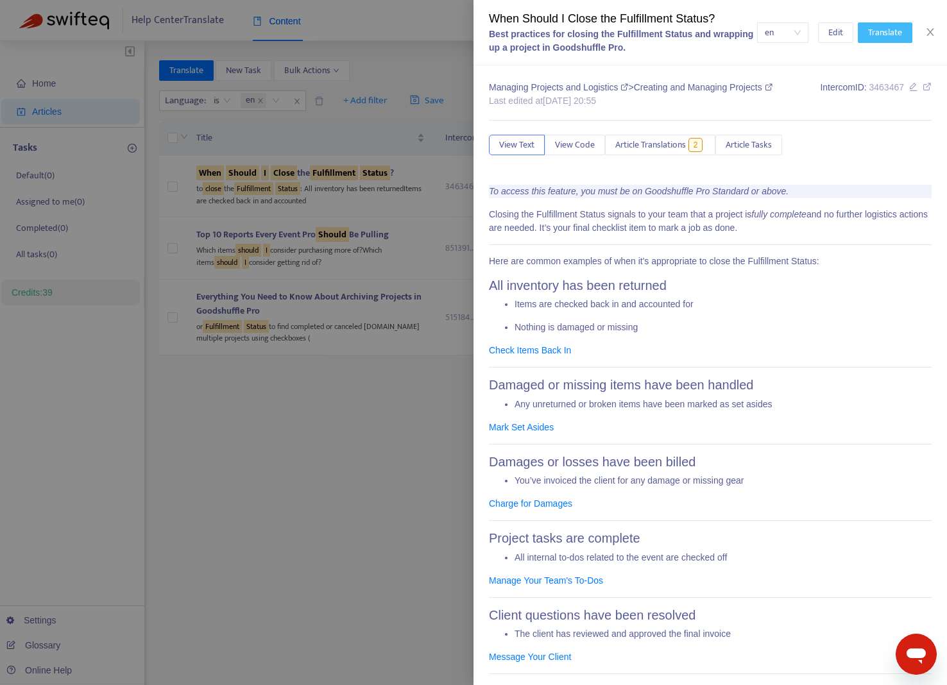
click at [883, 38] on span "Translate" at bounding box center [885, 33] width 34 height 14
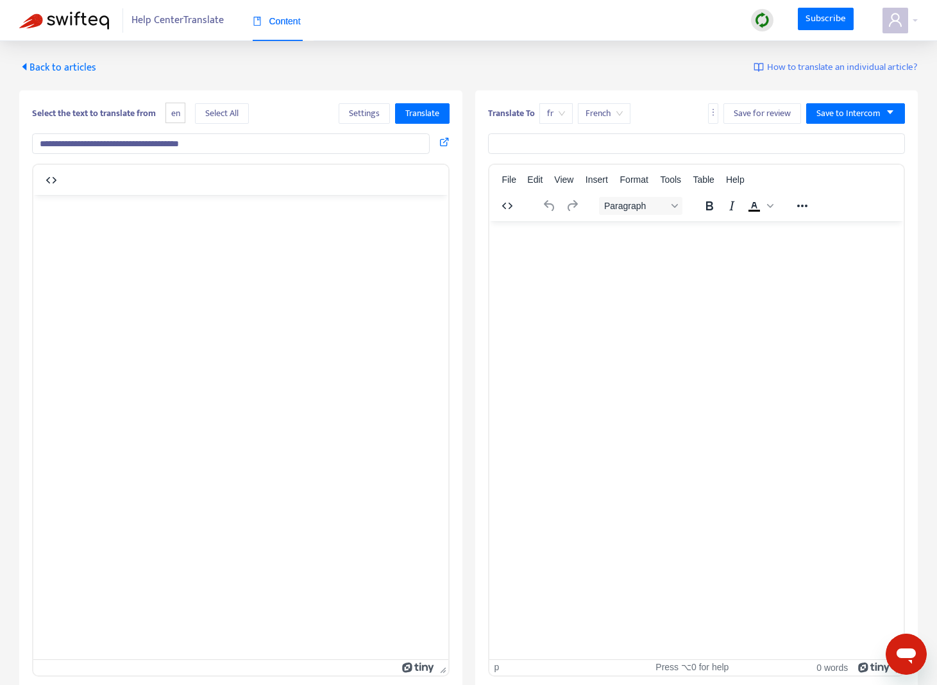
type input "**********"
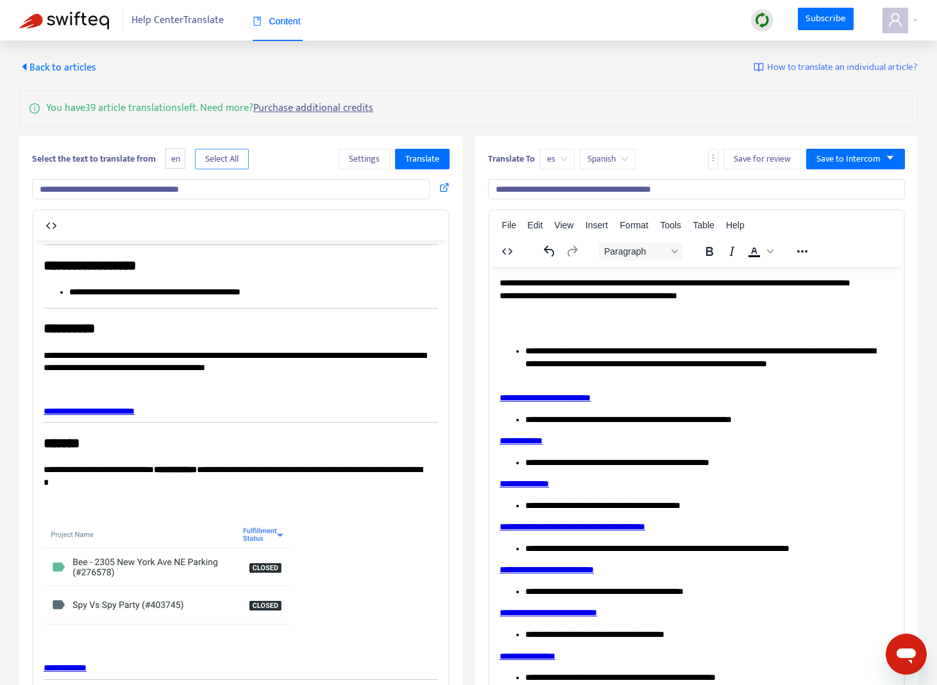
click at [239, 157] on span "Select All" at bounding box center [221, 159] width 33 height 14
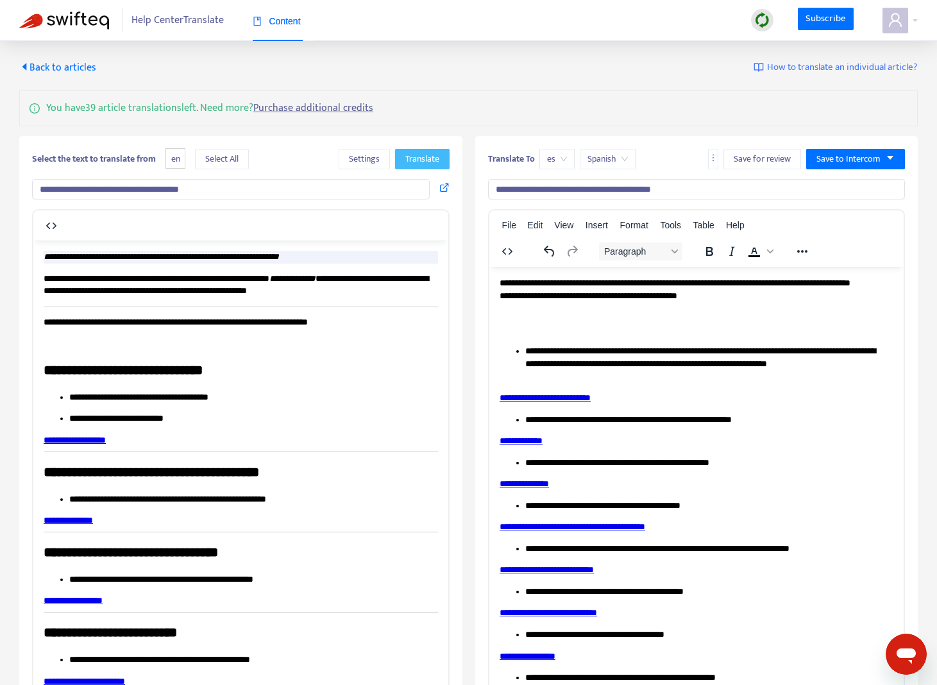
click at [423, 158] on span "Translate" at bounding box center [422, 159] width 34 height 14
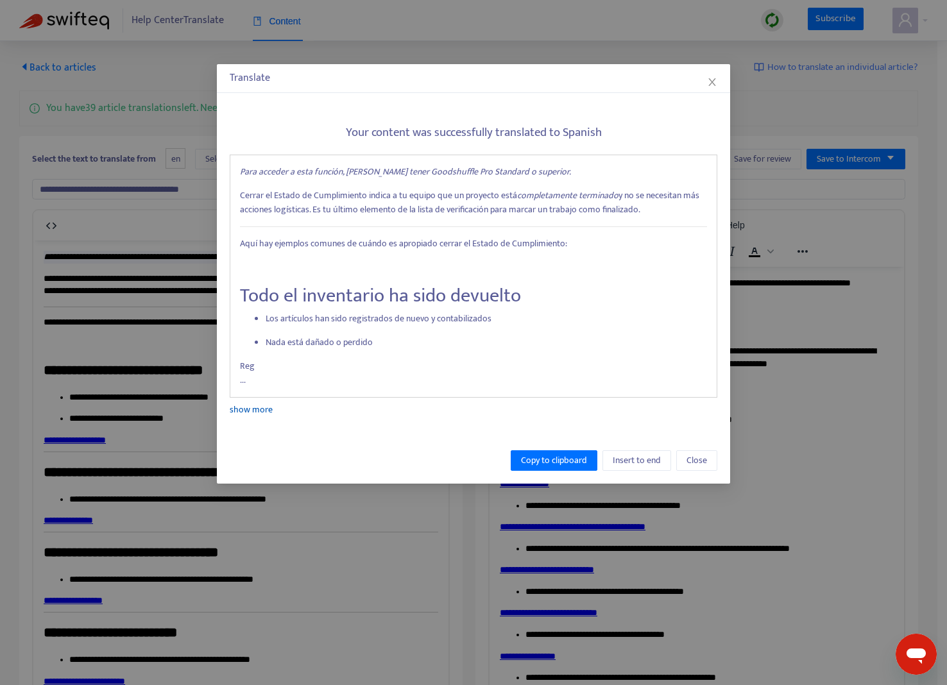
click at [254, 406] on link "show more" at bounding box center [251, 409] width 43 height 15
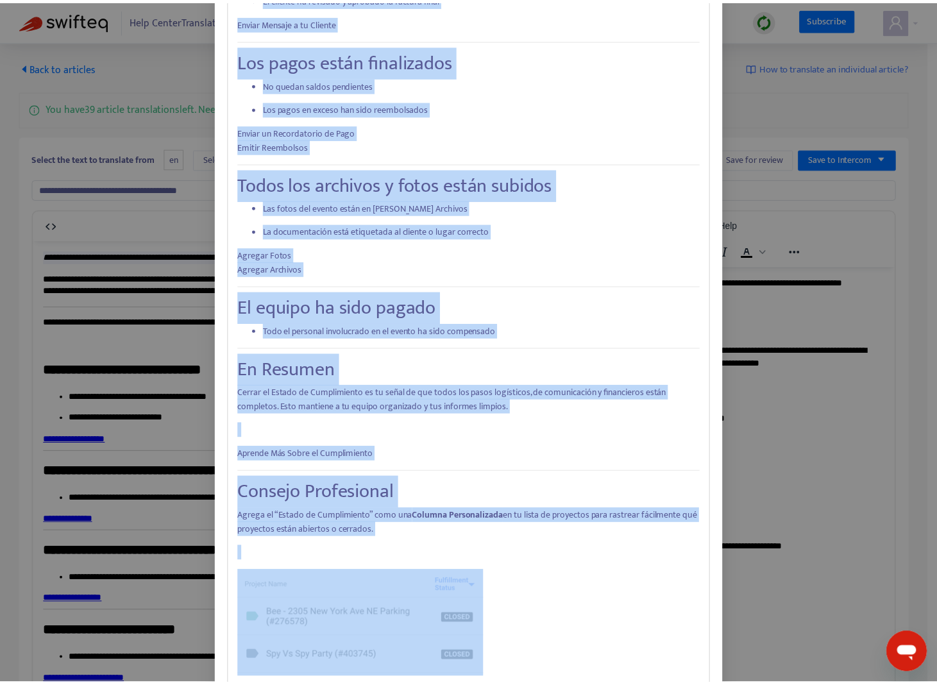
scroll to position [896, 0]
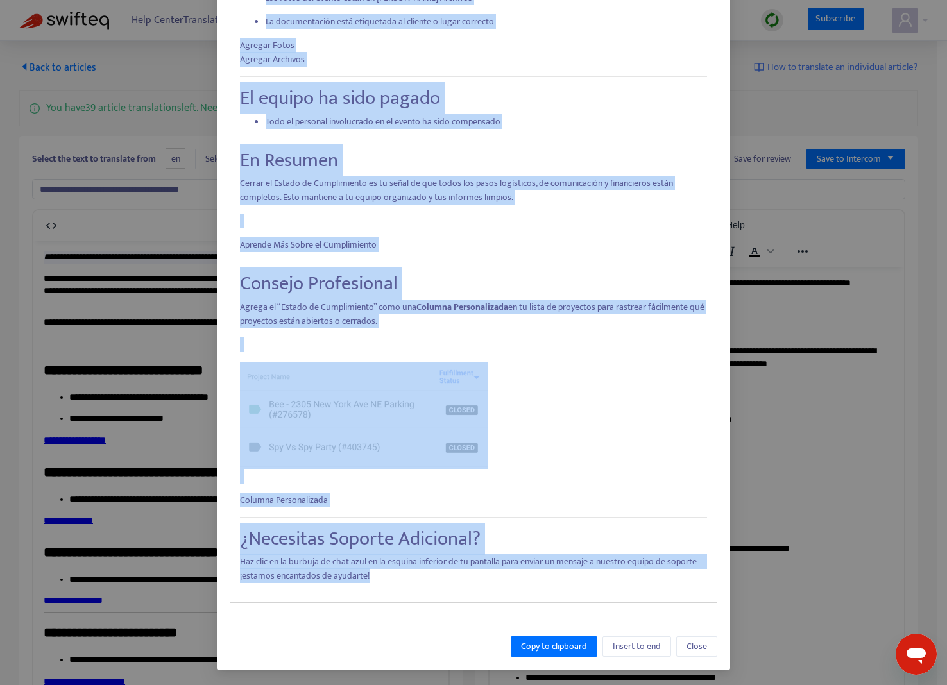
drag, startPoint x: 235, startPoint y: 172, endPoint x: 542, endPoint y: 576, distance: 507.0
copy div "Lore ipsumdo s amet consect, adipi elits Doeiusmodte Inc Utlabore e dolorema. A…"
click at [703, 654] on button "Close" at bounding box center [696, 646] width 41 height 21
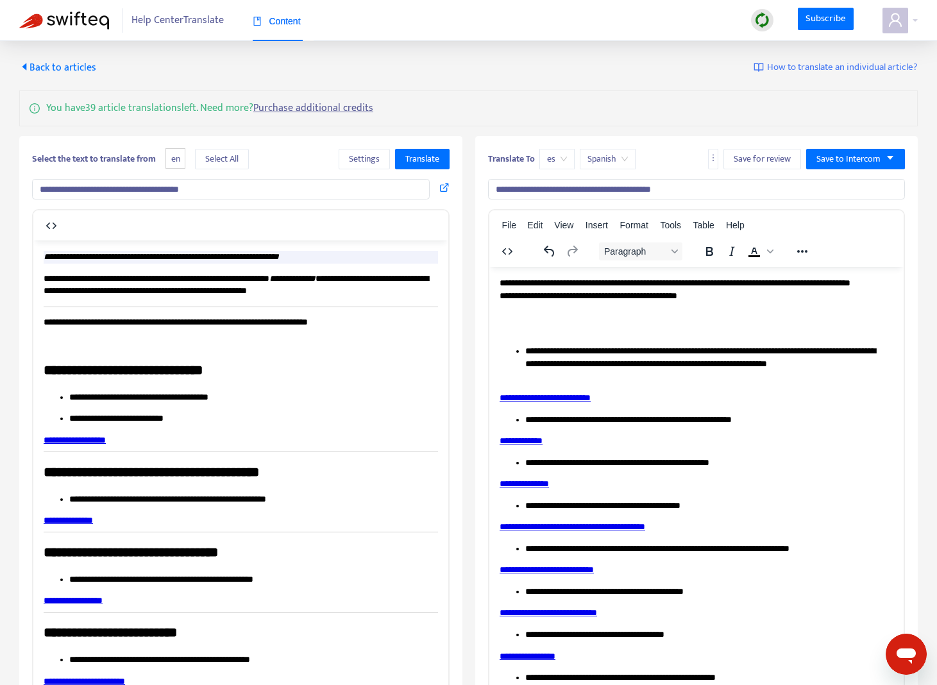
click at [504, 283] on p "**********" at bounding box center [691, 296] width 385 height 38
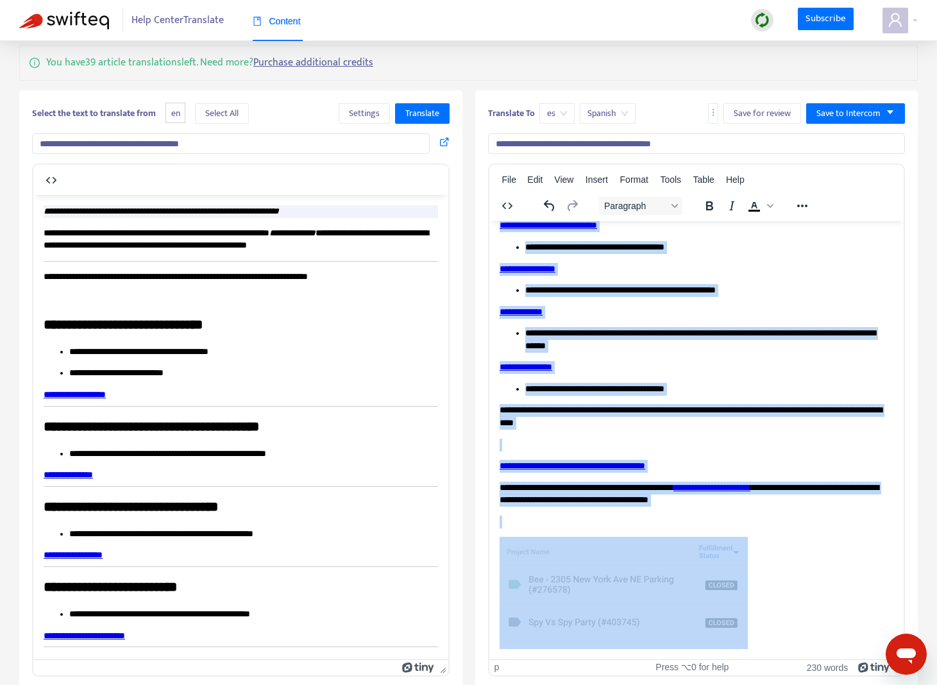
scroll to position [50, 0]
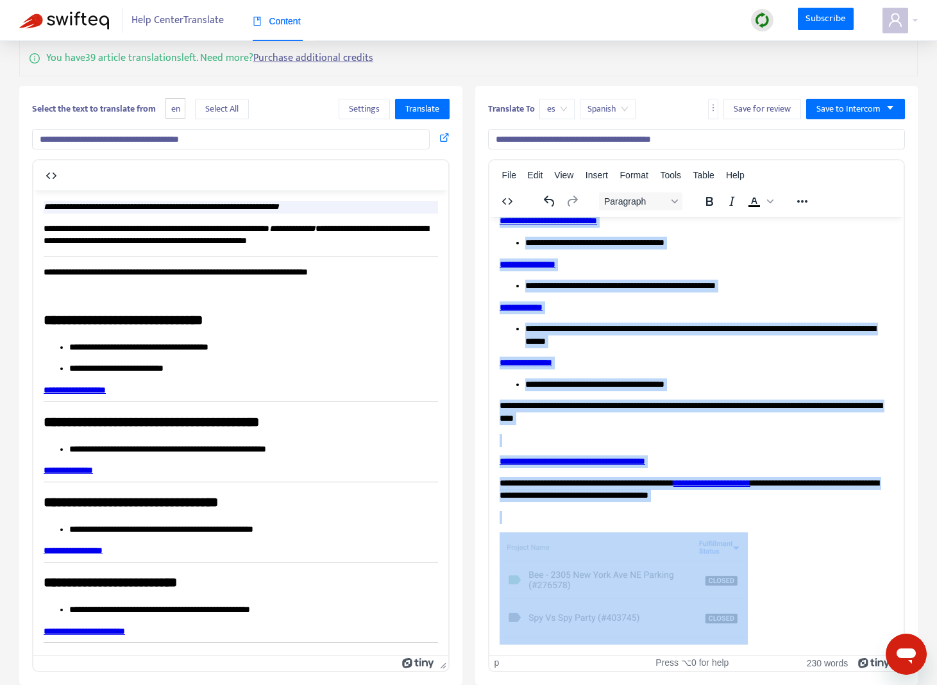
drag, startPoint x: 499, startPoint y: 230, endPoint x: 801, endPoint y: 640, distance: 508.9
click at [801, 649] on html "**********" at bounding box center [696, 264] width 415 height 780
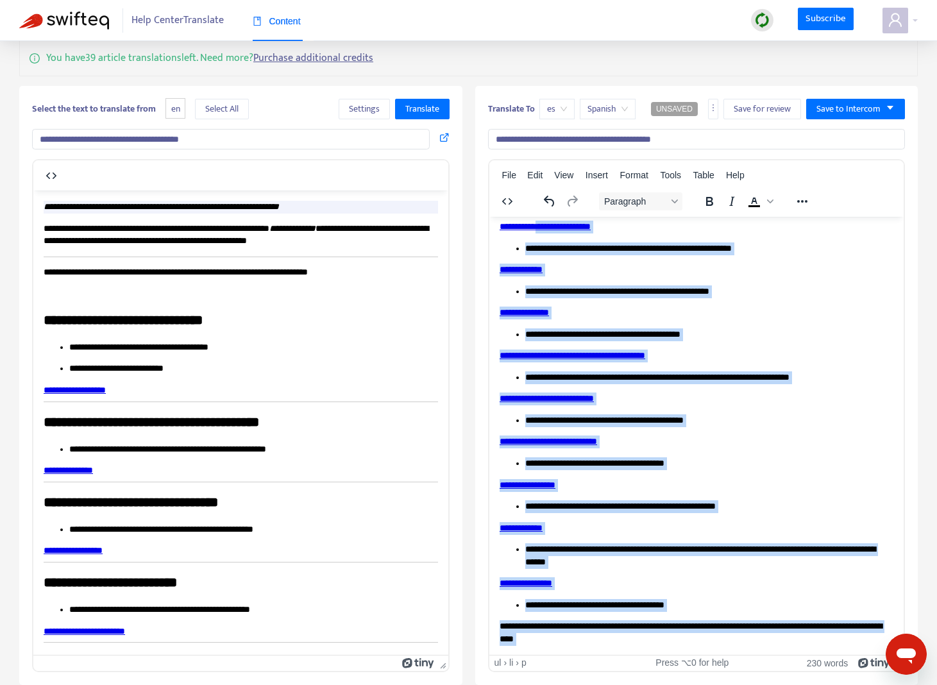
scroll to position [0, 0]
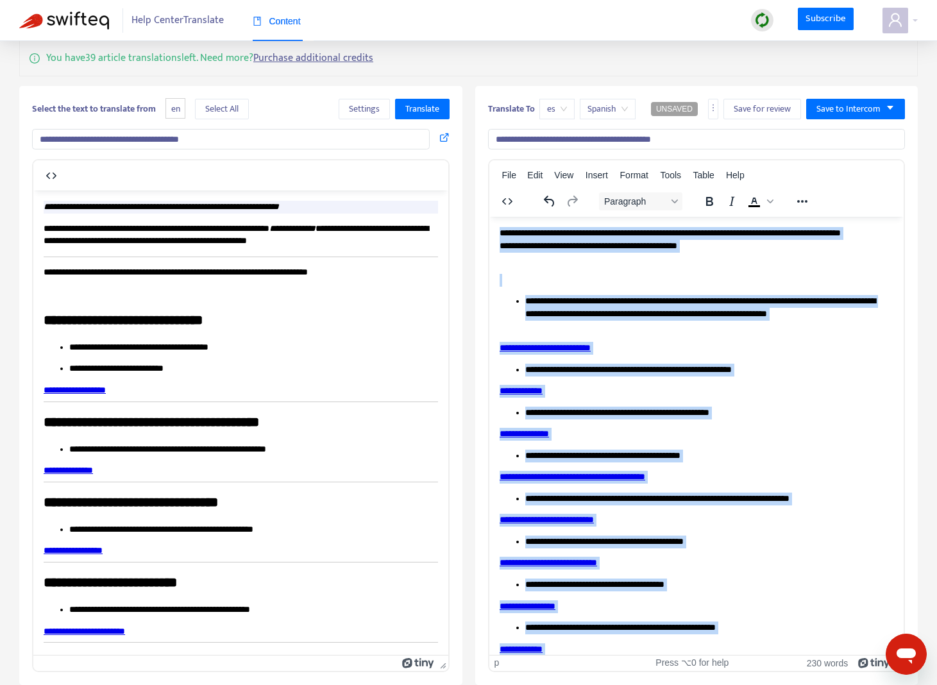
drag, startPoint x: 765, startPoint y: 626, endPoint x: 490, endPoint y: 99, distance: 594.6
click at [490, 216] on html "**********" at bounding box center [696, 606] width 415 height 780
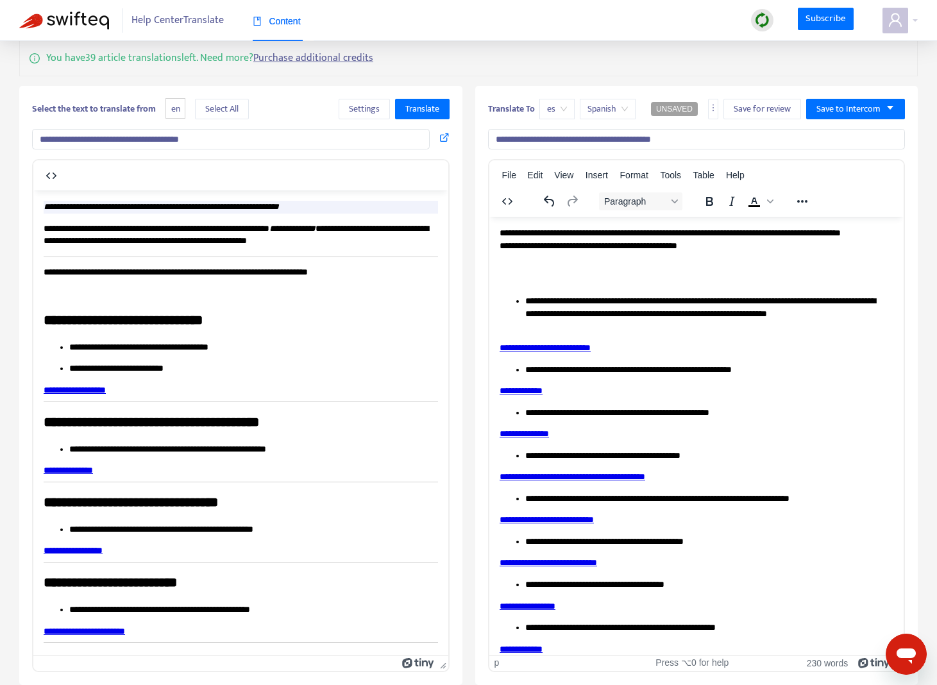
click at [653, 321] on p "**********" at bounding box center [704, 313] width 359 height 38
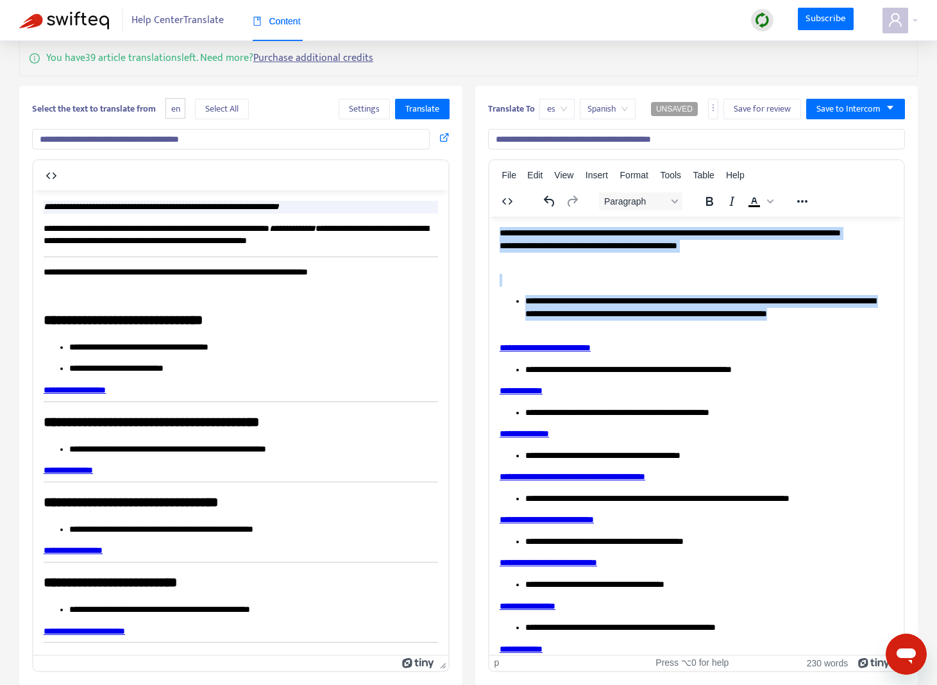
drag, startPoint x: 499, startPoint y: 230, endPoint x: 798, endPoint y: 308, distance: 308.9
click at [815, 328] on body "**********" at bounding box center [696, 606] width 395 height 760
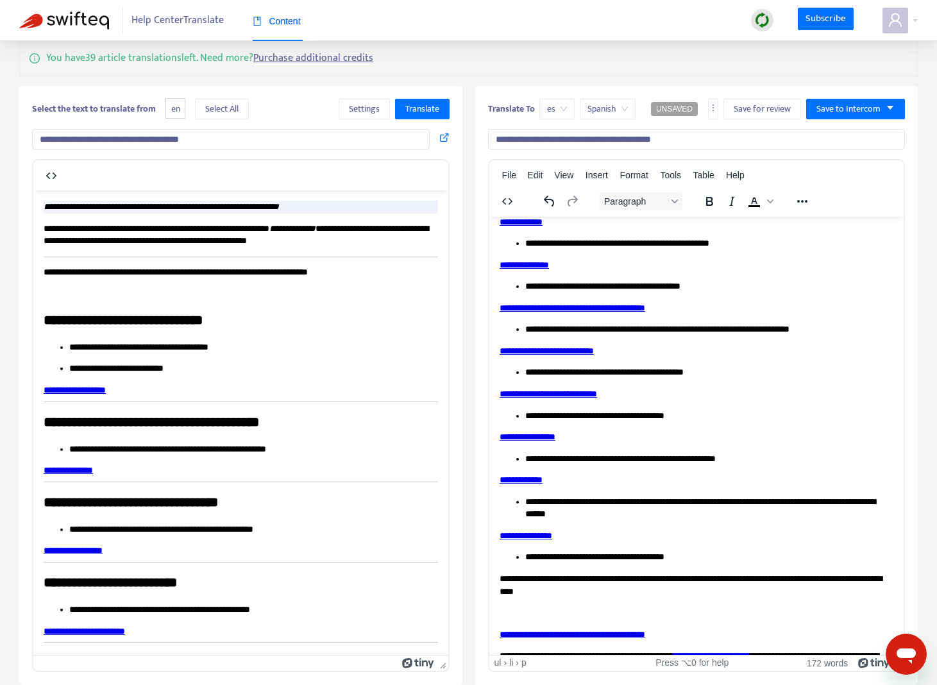
scroll to position [249, 0]
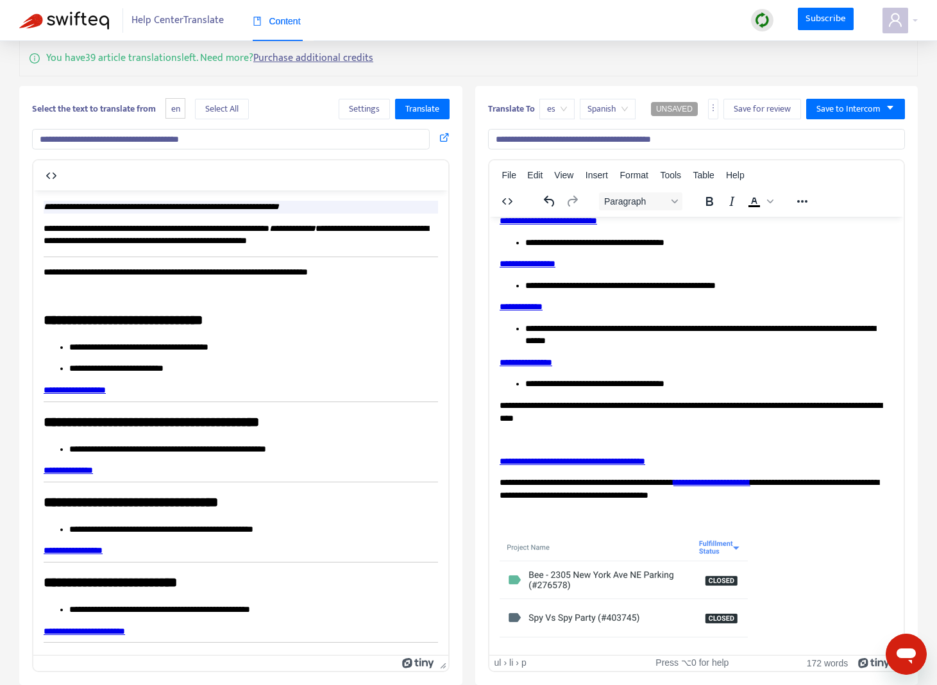
click at [711, 588] on img "Rich Text Area. Press ALT-0 for help." at bounding box center [623, 586] width 248 height 108
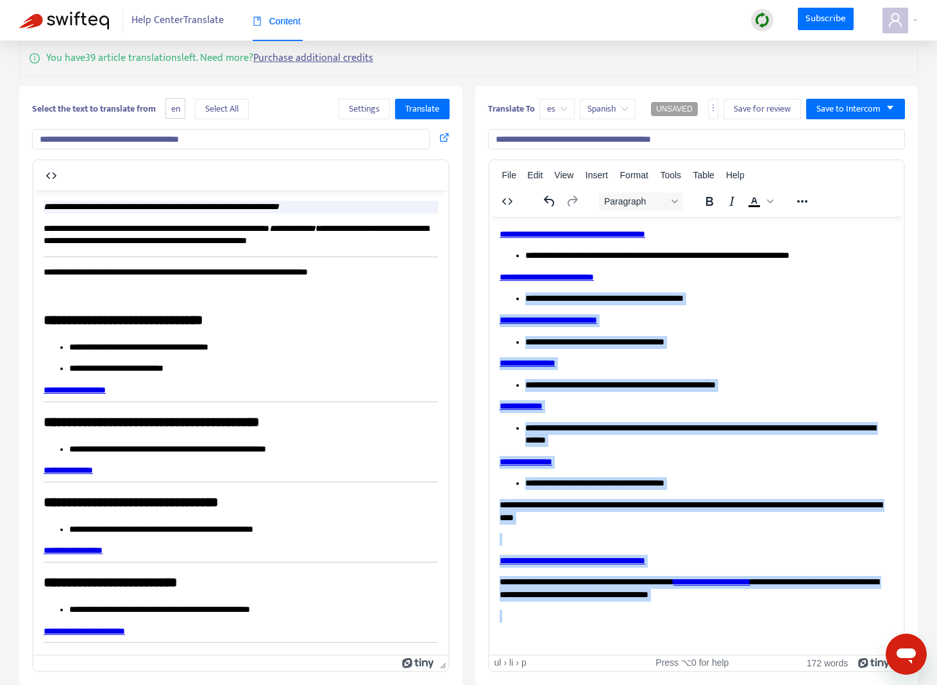
drag, startPoint x: 630, startPoint y: 615, endPoint x: 476, endPoint y: 291, distance: 358.2
click at [489, 291] on html "**********" at bounding box center [696, 361] width 415 height 588
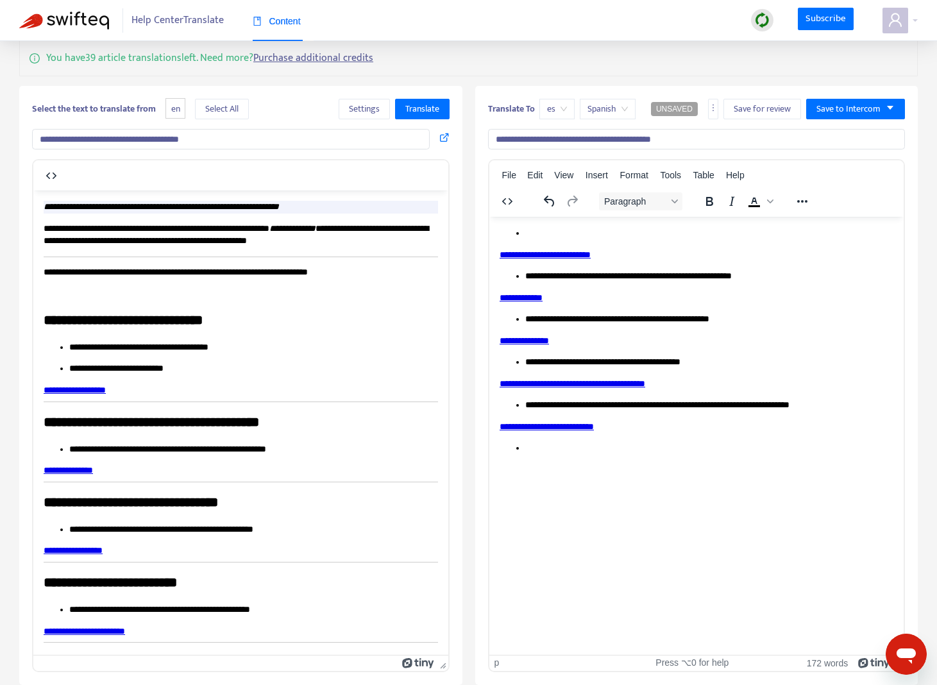
scroll to position [0, 0]
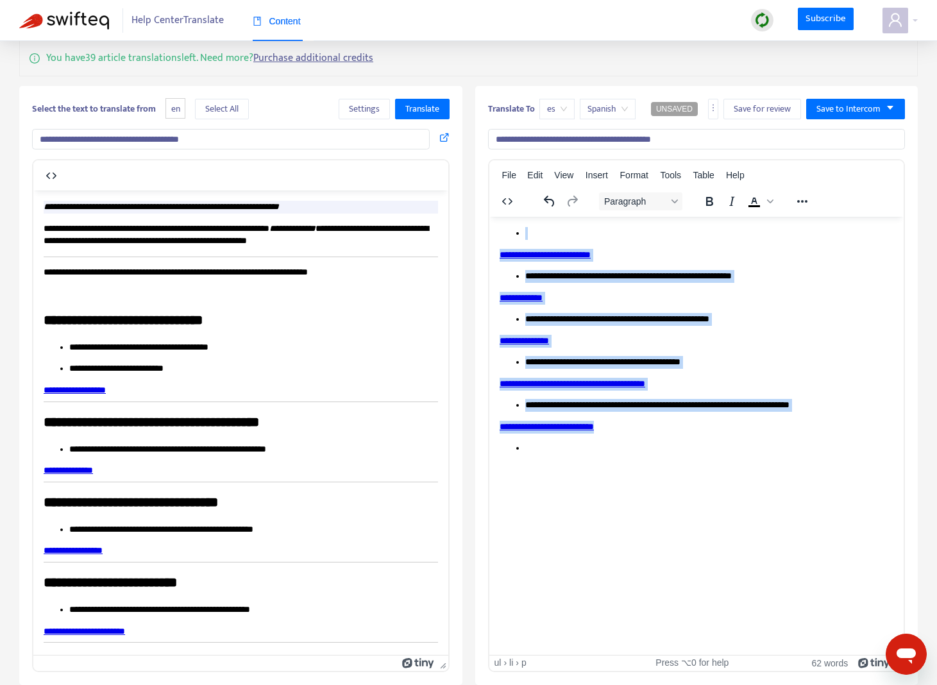
drag, startPoint x: 558, startPoint y: 451, endPoint x: 481, endPoint y: 213, distance: 250.2
click at [489, 216] on html "**********" at bounding box center [696, 351] width 415 height 270
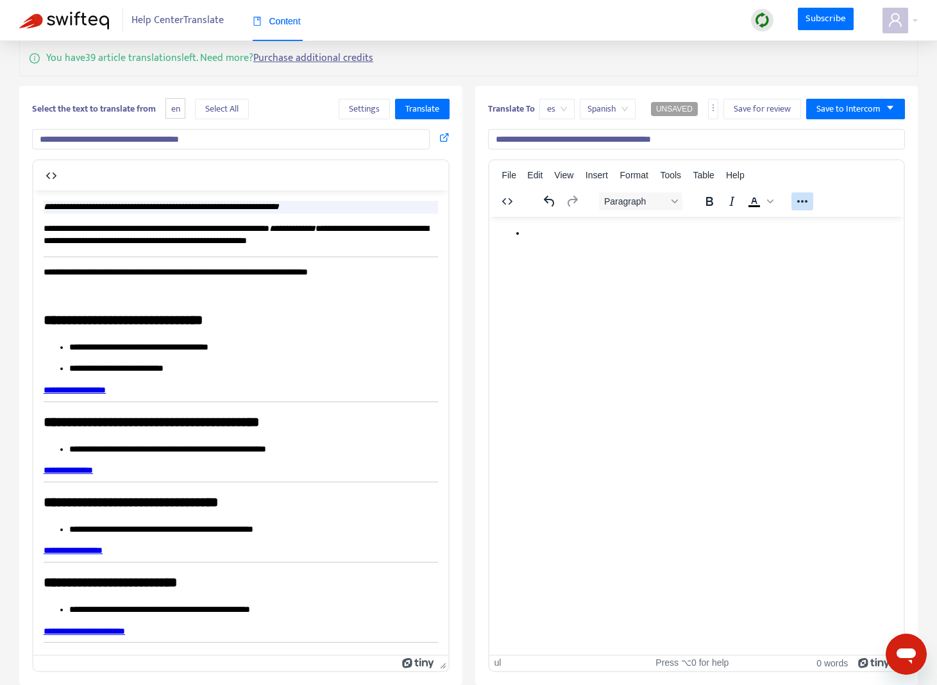
click at [807, 202] on icon "Reveal or hide additional toolbar items" at bounding box center [803, 201] width 10 height 3
click at [632, 227] on icon "Bullet list" at bounding box center [631, 225] width 15 height 15
click at [583, 271] on html at bounding box center [696, 243] width 415 height 55
click at [524, 257] on div "Rich Text Area. Press ALT-0 for help." at bounding box center [696, 254] width 395 height 13
click at [802, 198] on icon "Reveal or hide additional toolbar items" at bounding box center [802, 201] width 15 height 15
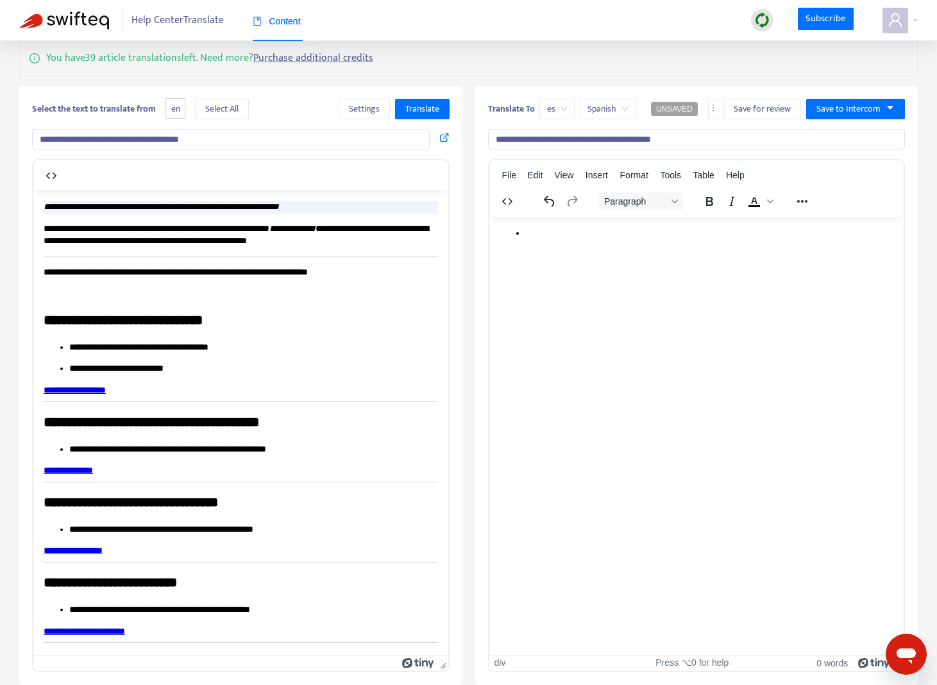
click at [551, 233] on li "Rich Text Area. Press ALT-0 for help." at bounding box center [709, 232] width 369 height 13
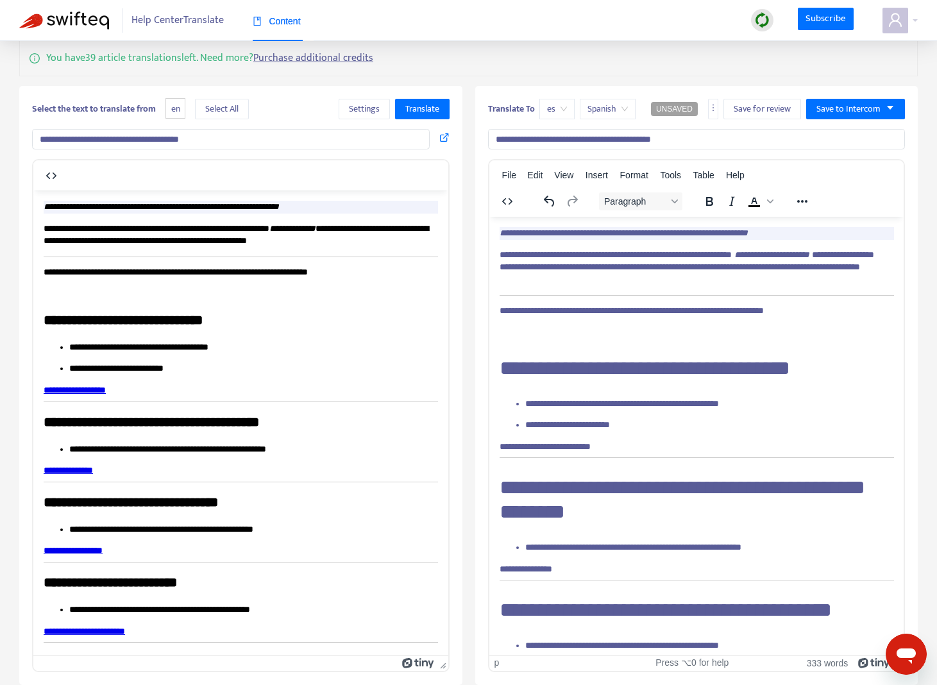
click at [101, 391] on link "**********" at bounding box center [75, 389] width 62 height 9
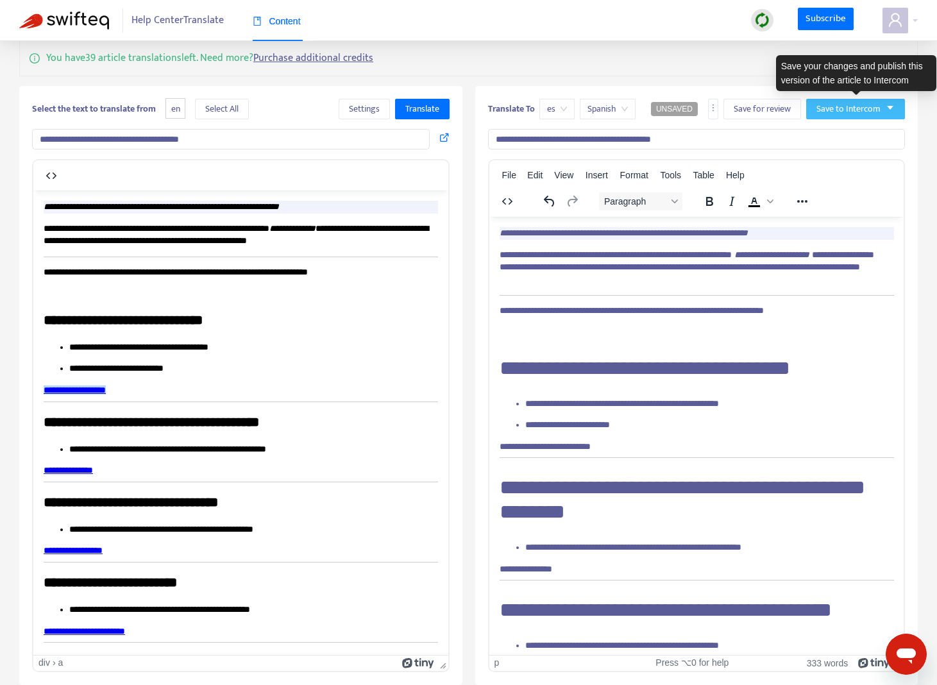
click at [867, 107] on span "Save to Intercom" at bounding box center [849, 109] width 64 height 14
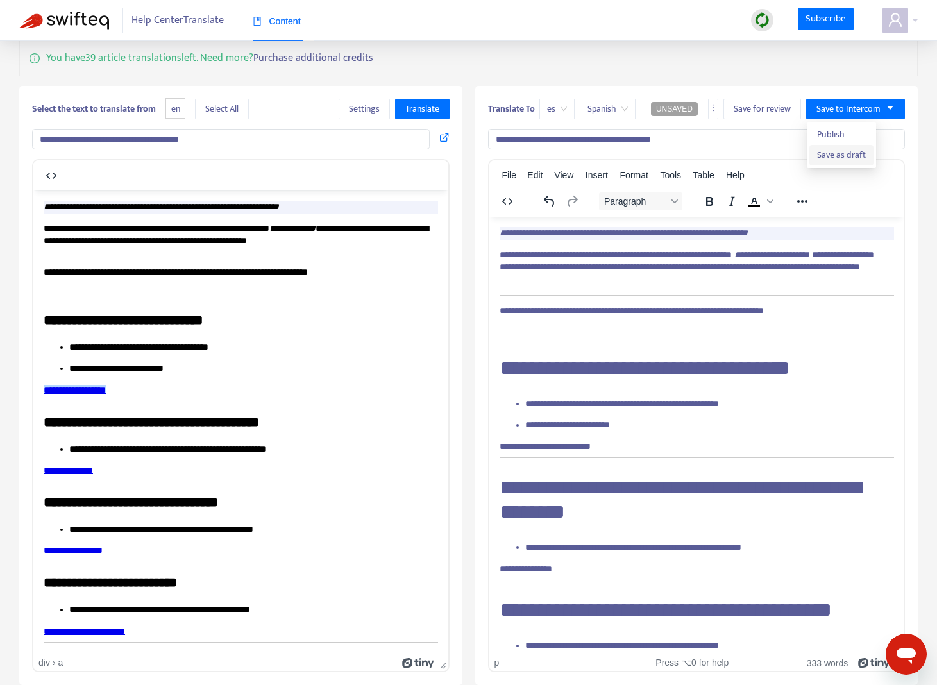
click at [851, 157] on span "Save as draft" at bounding box center [841, 155] width 49 height 14
click at [564, 111] on span "es" at bounding box center [557, 108] width 20 height 19
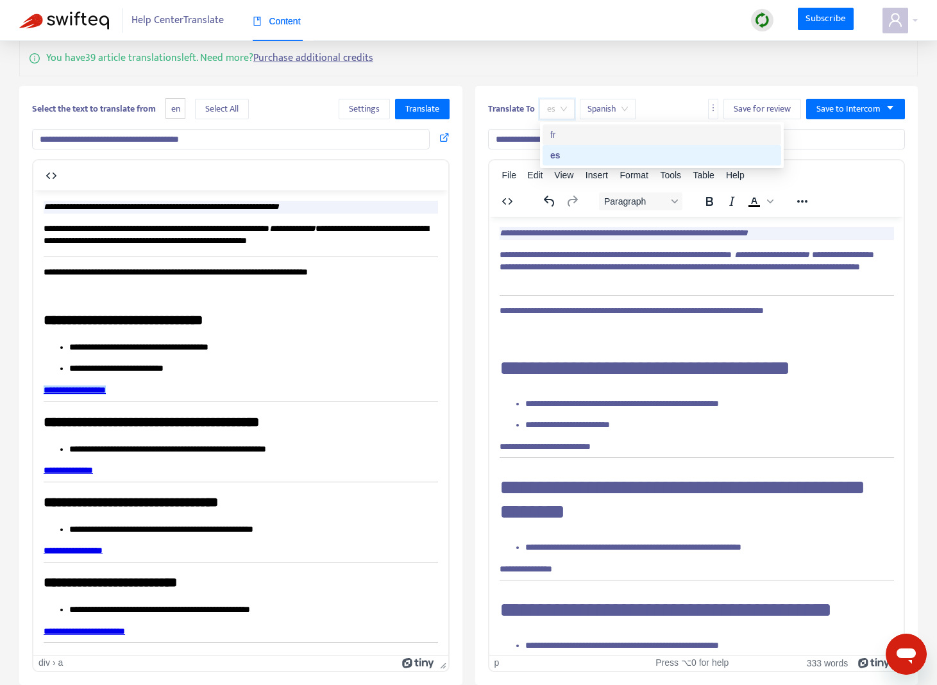
click at [570, 133] on div "fr" at bounding box center [662, 135] width 223 height 14
type input "**********"
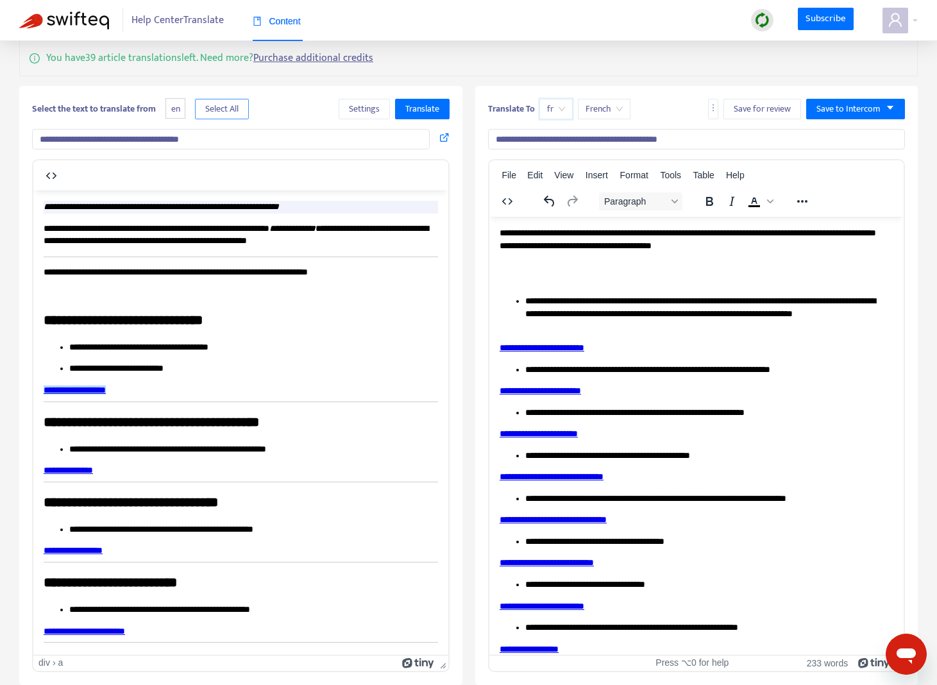
click at [236, 114] on span "Select All" at bounding box center [221, 109] width 33 height 14
click at [423, 112] on span "Translate" at bounding box center [422, 109] width 34 height 14
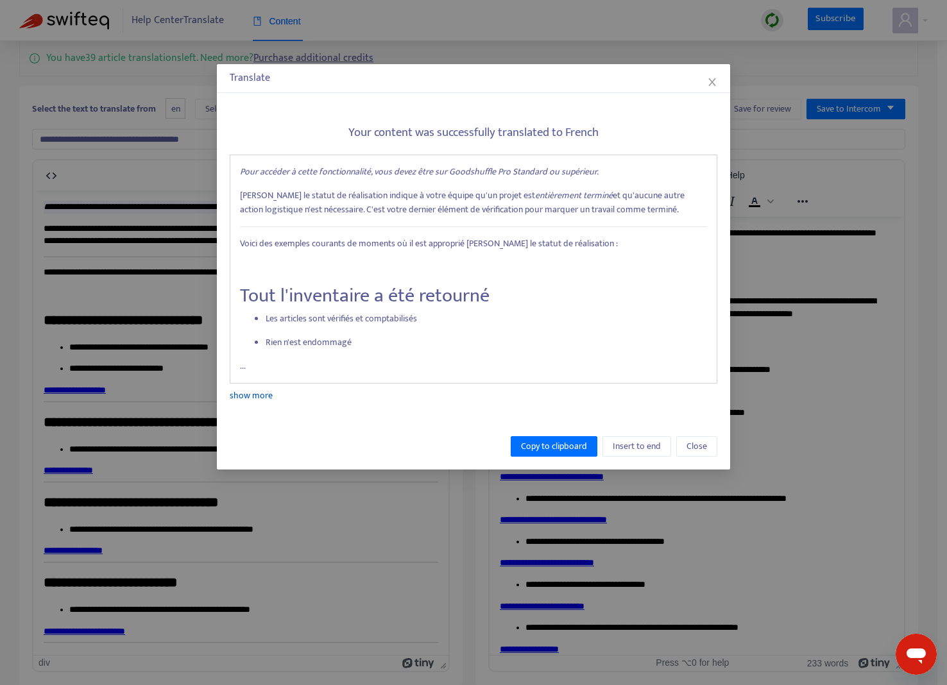
click at [248, 393] on link "show more" at bounding box center [251, 395] width 43 height 15
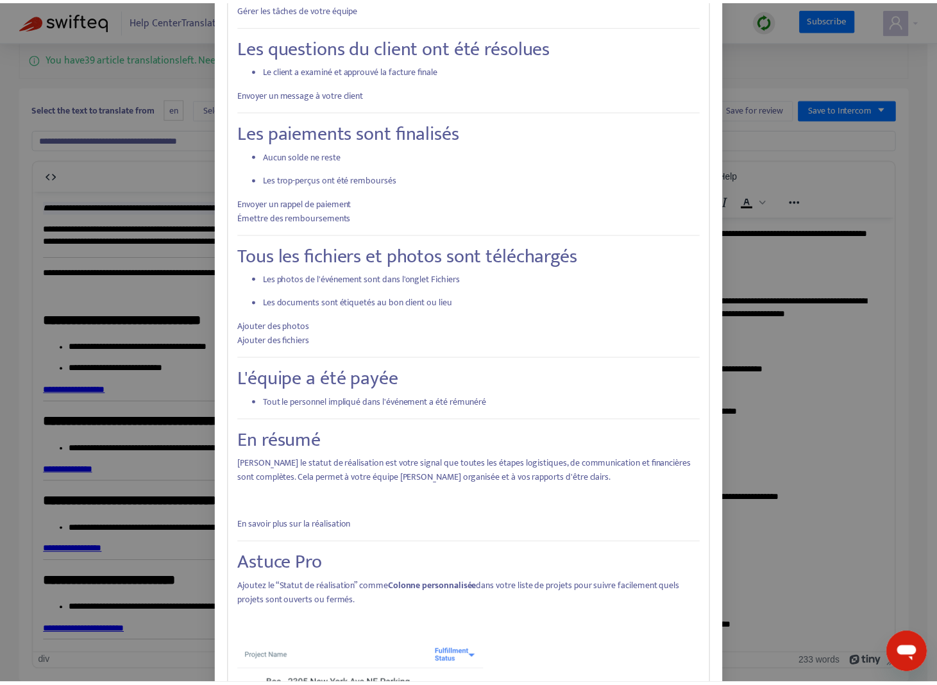
scroll to position [896, 0]
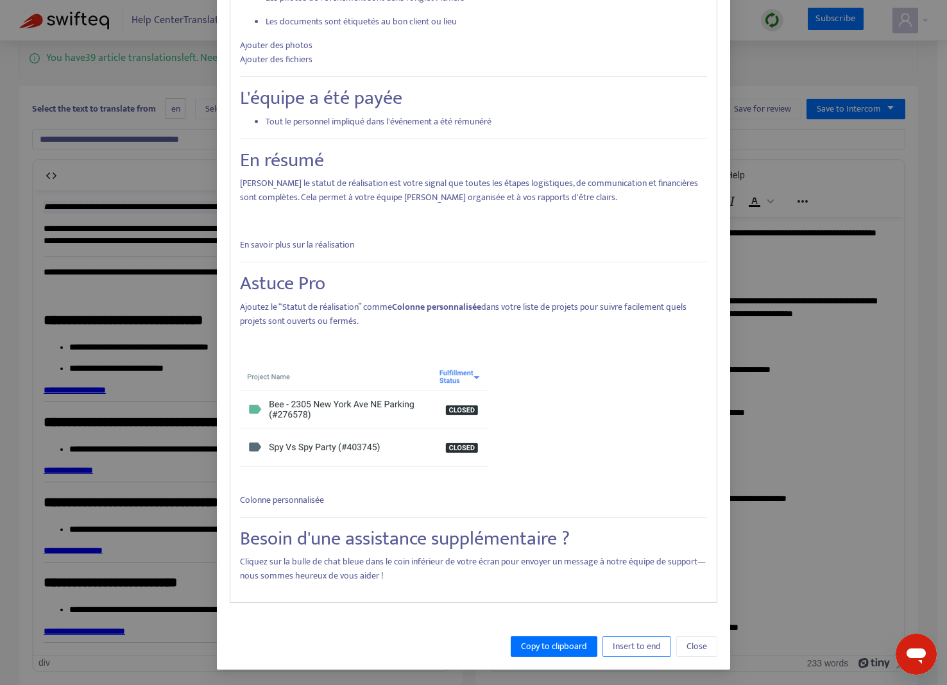
click at [626, 642] on span "Insert to end" at bounding box center [637, 647] width 48 height 14
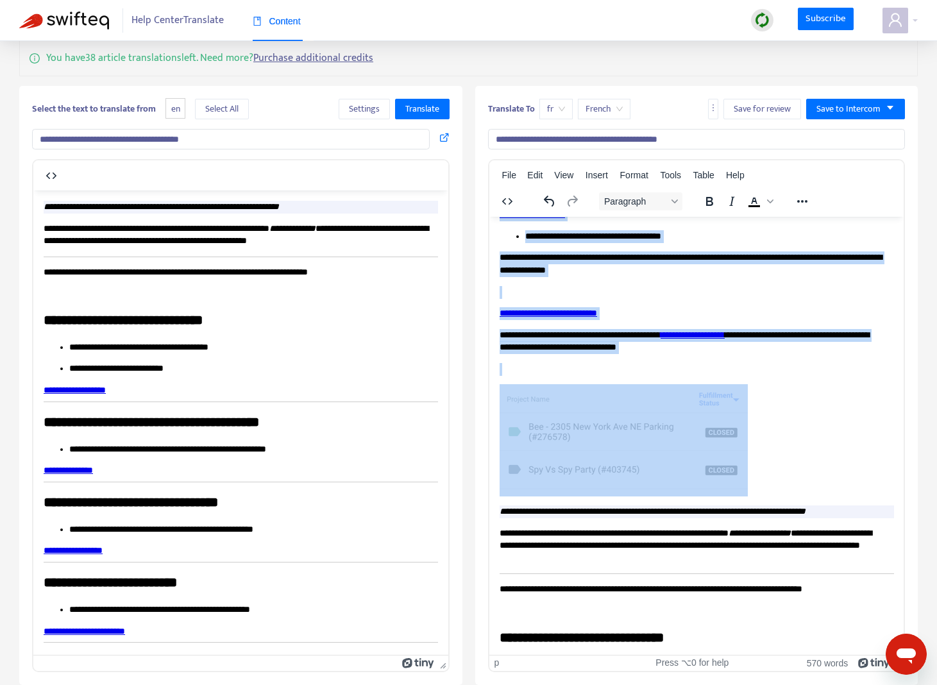
scroll to position [518, 0]
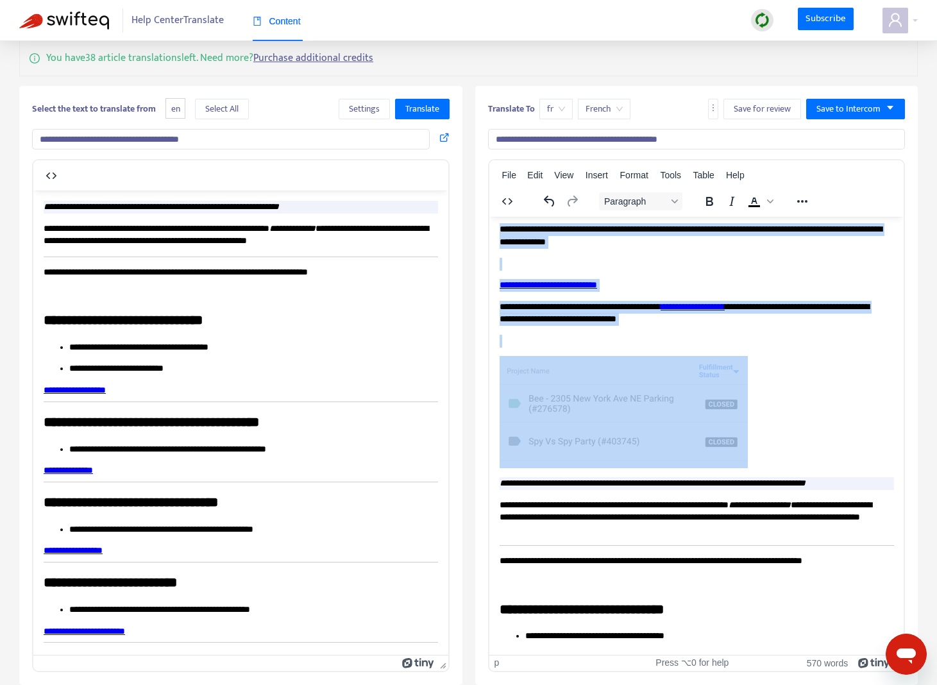
drag, startPoint x: 500, startPoint y: 232, endPoint x: 828, endPoint y: 463, distance: 401.2
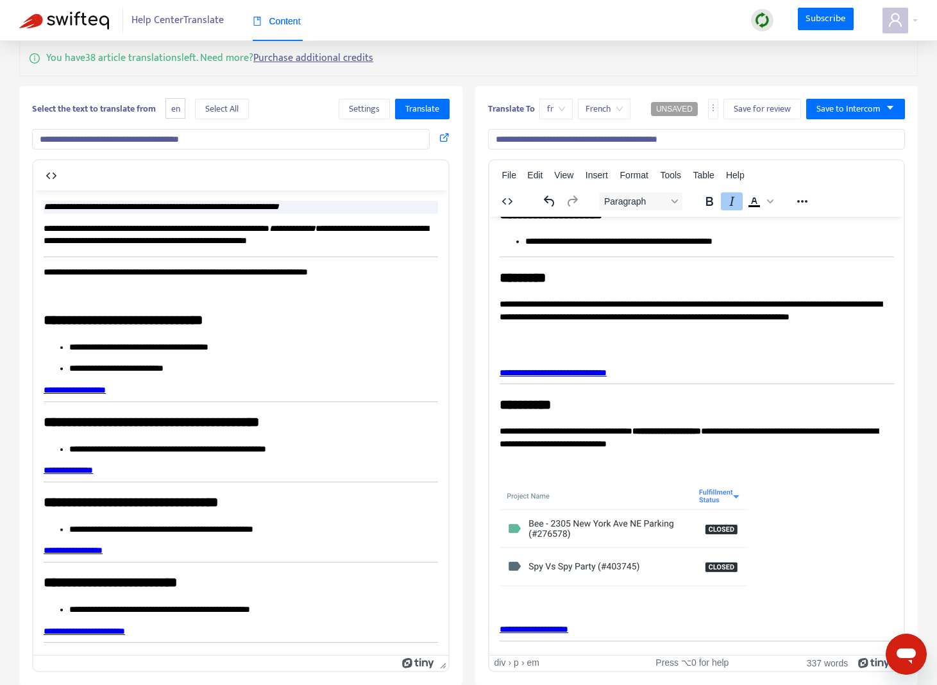
scroll to position [861, 0]
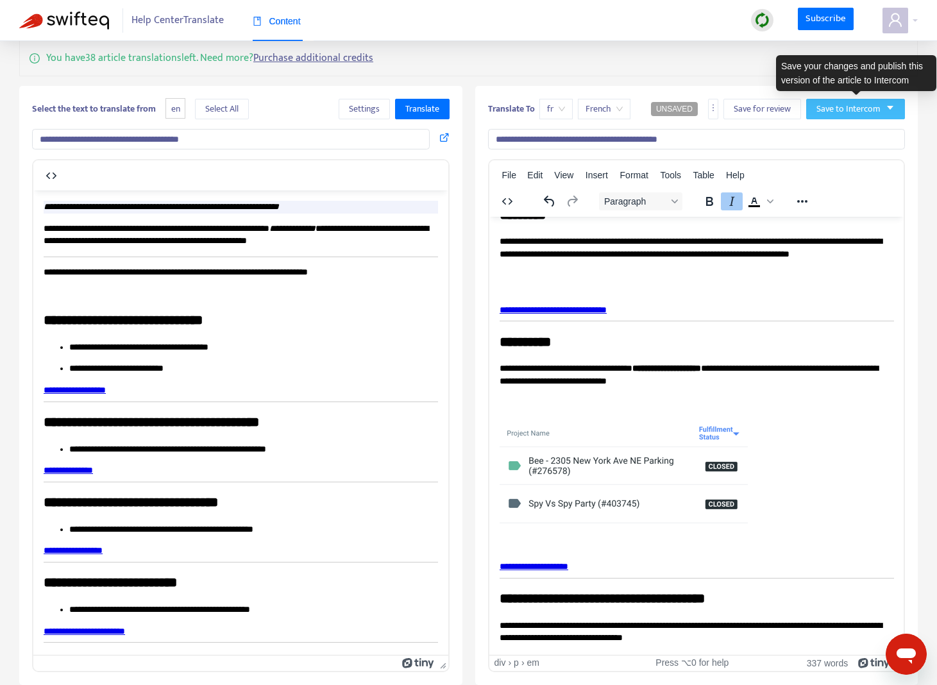
click at [892, 108] on icon "caret-down" at bounding box center [890, 108] width 6 height 4
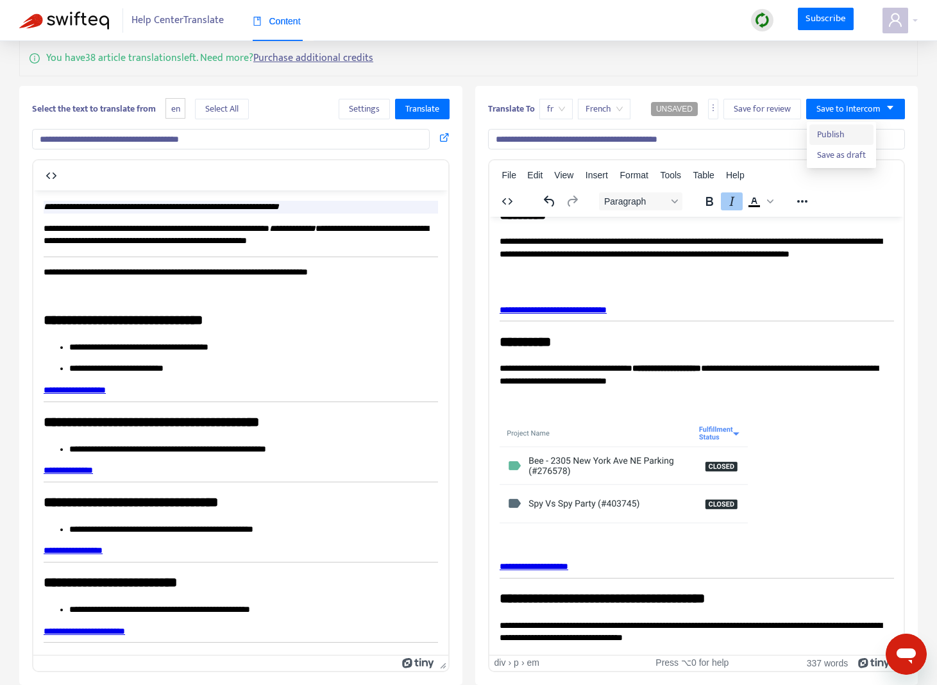
click at [853, 138] on span "Publish" at bounding box center [841, 135] width 49 height 14
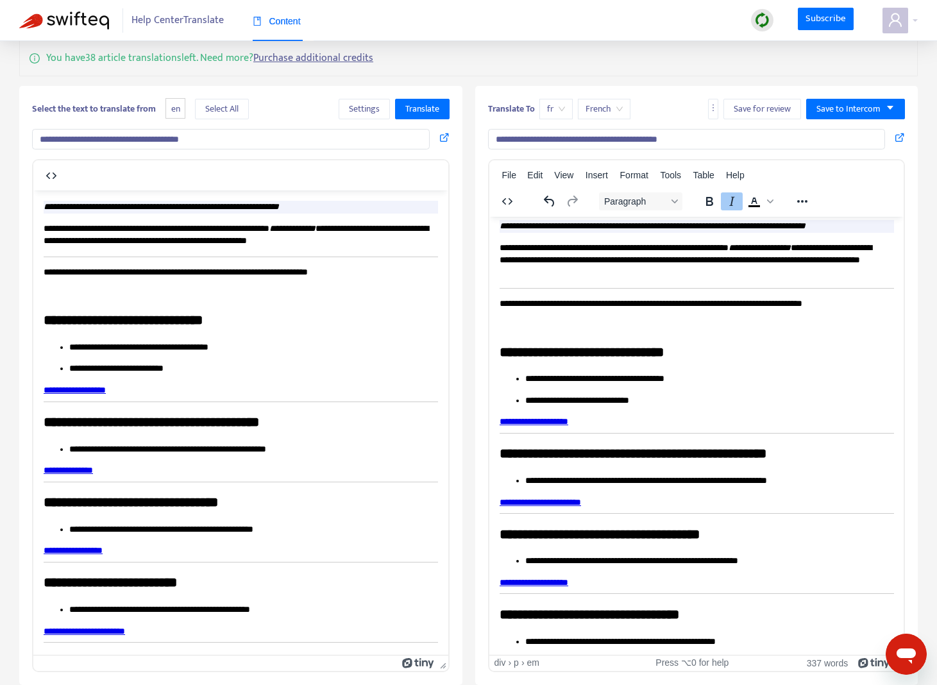
scroll to position [0, 0]
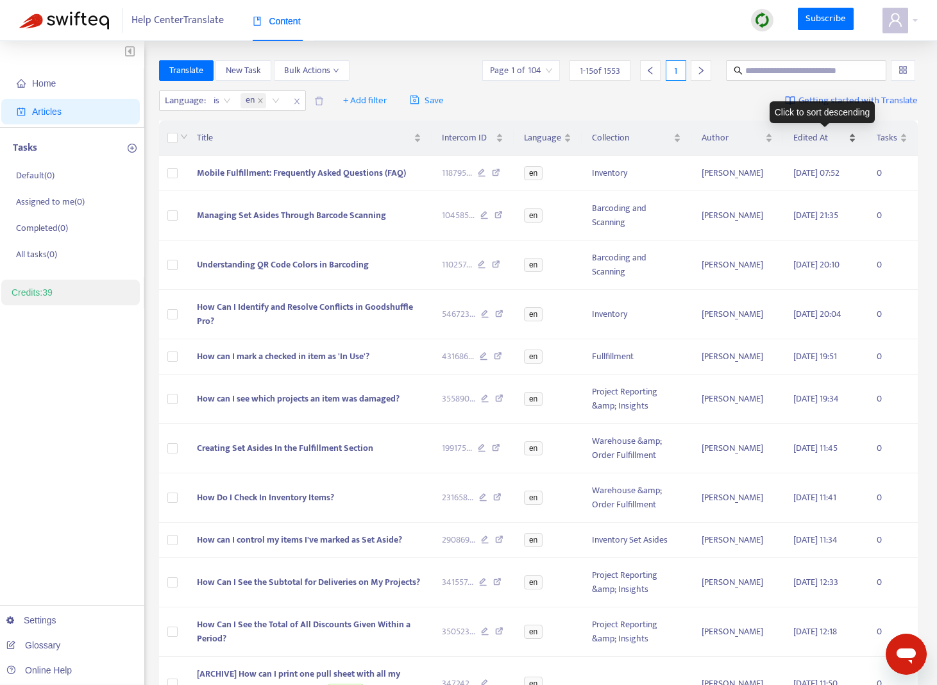
click at [835, 139] on span "Edited At" at bounding box center [820, 138] width 53 height 14
